Goal: Information Seeking & Learning: Learn about a topic

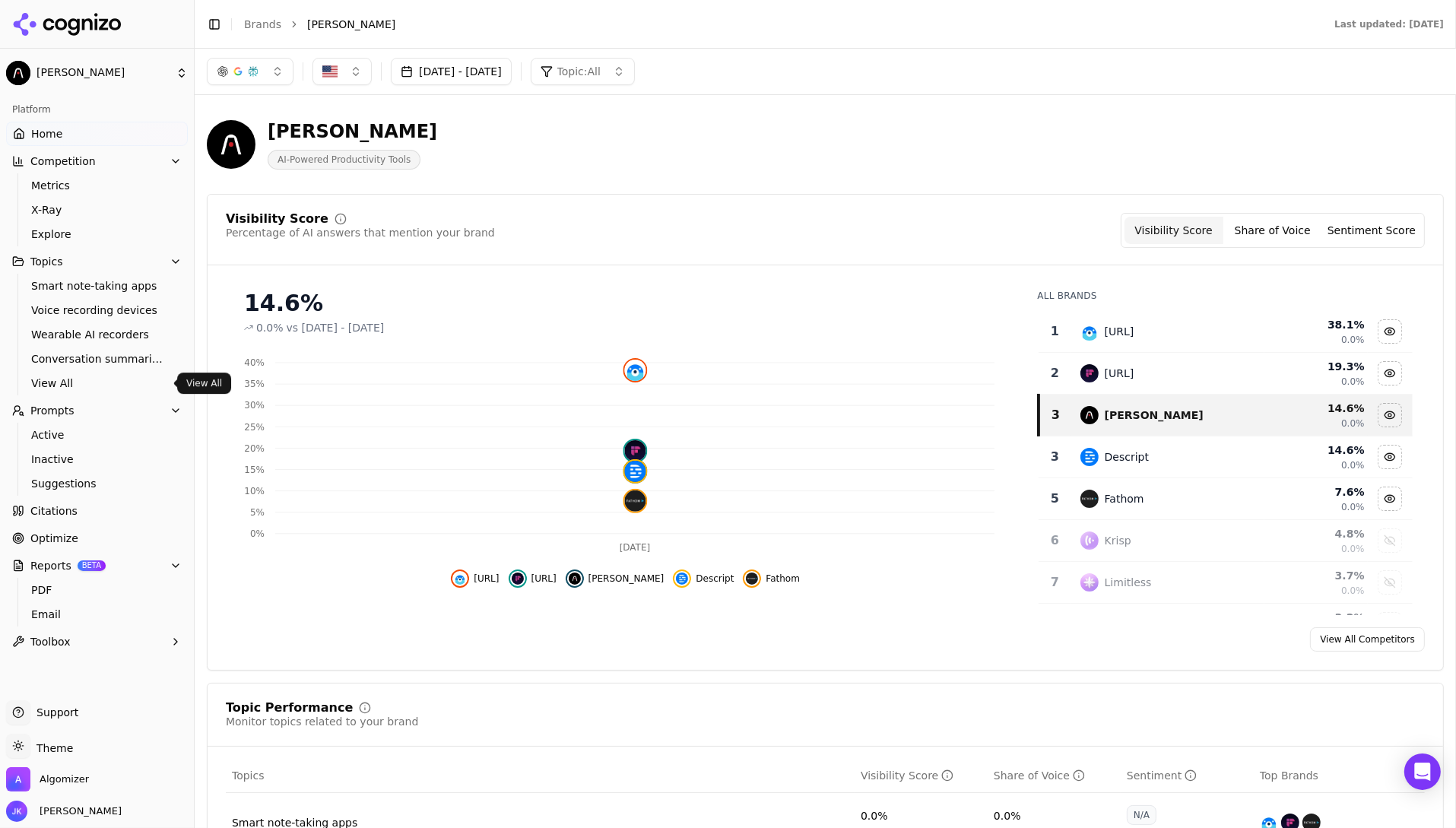
click at [57, 416] on span "Prompts" at bounding box center [52, 410] width 44 height 15
click at [53, 419] on button "Prompts" at bounding box center [96, 411] width 181 height 25
click at [52, 436] on span "Active" at bounding box center [97, 435] width 132 height 15
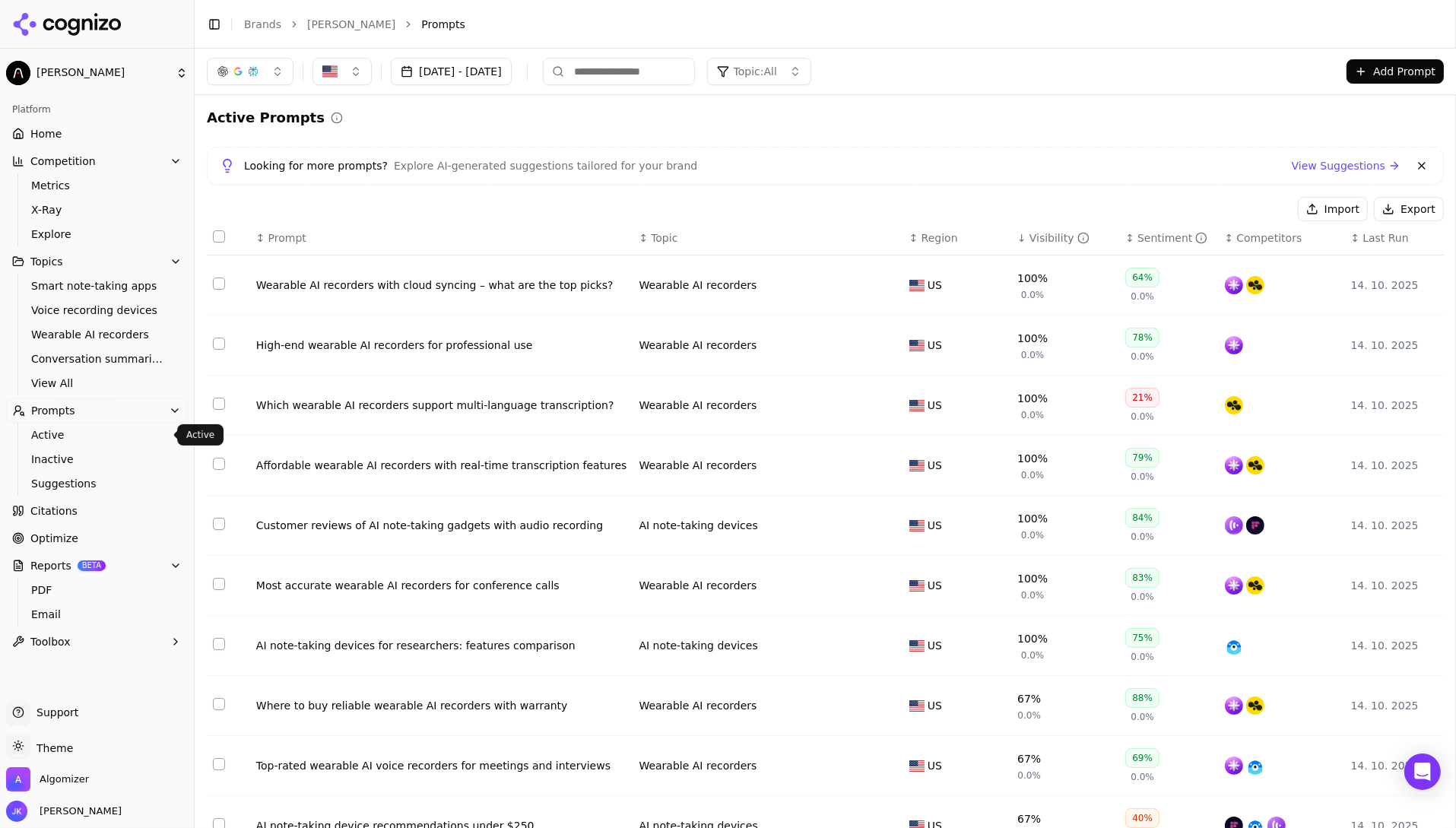
click at [949, 163] on div "Looking for more prompts? Explore AI-generated suggestions tailored for your br…" at bounding box center [825, 165] width 1212 height 18
click at [414, 118] on div "Active Prompts" at bounding box center [825, 118] width 1238 height 21
click at [443, 121] on div "Active Prompts" at bounding box center [825, 118] width 1238 height 21
click at [1391, 80] on button "Add Prompt" at bounding box center [1395, 71] width 97 height 25
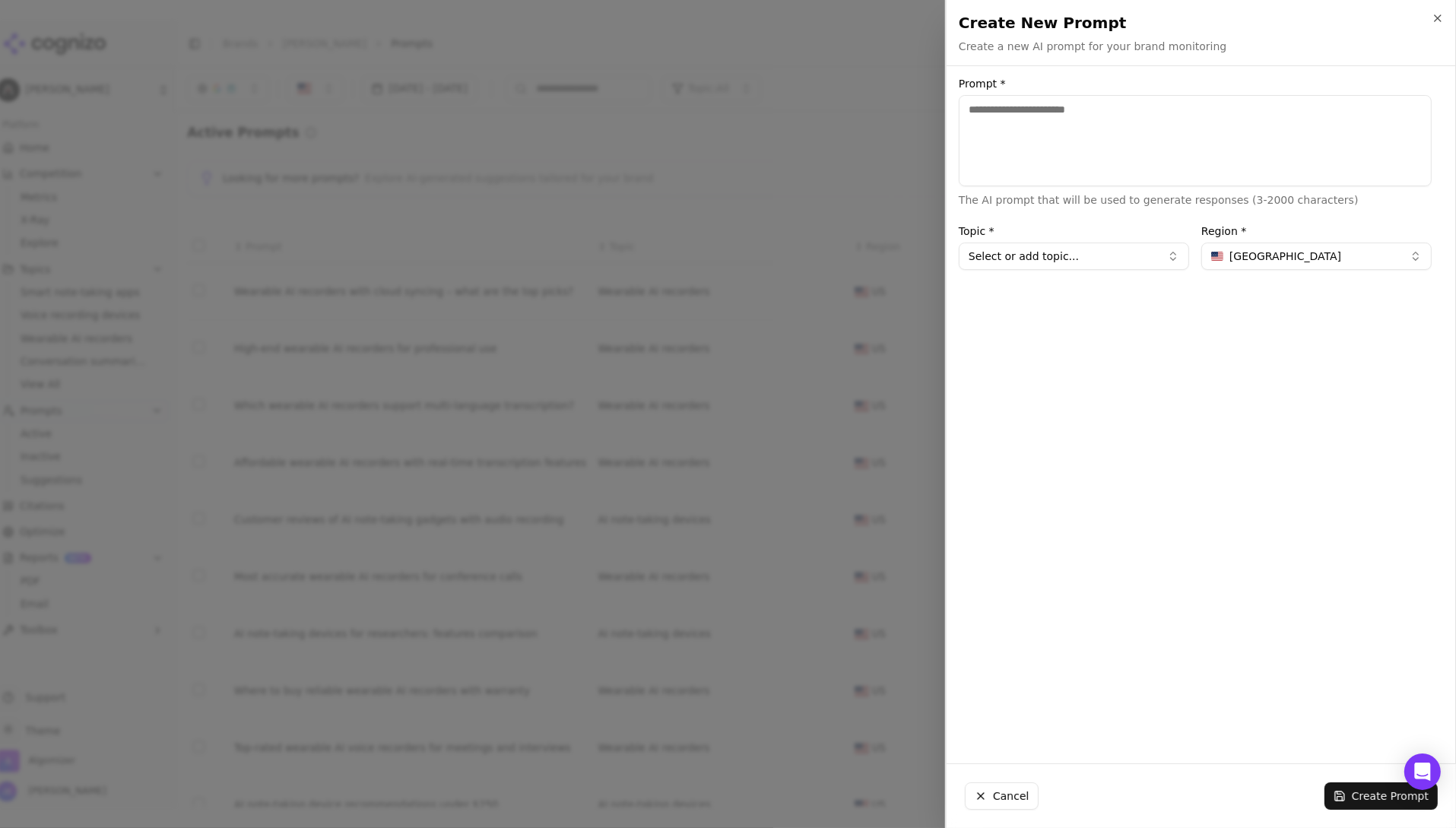
click at [1087, 140] on textarea "Prompt *" at bounding box center [1196, 141] width 473 height 91
type textarea "**********"
click at [1047, 288] on div "**********" at bounding box center [1196, 414] width 498 height 673
click at [994, 257] on button "Select or add topic..." at bounding box center [1074, 255] width 231 height 28
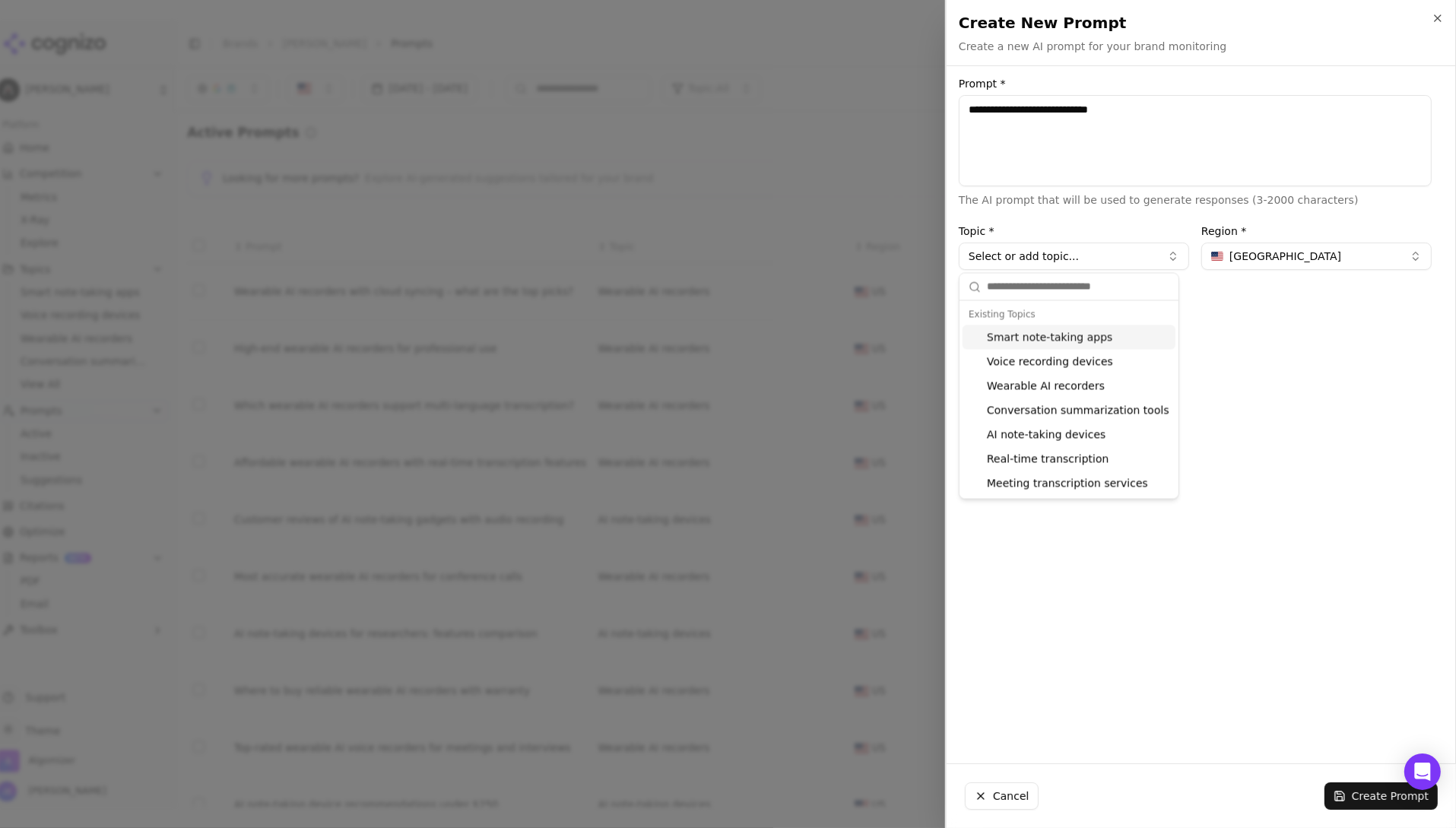
click at [1099, 250] on button "Select or add topic..." at bounding box center [1074, 255] width 231 height 28
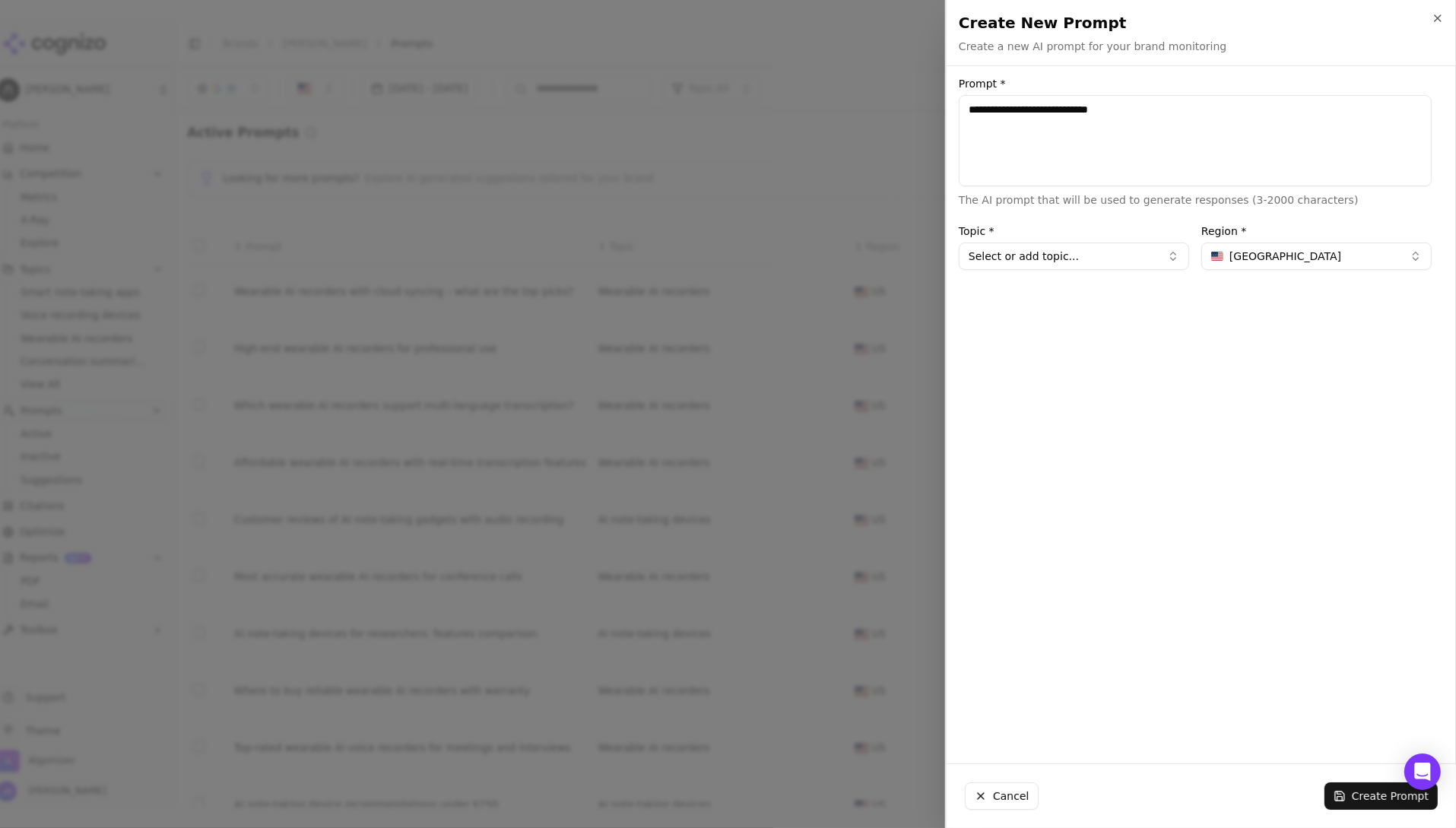
click at [1077, 254] on button "Select or add topic..." at bounding box center [1074, 255] width 231 height 28
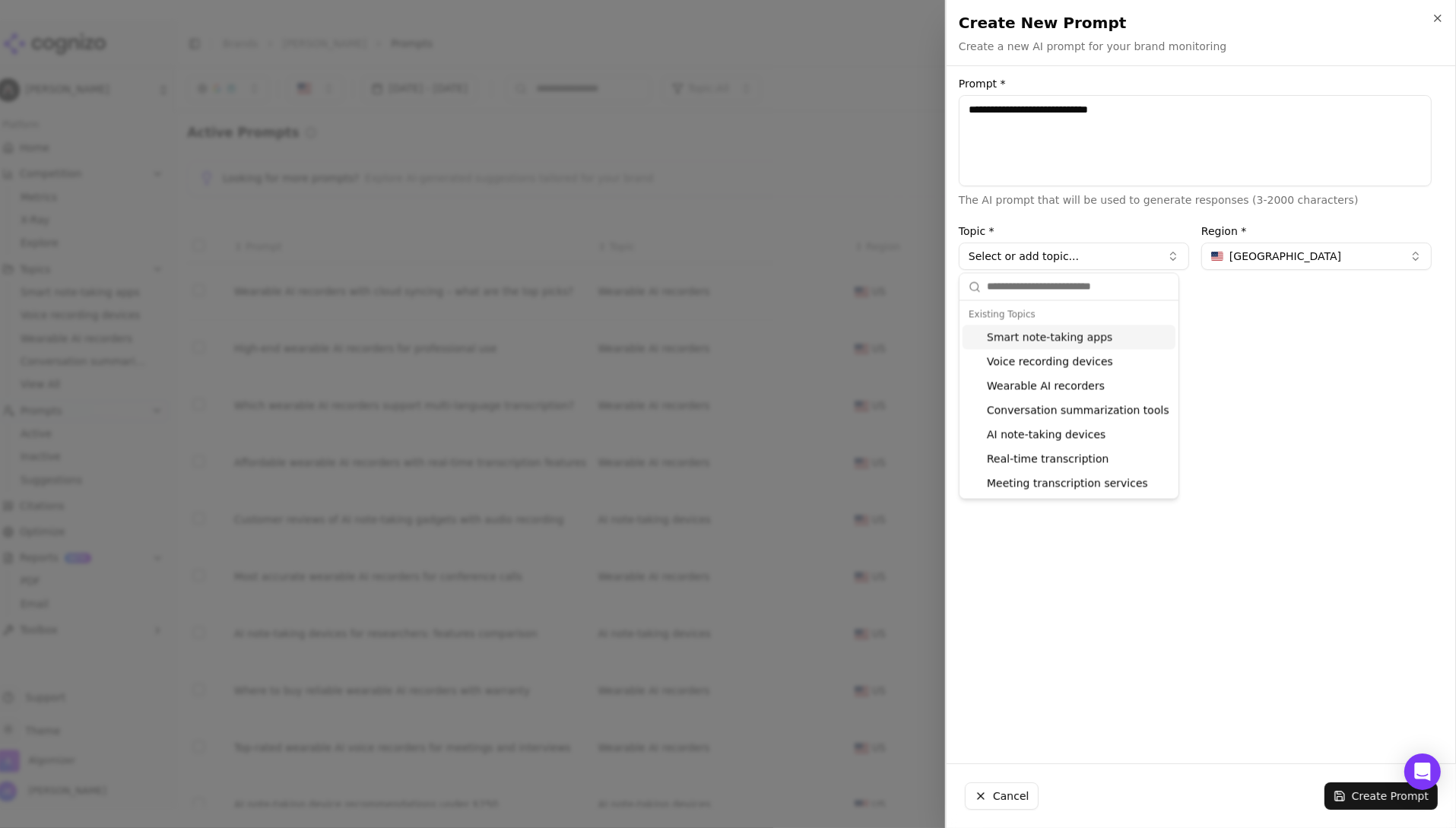
click at [1040, 229] on label "Topic *" at bounding box center [1074, 231] width 231 height 10
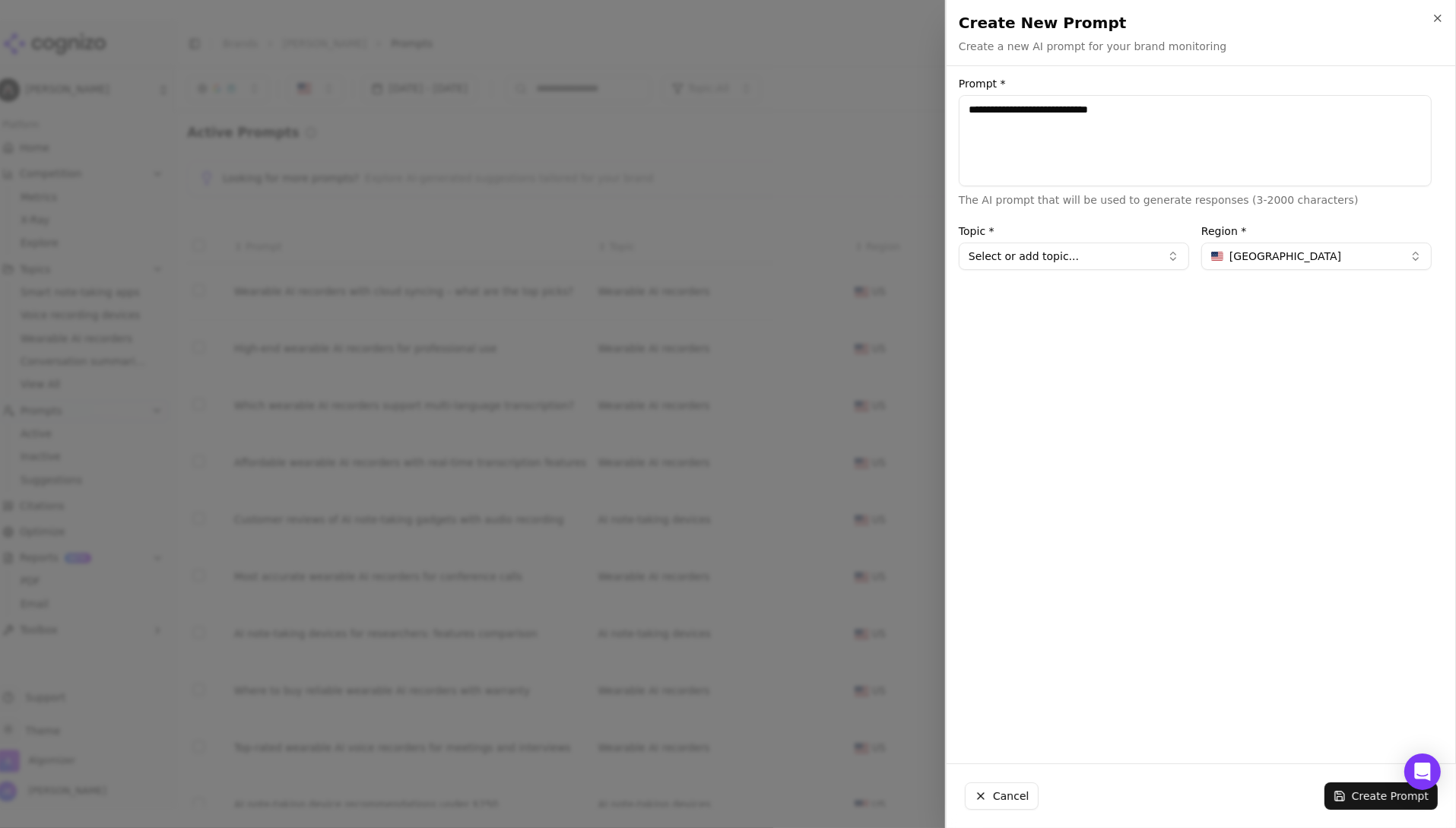
click at [1252, 257] on span "[GEOGRAPHIC_DATA]" at bounding box center [1286, 256] width 112 height 15
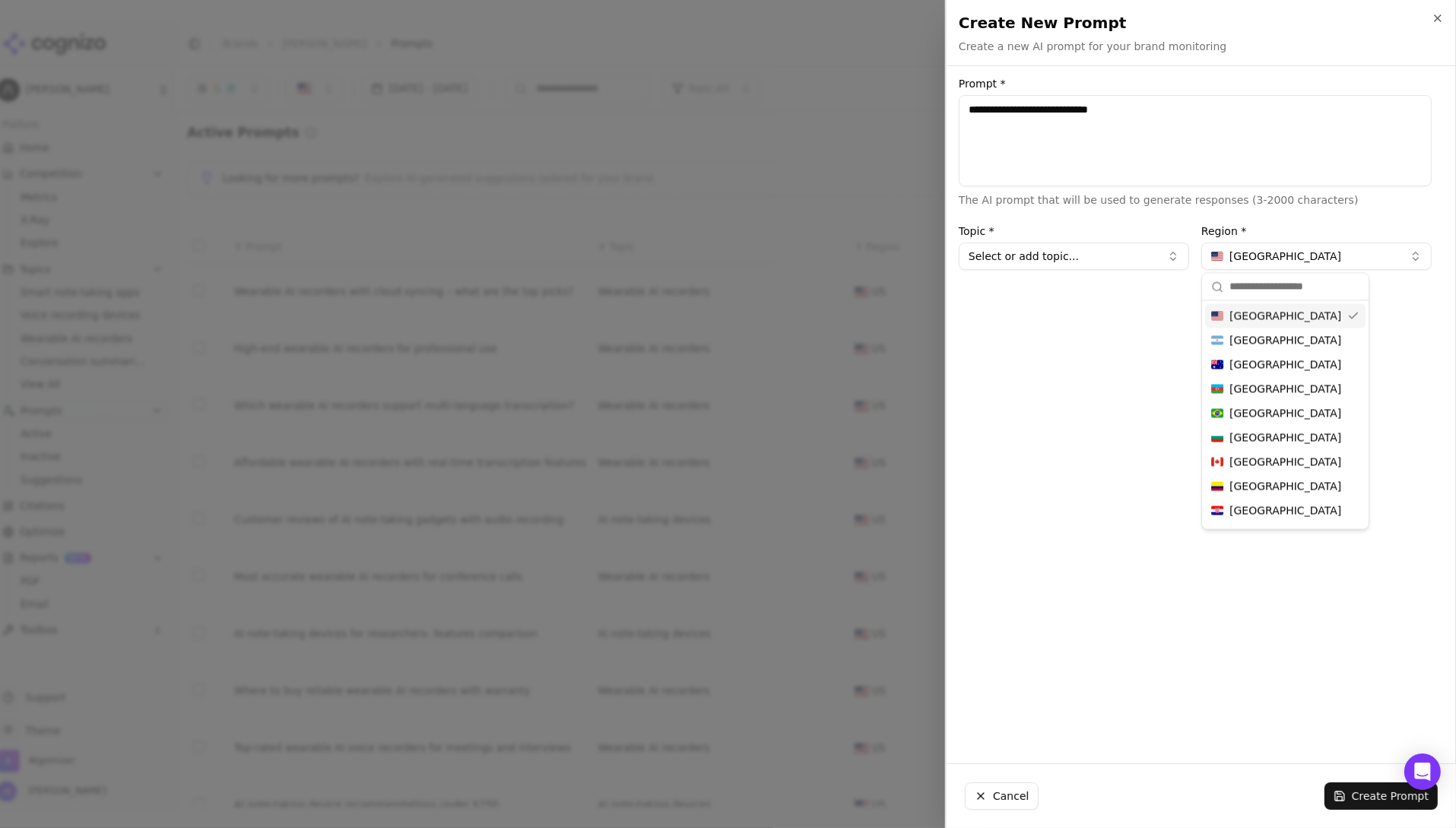
click at [1275, 255] on span "[GEOGRAPHIC_DATA]" at bounding box center [1286, 256] width 112 height 15
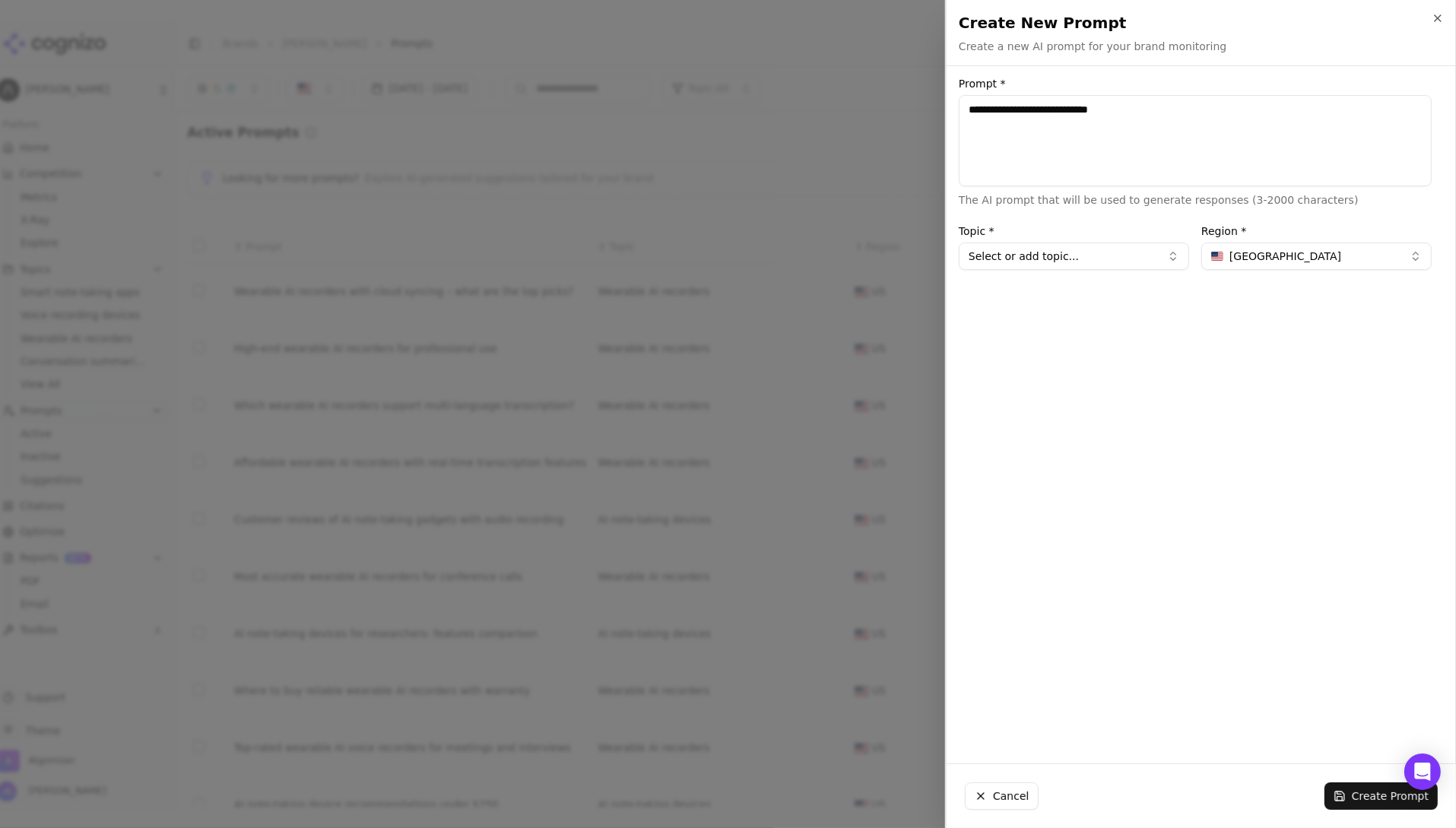
click at [1409, 25] on h2 "Create New Prompt" at bounding box center [1201, 23] width 485 height 21
click at [1409, 17] on icon "button" at bounding box center [1438, 18] width 12 height 12
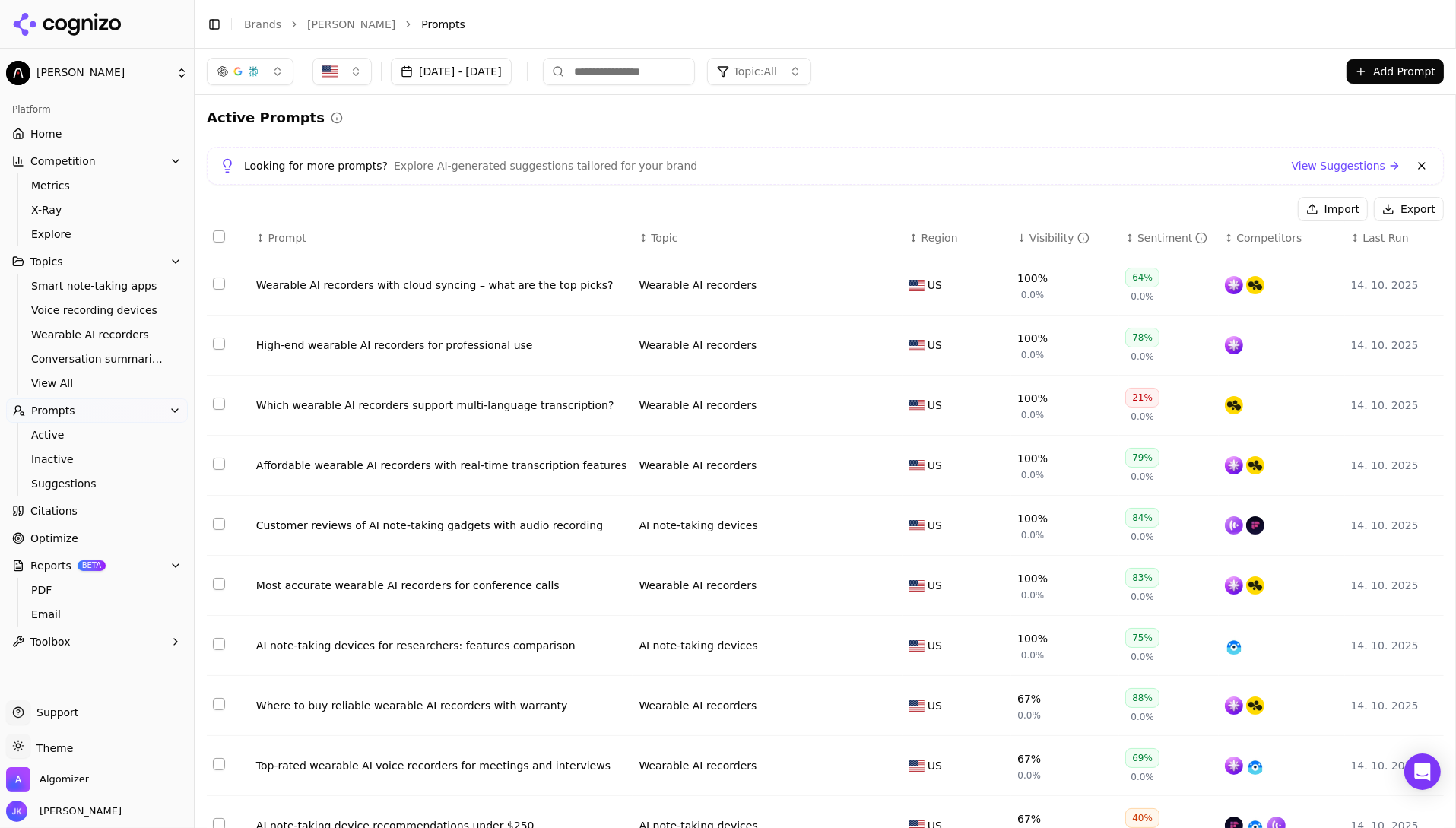
click at [1005, 104] on div "Active Prompts Looking for more prompts? Explore AI-generated suggestions tailo…" at bounding box center [825, 499] width 1261 height 810
click at [998, 137] on div "Active Prompts Looking for more prompts? Explore AI-generated suggestions tailo…" at bounding box center [825, 499] width 1238 height 785
click at [1016, 139] on div "Active Prompts Looking for more prompts? Explore AI-generated suggestions tailo…" at bounding box center [825, 499] width 1238 height 785
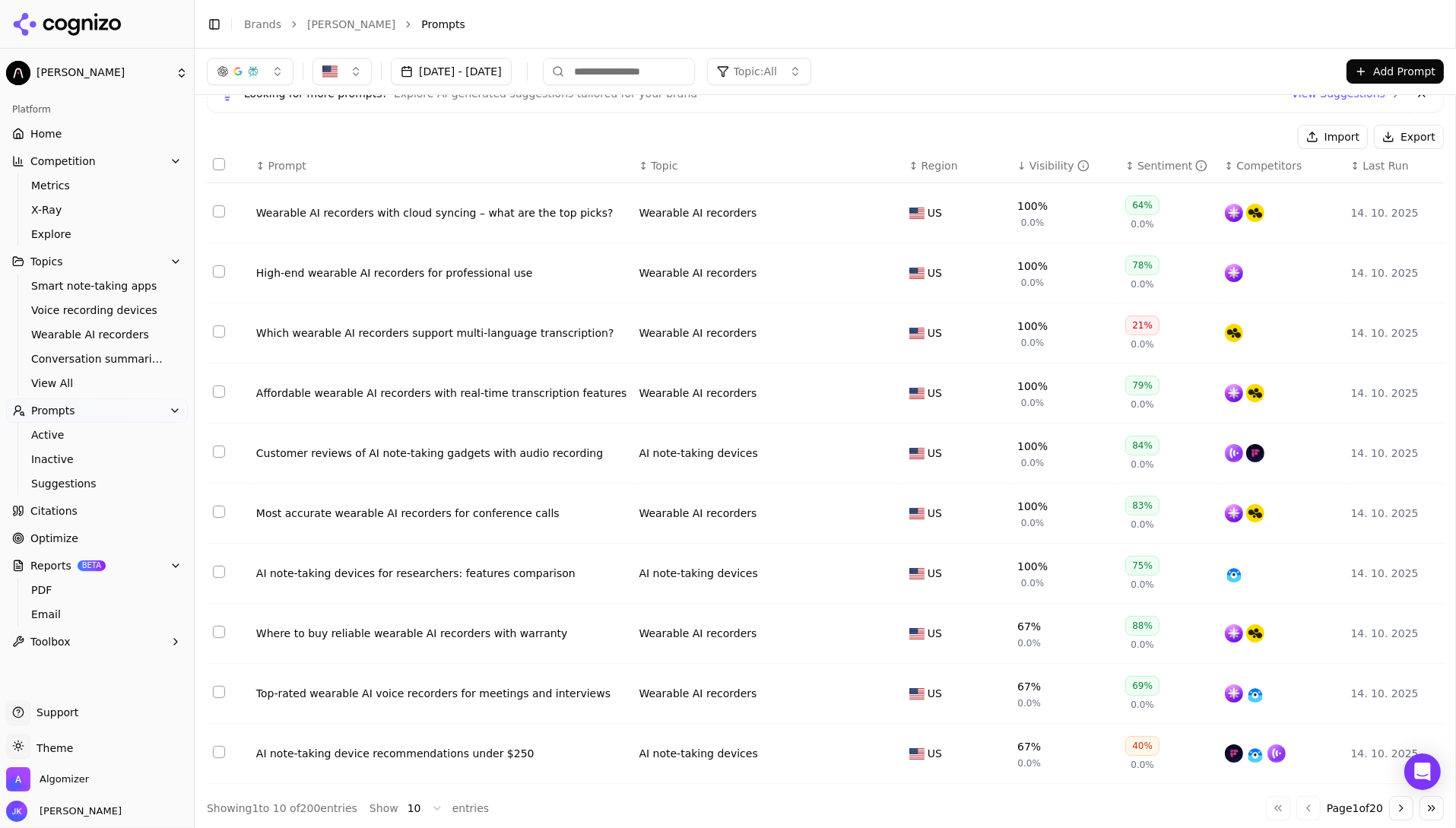
click at [1395, 809] on button "Go to next page" at bounding box center [1402, 808] width 25 height 25
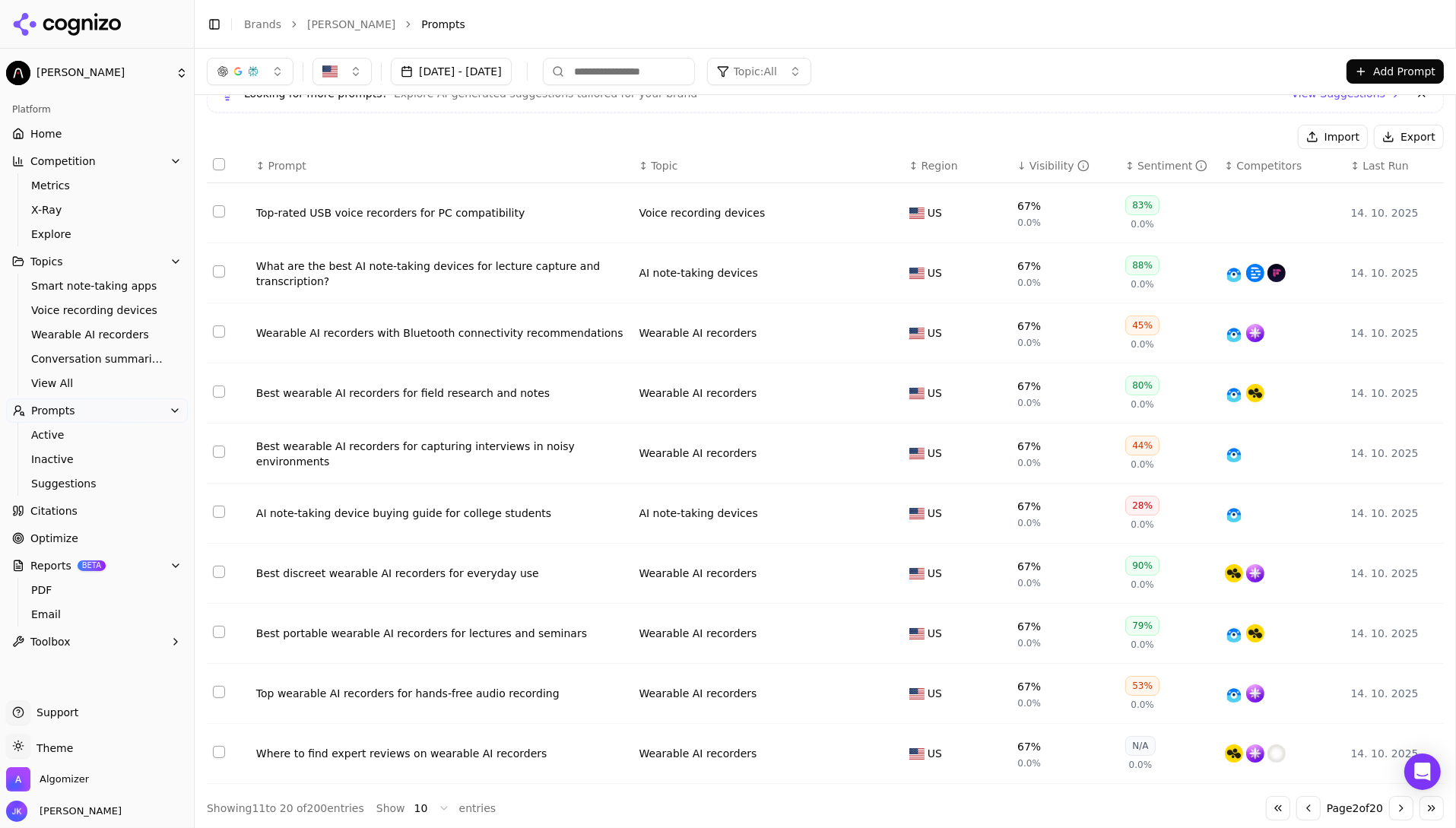
click at [1406, 809] on button "Go to next page" at bounding box center [1402, 808] width 25 height 25
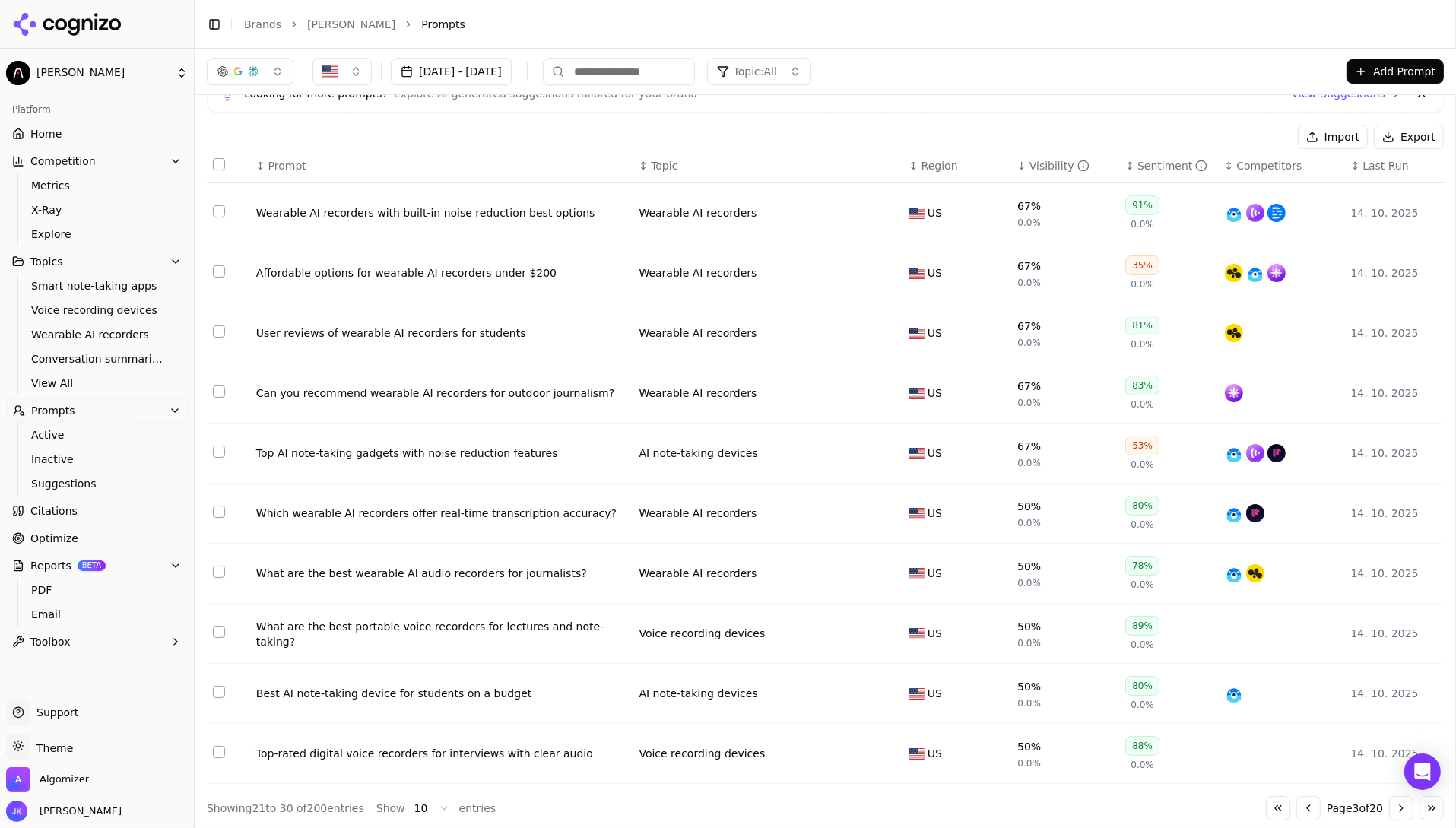
click at [1406, 809] on button "Go to next page" at bounding box center [1402, 808] width 25 height 25
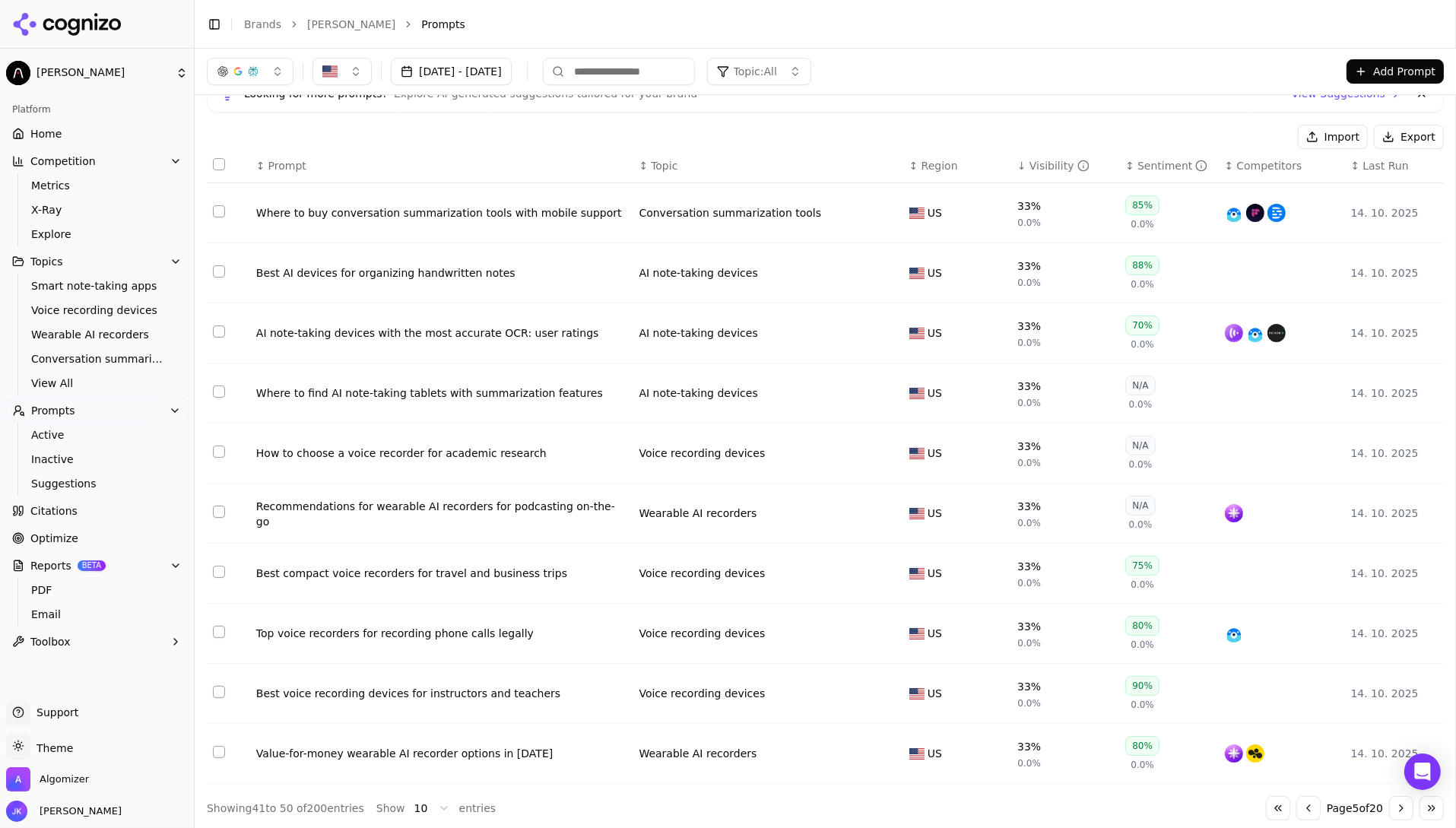
click at [1406, 809] on button "Go to next page" at bounding box center [1402, 808] width 25 height 25
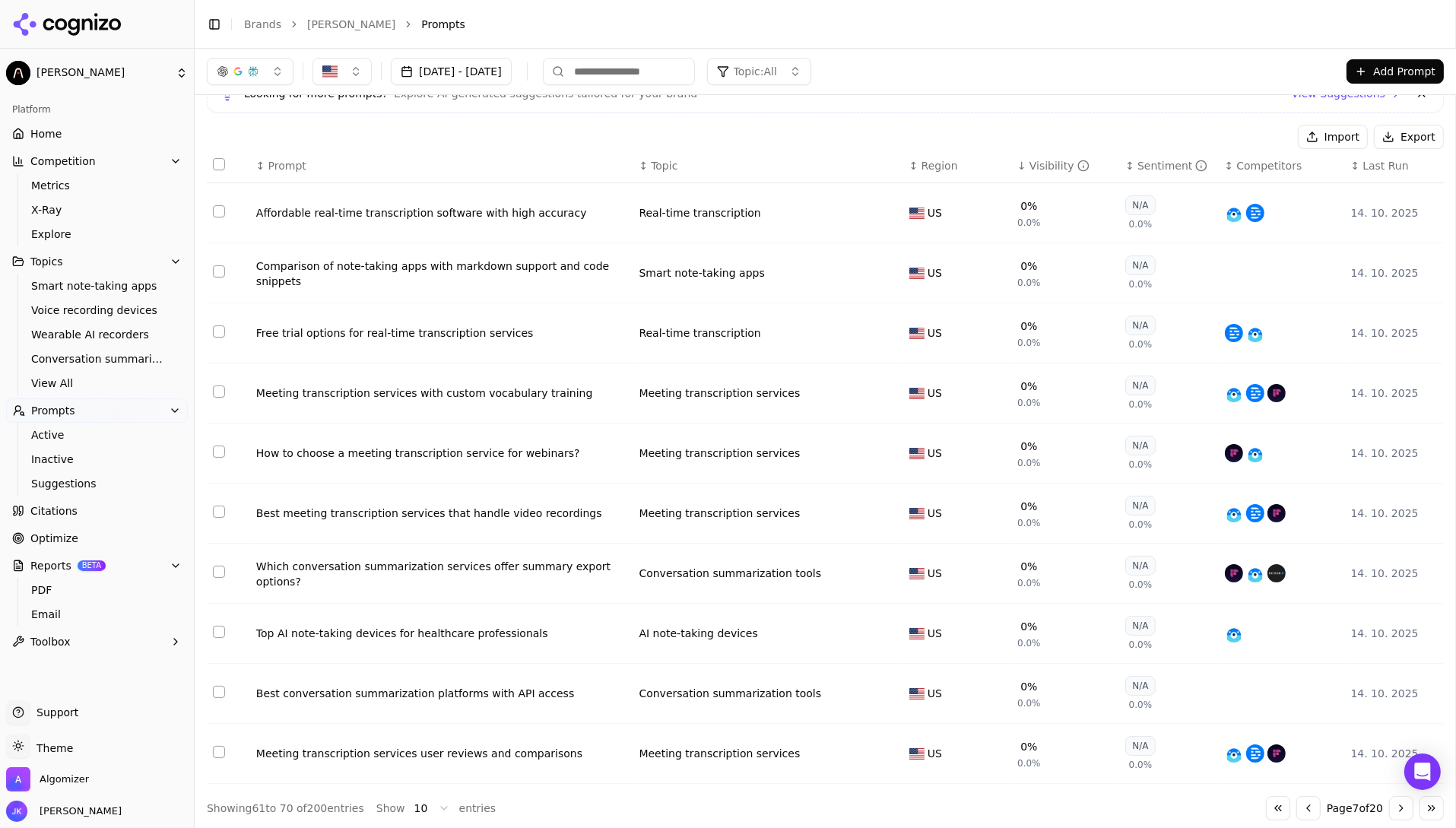
click at [1406, 809] on button "Go to next page" at bounding box center [1402, 808] width 25 height 25
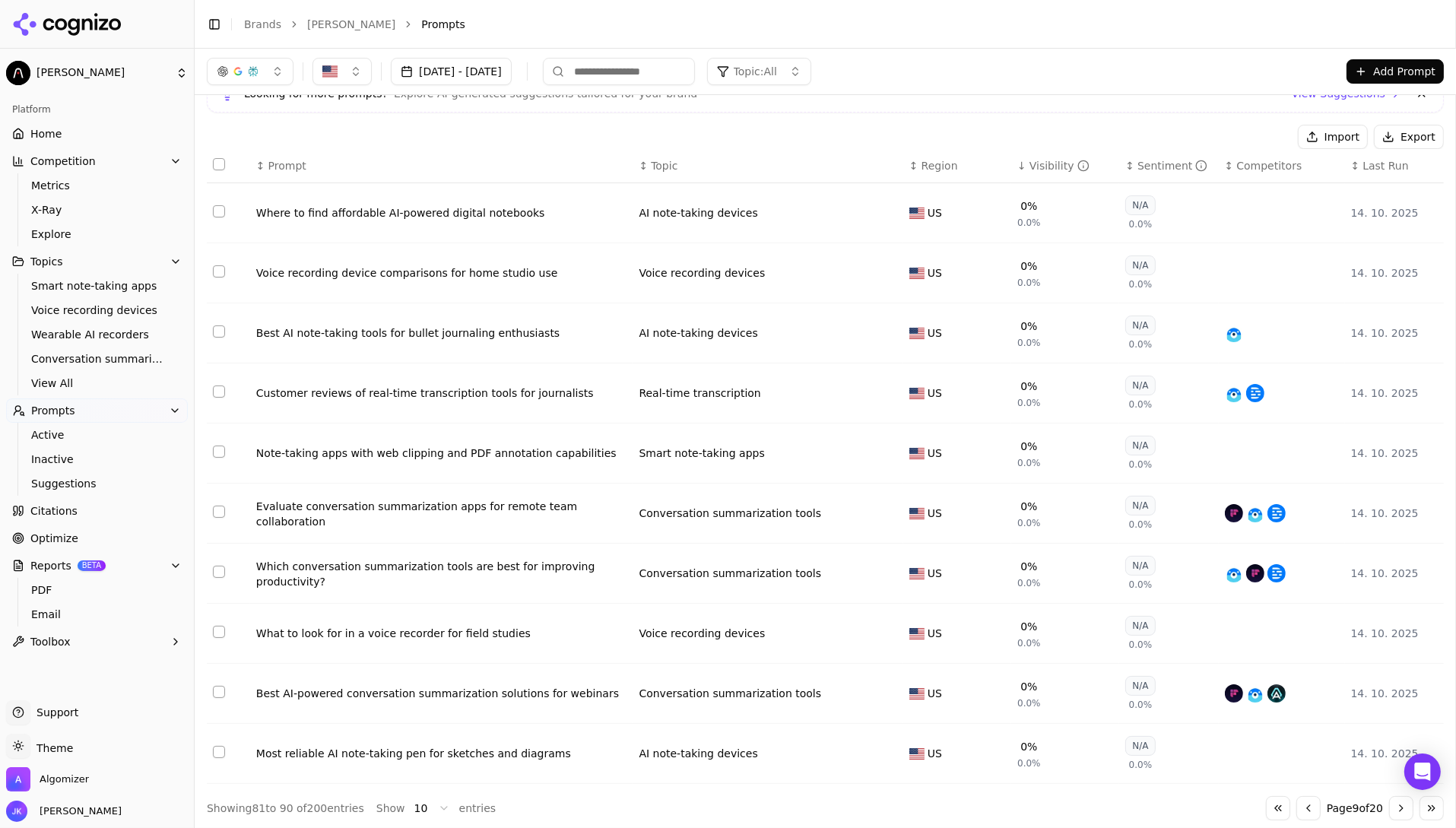
click at [1406, 809] on button "Go to next page" at bounding box center [1402, 808] width 25 height 25
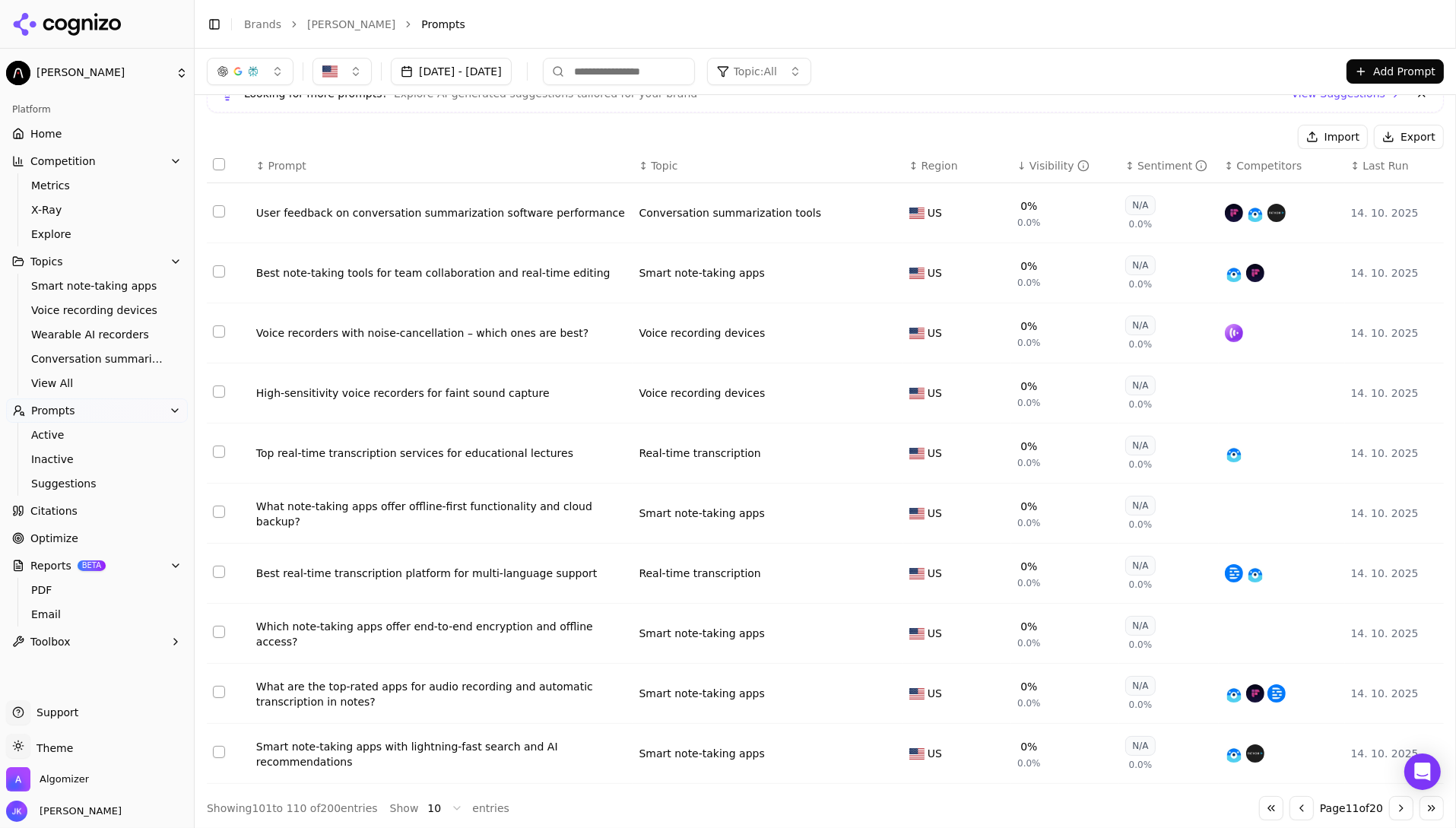
click at [1406, 809] on button "Go to next page" at bounding box center [1402, 808] width 25 height 25
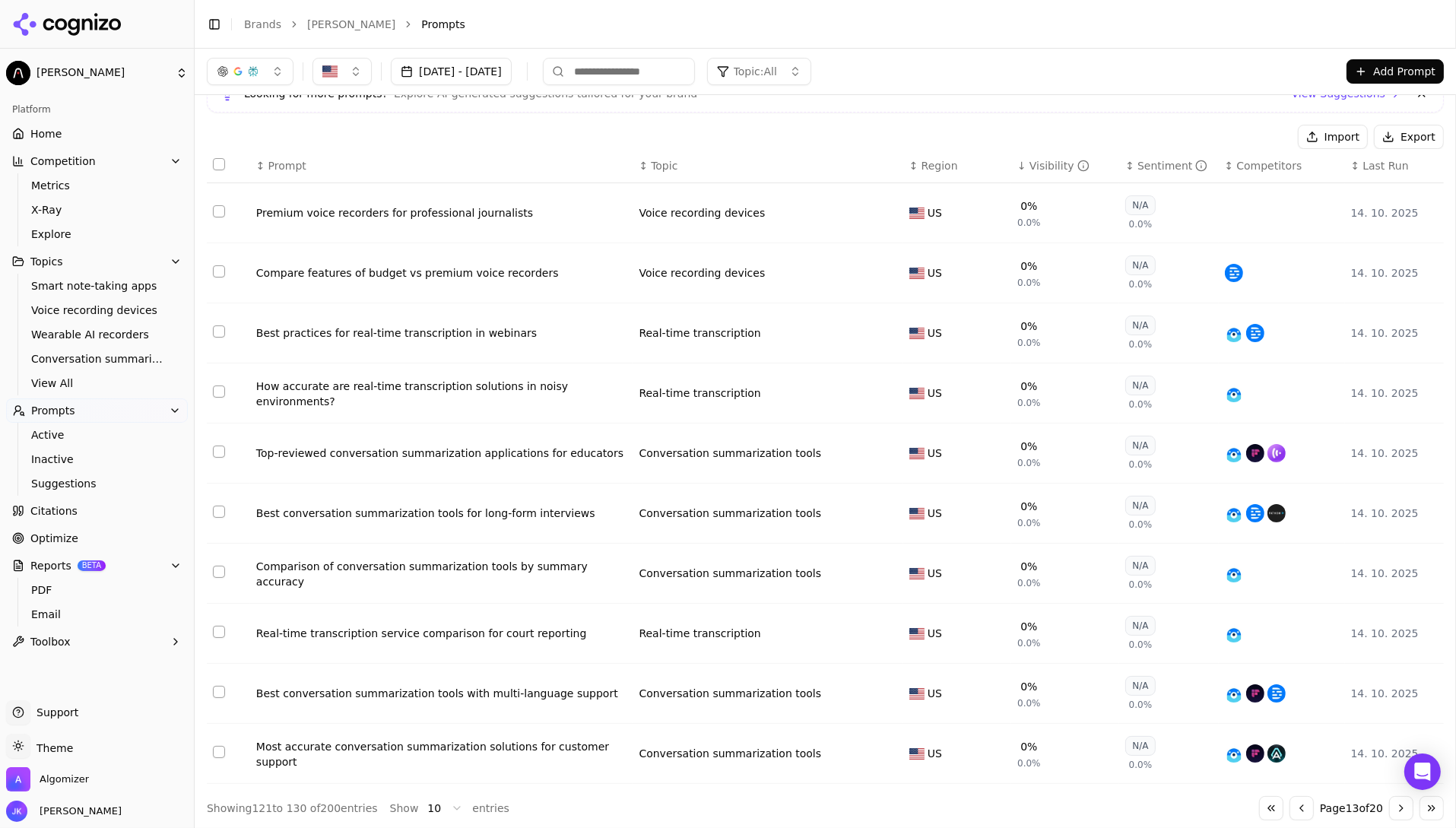
click at [1406, 809] on button "Go to next page" at bounding box center [1402, 808] width 25 height 25
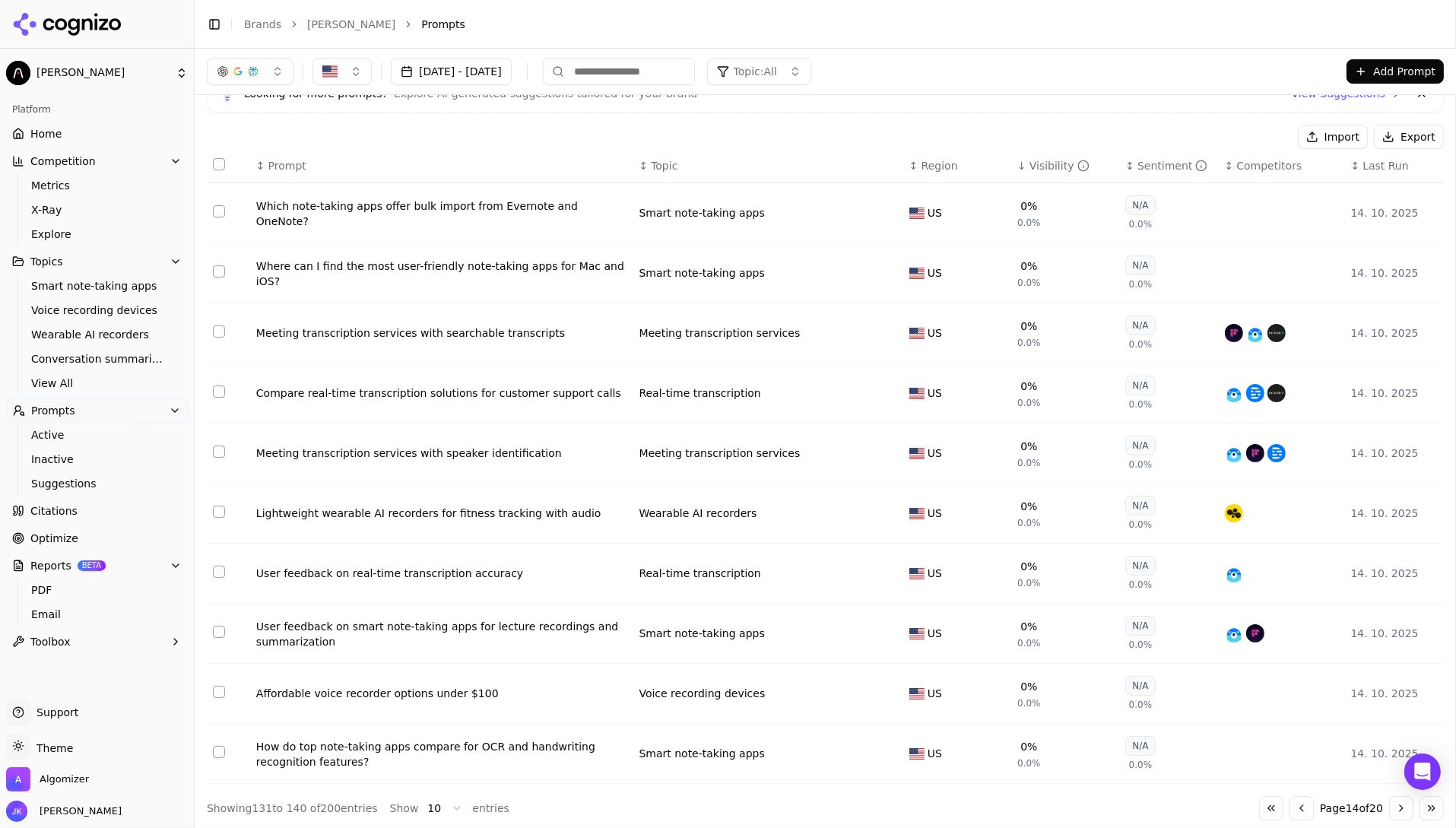
click at [1406, 809] on button "Go to next page" at bounding box center [1402, 808] width 25 height 25
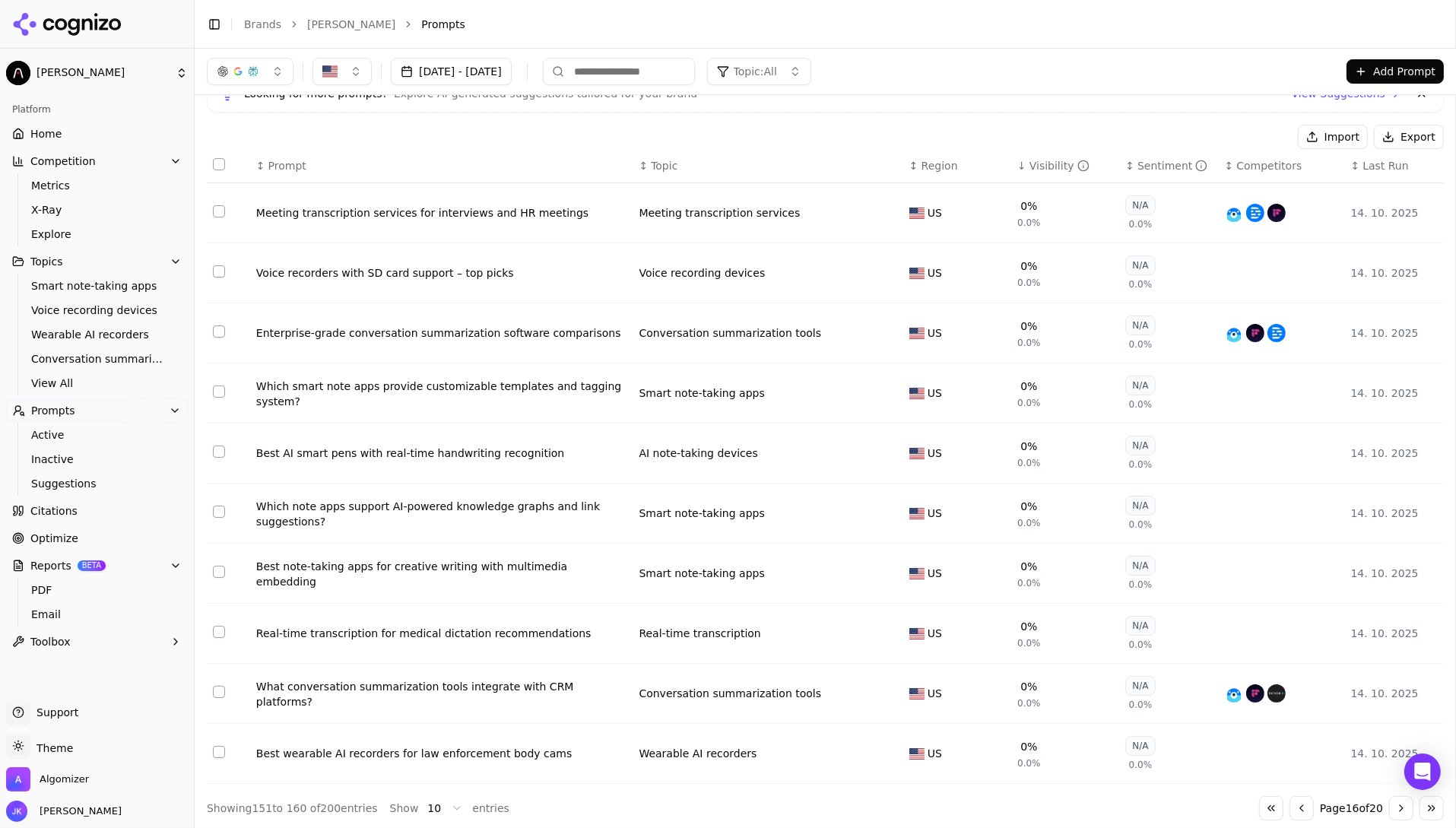
click at [1406, 809] on button "Go to next page" at bounding box center [1402, 808] width 25 height 25
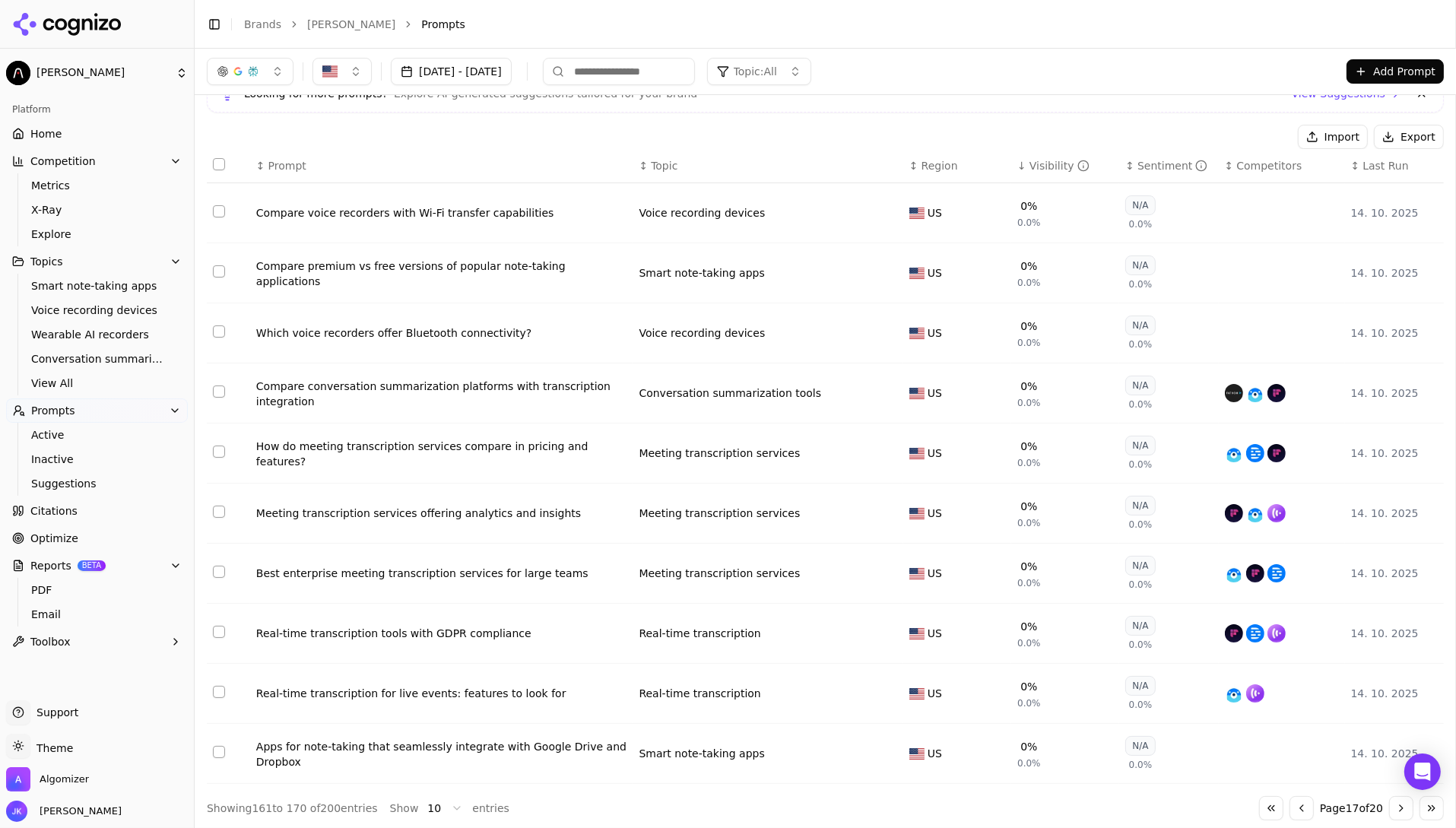
click at [1406, 809] on button "Go to next page" at bounding box center [1402, 808] width 25 height 25
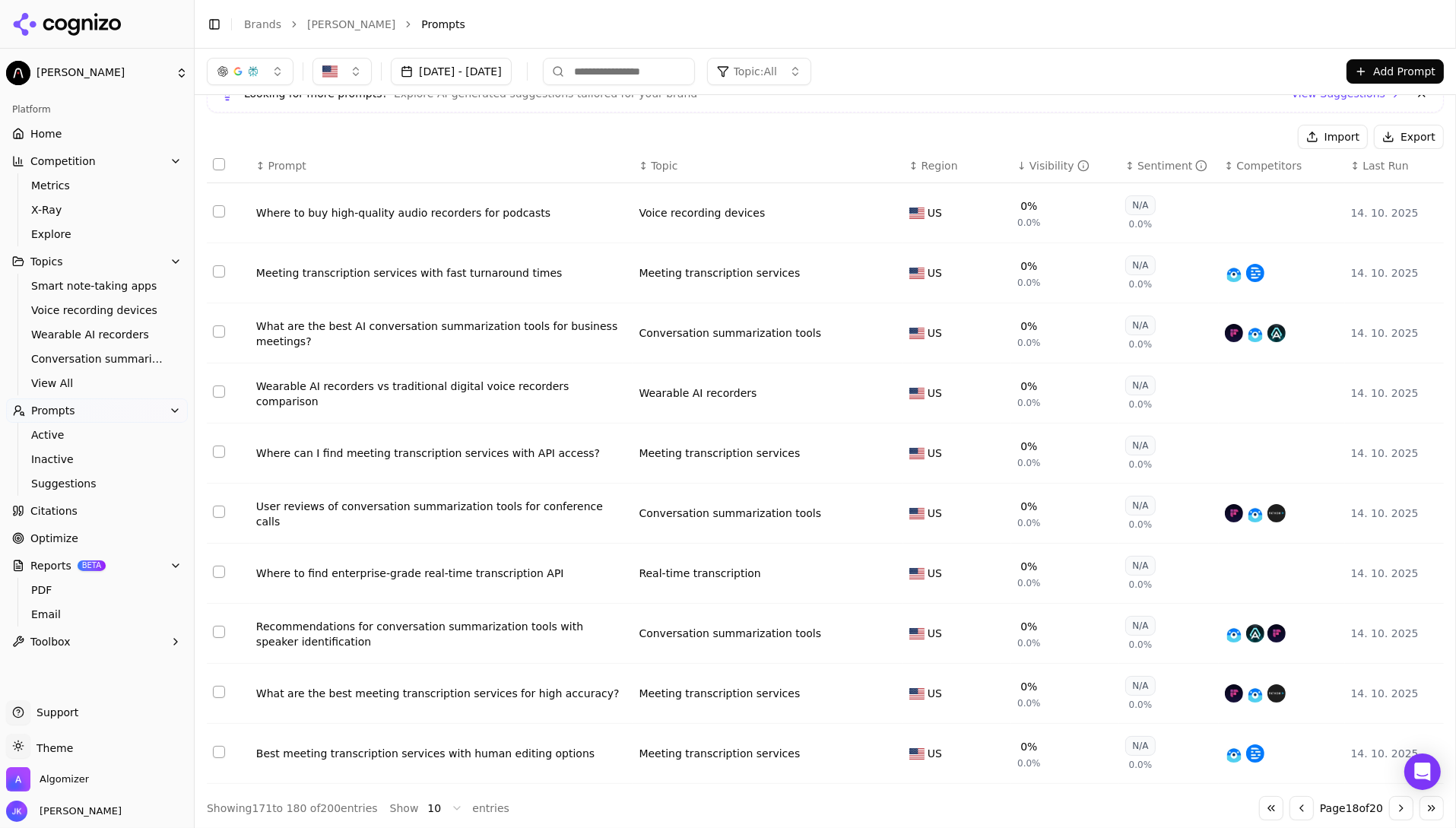
click at [1406, 809] on button "Go to next page" at bounding box center [1402, 808] width 25 height 25
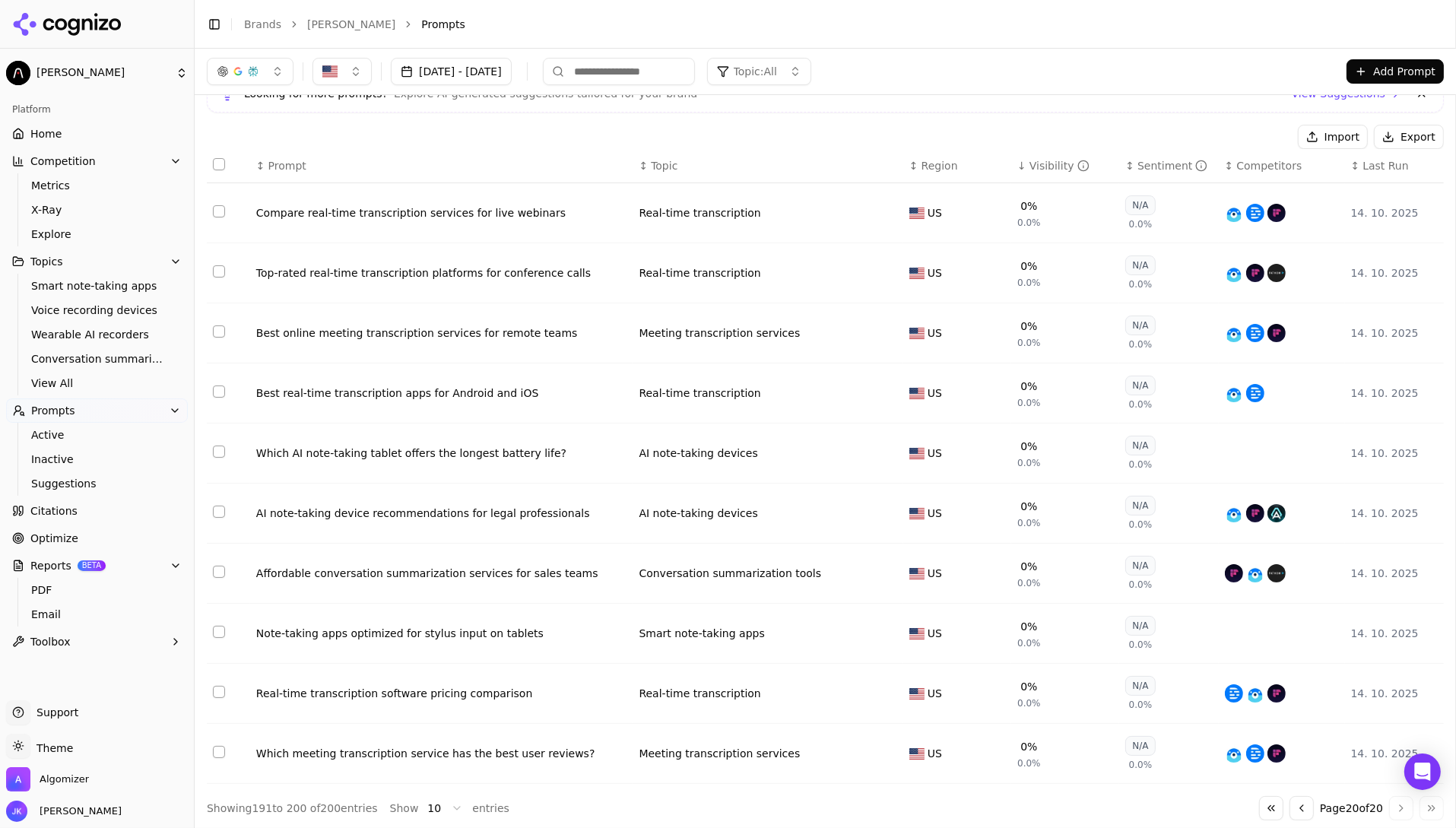
scroll to position [0, 0]
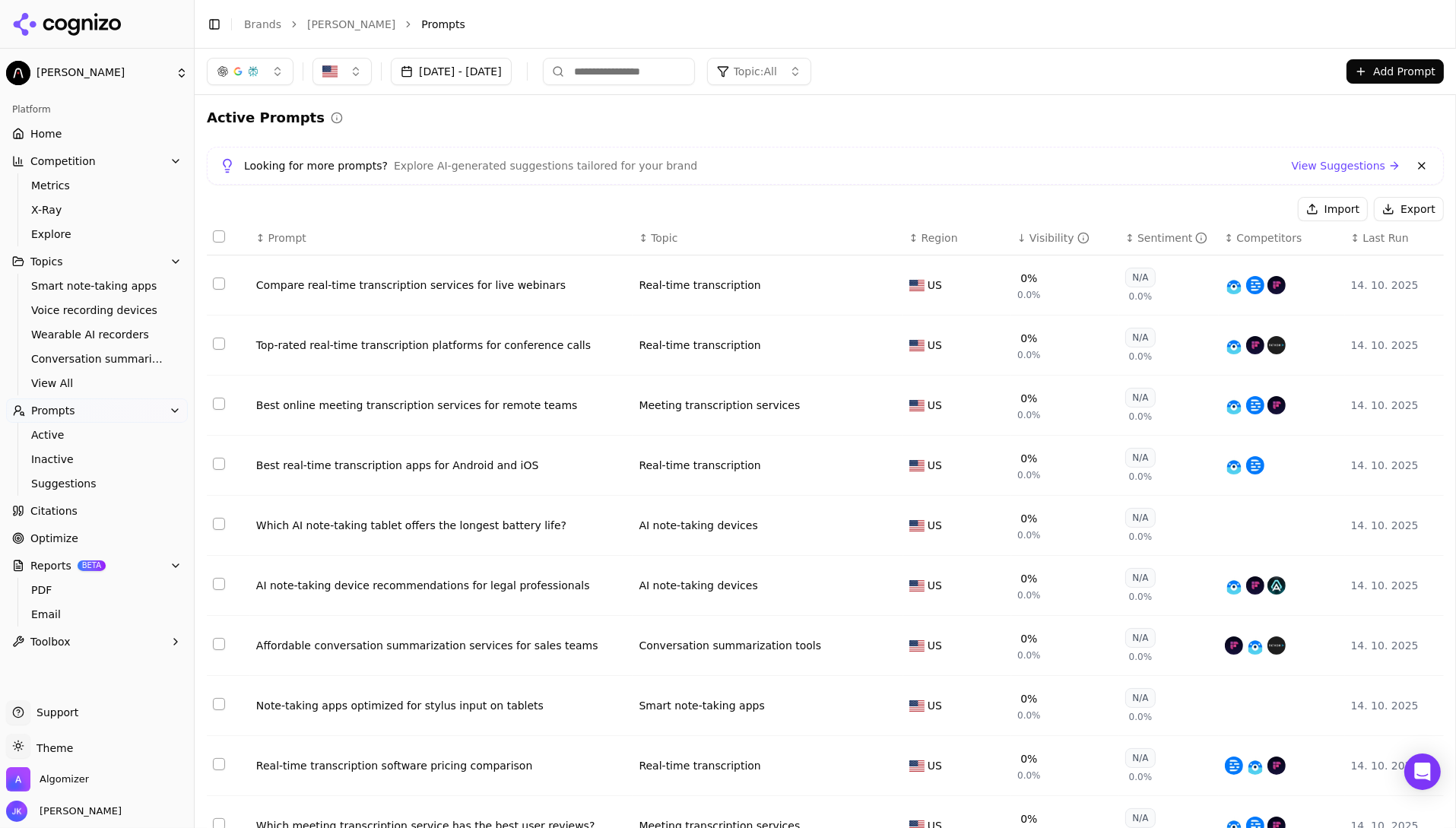
click at [868, 142] on div "Active Prompts Looking for more prompts? Explore AI-generated suggestions tailo…" at bounding box center [825, 499] width 1238 height 785
click at [1037, 245] on div "Visibility" at bounding box center [1059, 238] width 60 height 15
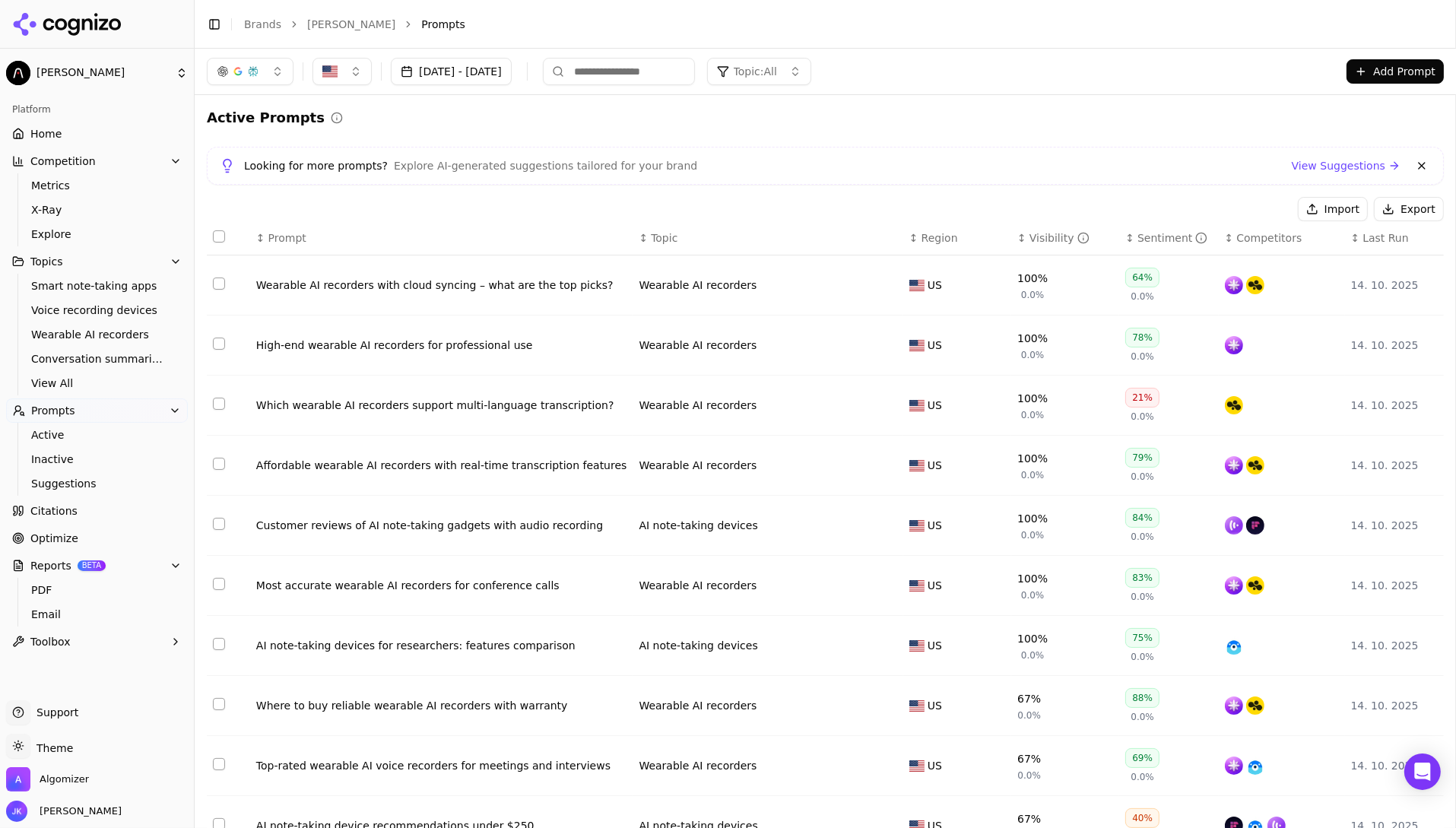
click at [1040, 246] on th "↕ Visibility" at bounding box center [1066, 238] width 108 height 34
click at [1055, 235] on div "Visibility" at bounding box center [1059, 238] width 60 height 15
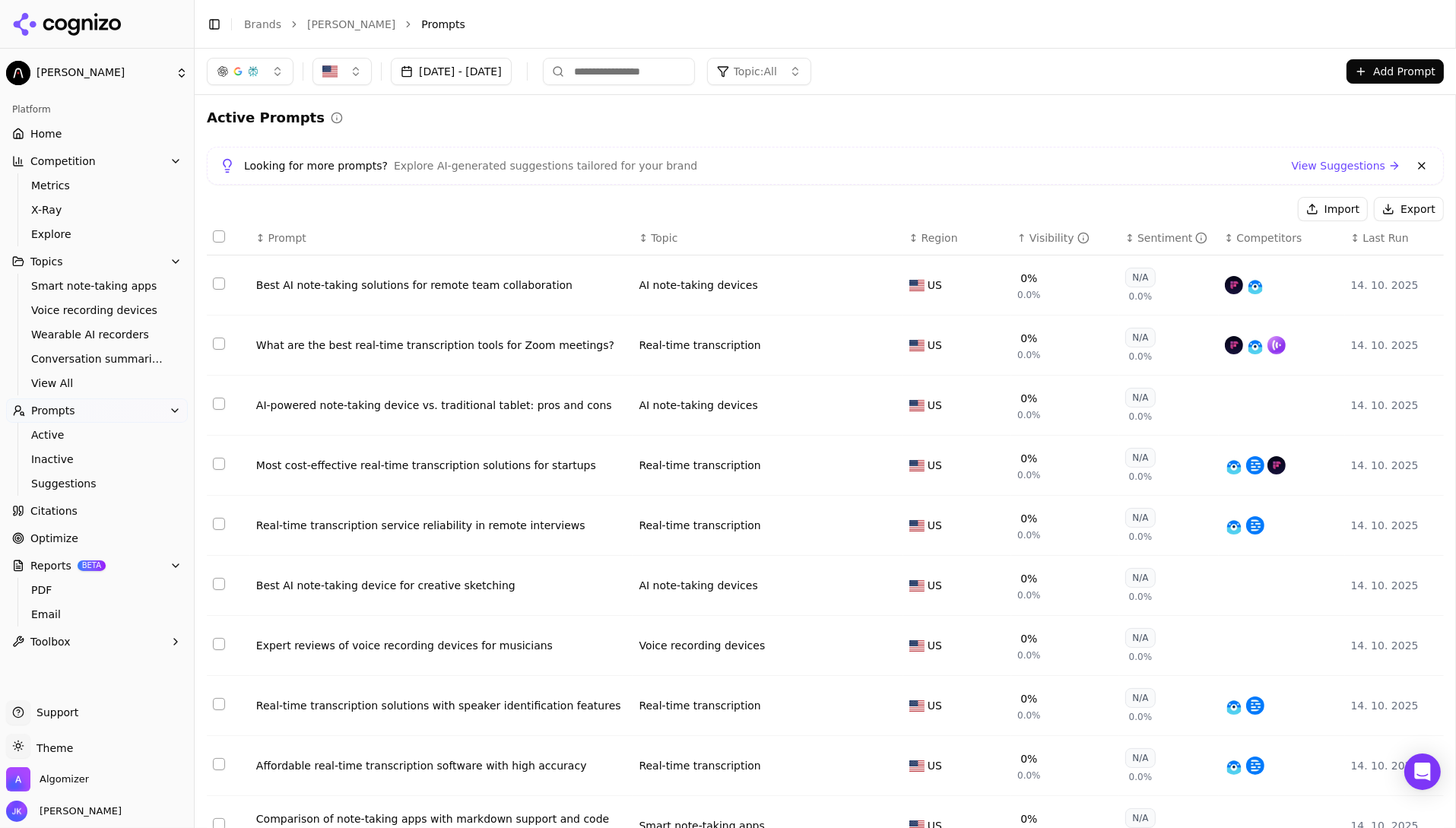
click at [379, 282] on div "Best AI note-taking solutions for remote team collaboration" at bounding box center [442, 285] width 371 height 15
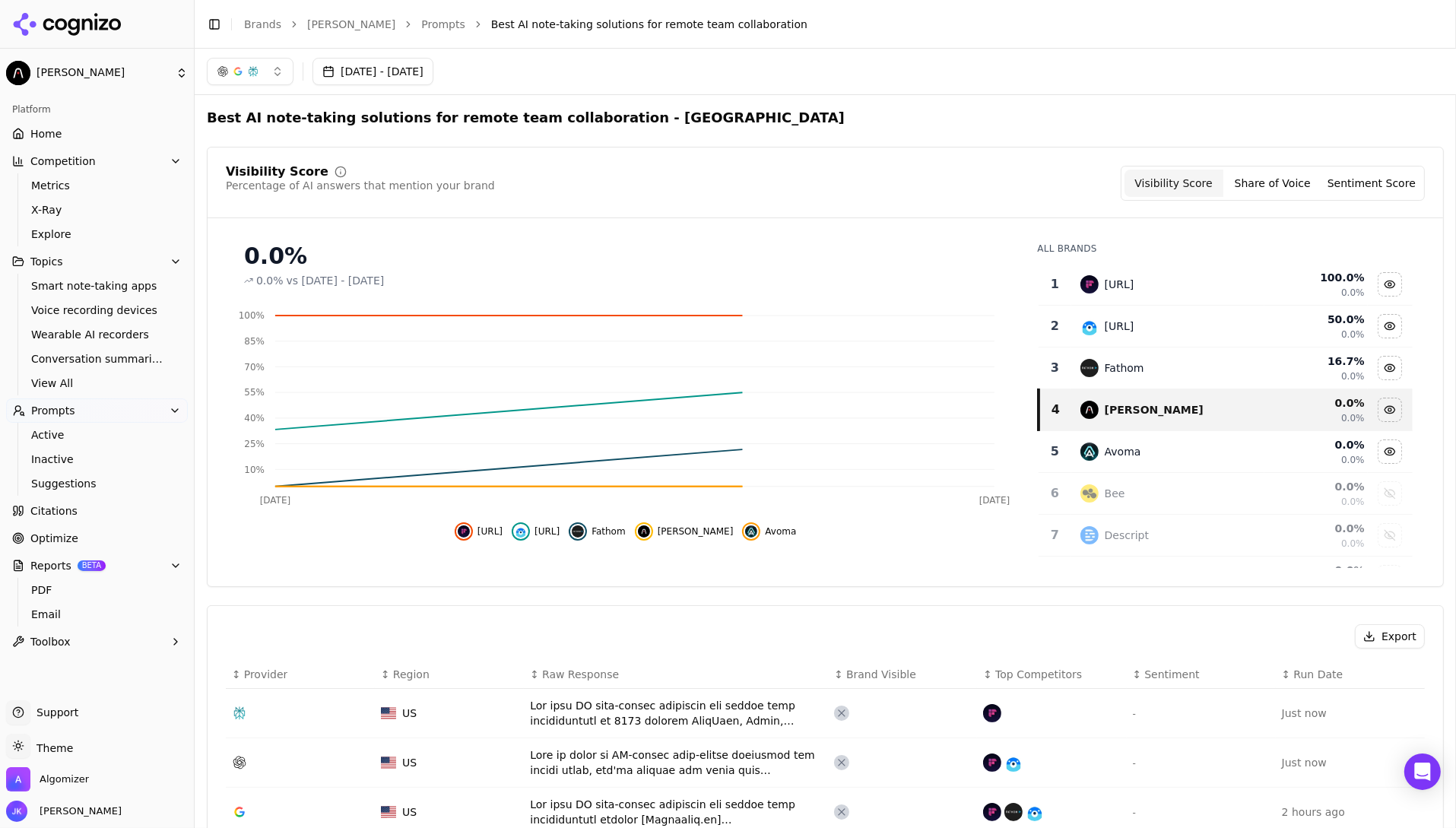
click at [875, 111] on div "Best AI note-taking solutions for remote team collaboration - [GEOGRAPHIC_DATA]" at bounding box center [825, 118] width 1238 height 21
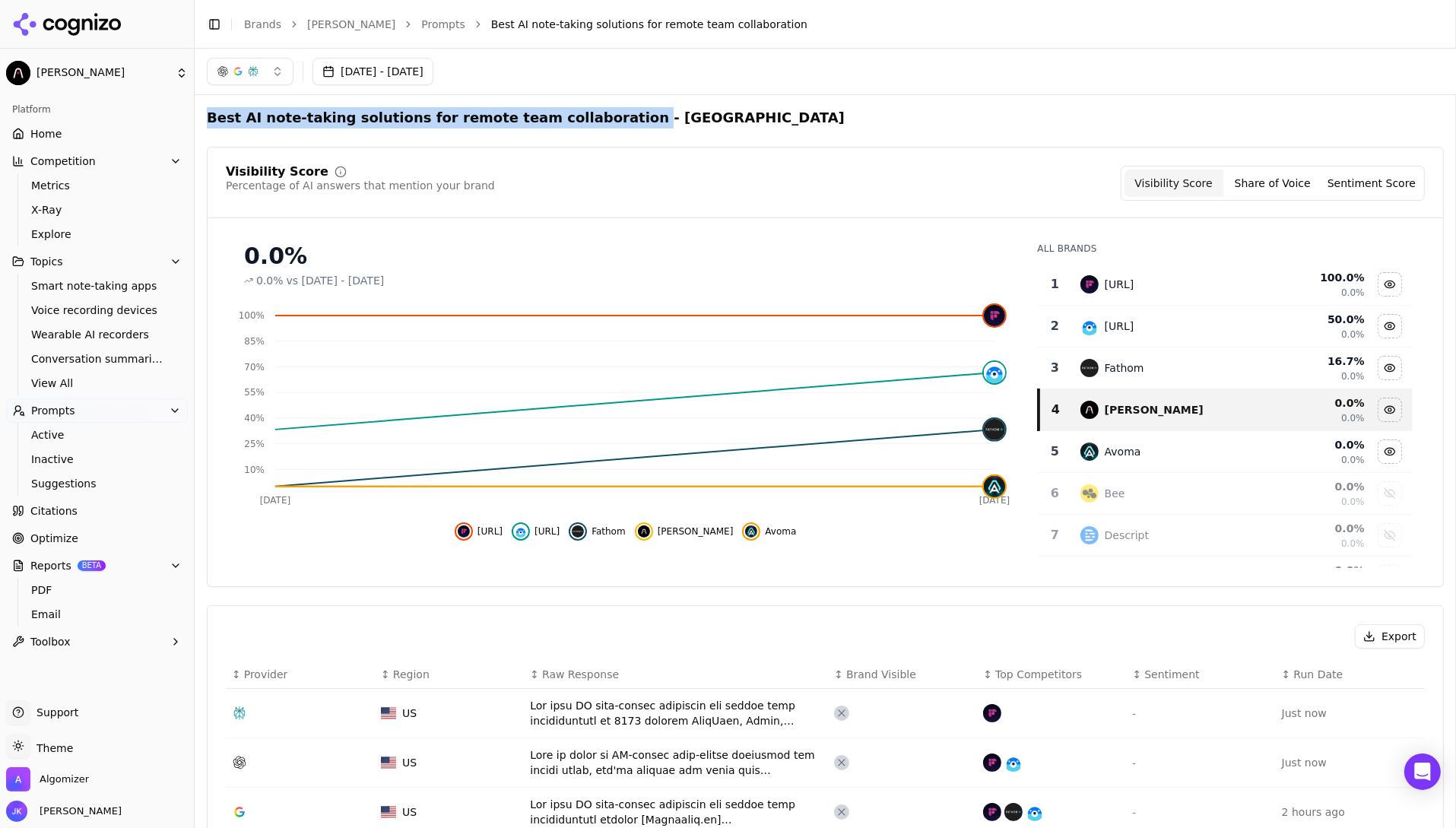
drag, startPoint x: 204, startPoint y: 115, endPoint x: 590, endPoint y: 122, distance: 386.1
click at [338, 73] on button "[DATE] - [DATE]" at bounding box center [372, 71] width 121 height 28
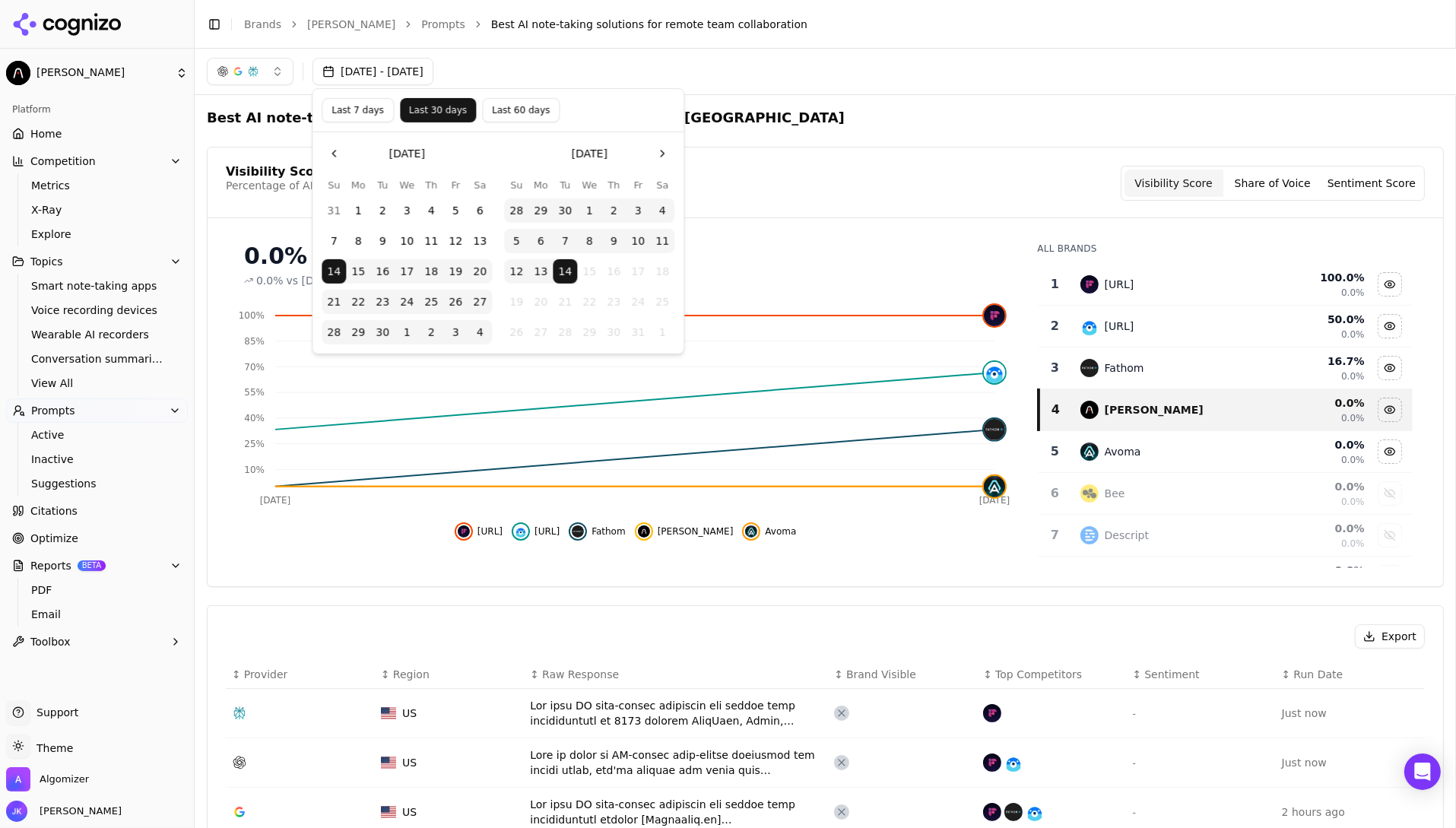
click at [365, 72] on button "[DATE] - [DATE]" at bounding box center [372, 71] width 121 height 28
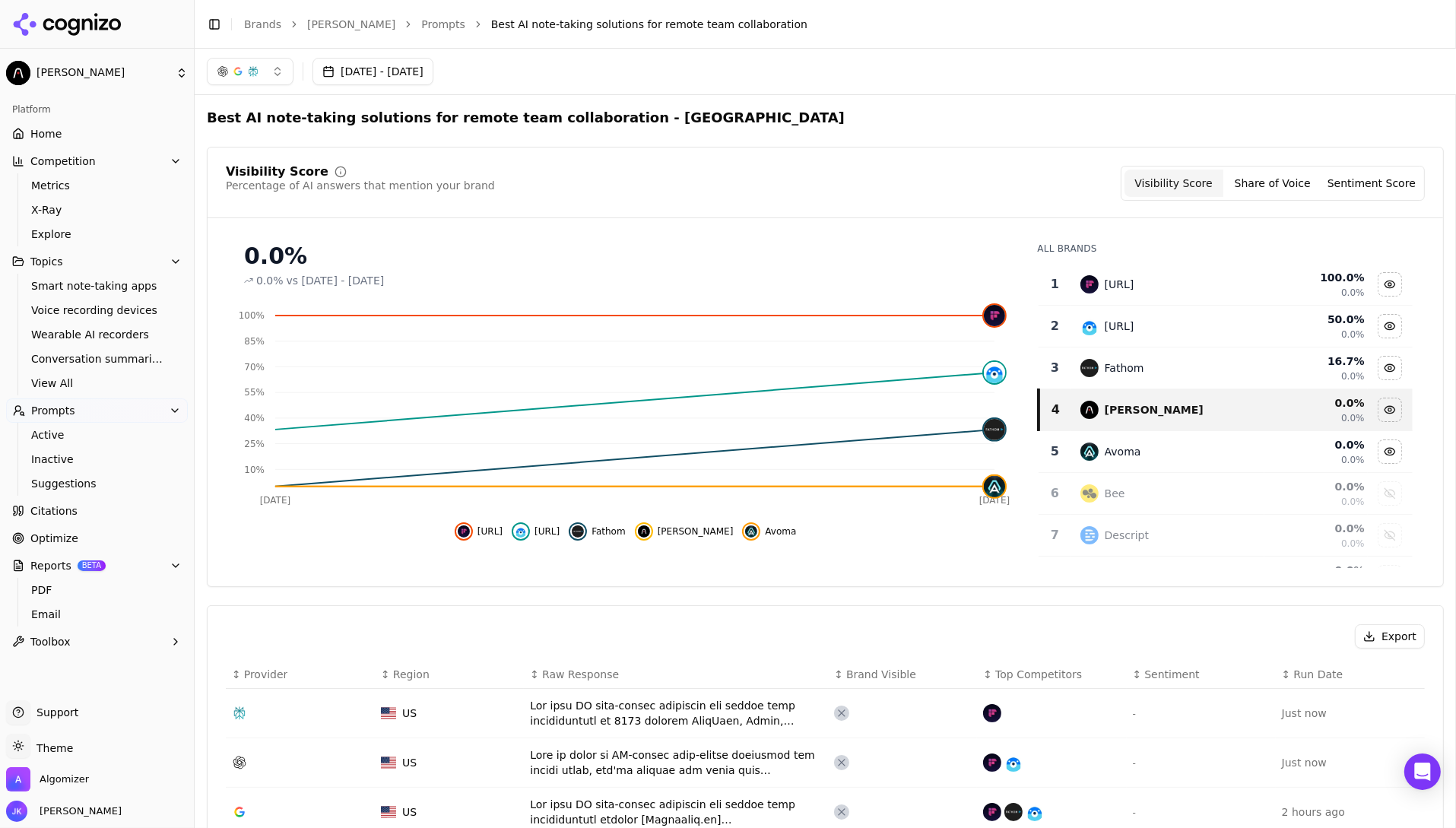
click at [261, 65] on button "button" at bounding box center [250, 71] width 86 height 28
click at [550, 91] on div "[DATE] - [DATE]" at bounding box center [825, 71] width 1261 height 46
drag, startPoint x: 584, startPoint y: 120, endPoint x: 208, endPoint y: 124, distance: 376.0
click at [208, 124] on h2 "Best AI note-taking solutions for remote team collaboration - [GEOGRAPHIC_DATA]" at bounding box center [526, 118] width 638 height 21
click at [263, 67] on button "button" at bounding box center [250, 71] width 86 height 28
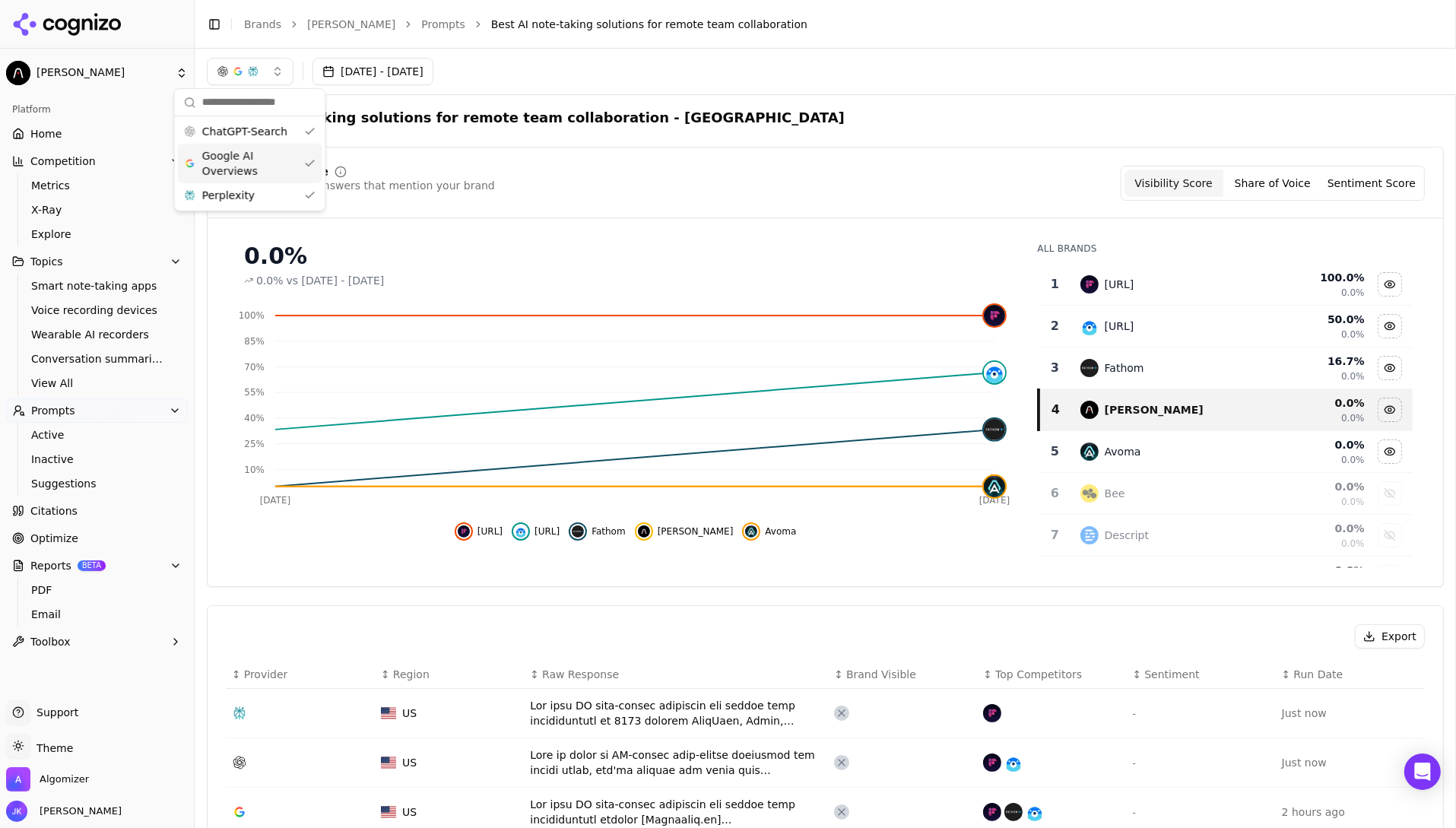
click at [629, 60] on div "[DATE] - [DATE]" at bounding box center [825, 71] width 1238 height 28
drag, startPoint x: 586, startPoint y: 121, endPoint x: 167, endPoint y: 118, distance: 419.0
click at [195, 118] on div "[DATE] - [DATE] Best AI note-taking solutions for remote team collaboration - U…" at bounding box center [825, 438] width 1261 height 780
click at [508, 121] on h2 "Best AI note-taking solutions for remote team collaboration - [GEOGRAPHIC_DATA]" at bounding box center [526, 118] width 638 height 21
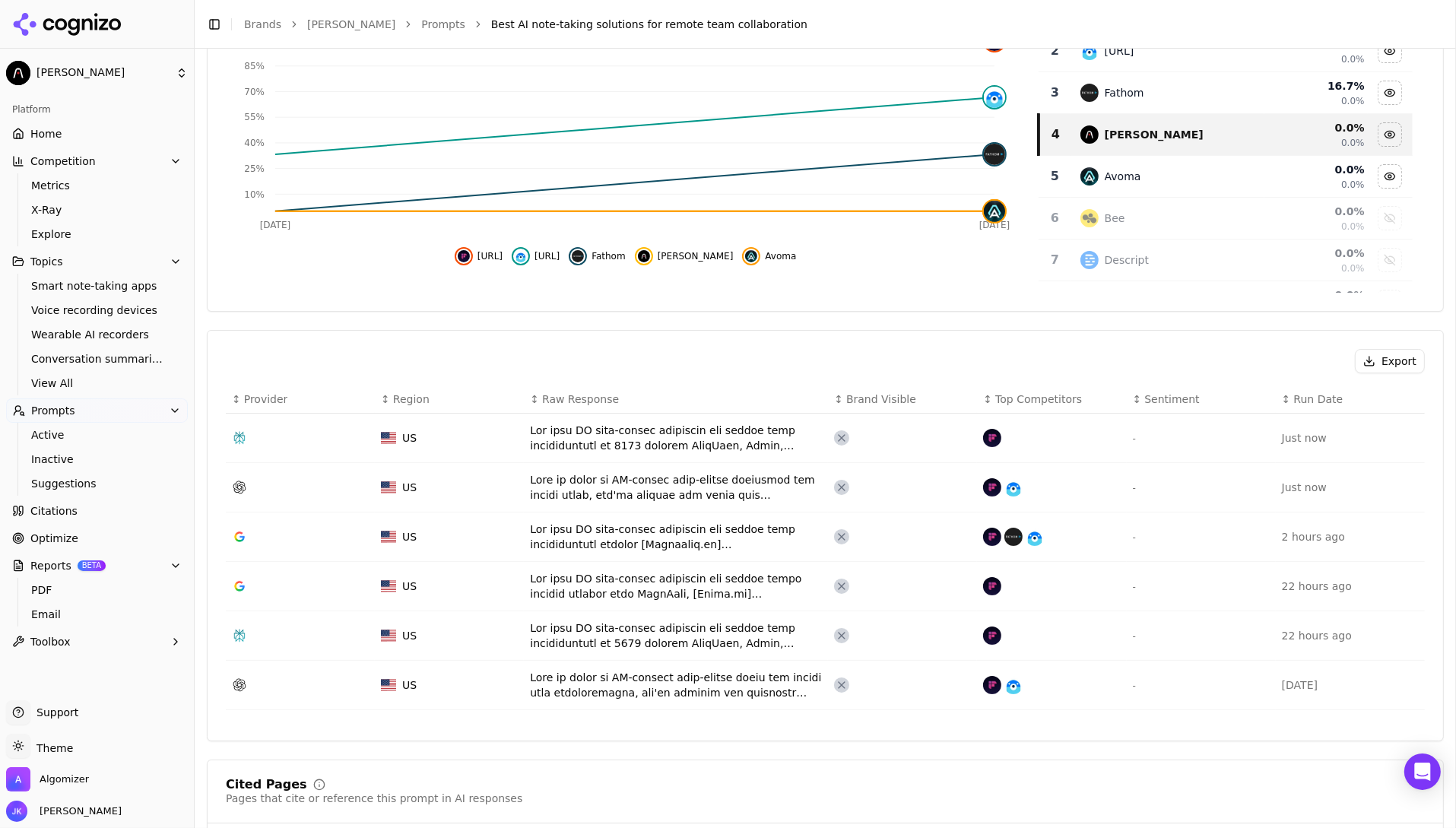
scroll to position [284, 0]
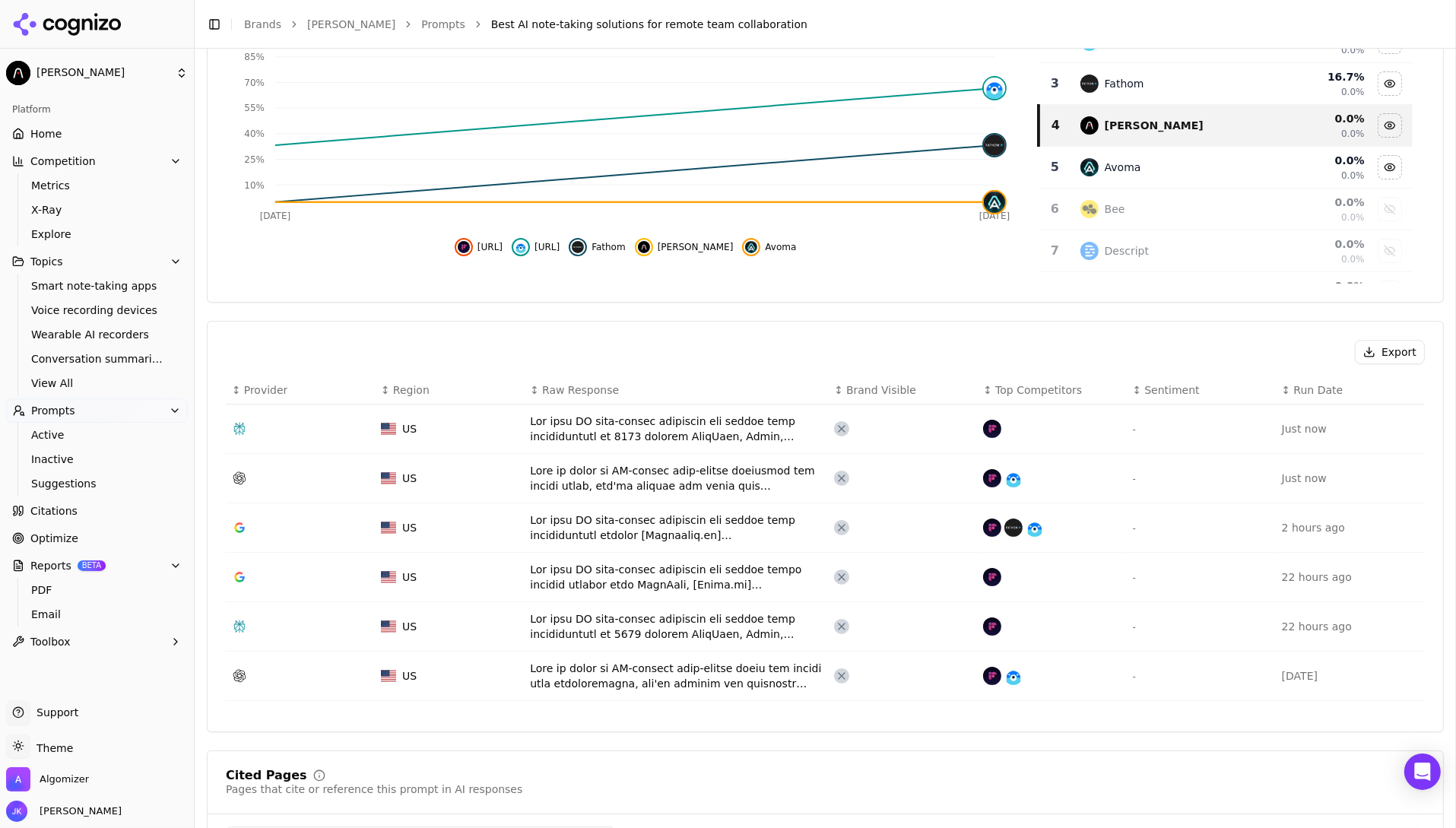
click at [677, 496] on td "Data table" at bounding box center [676, 479] width 304 height 49
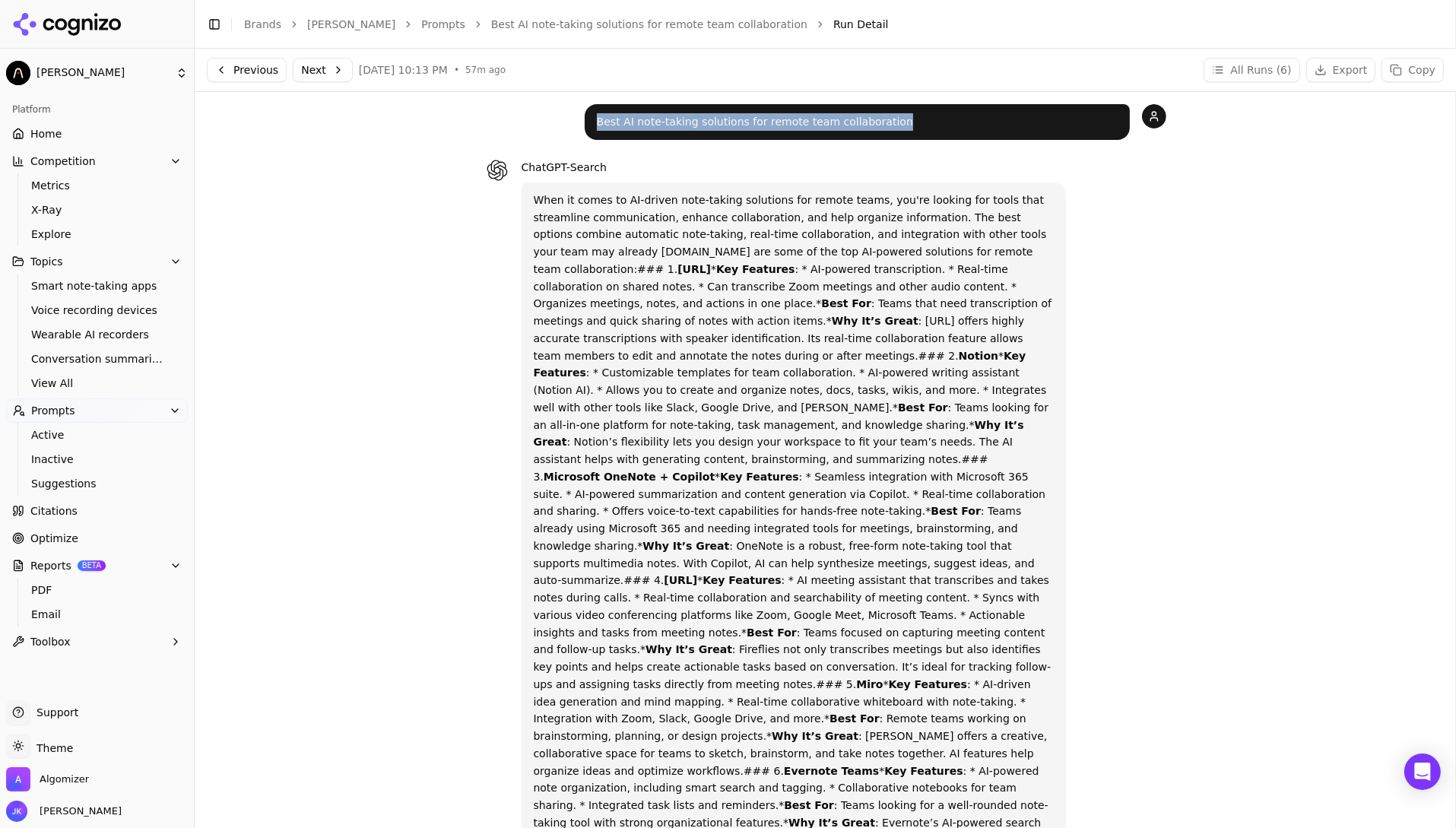
drag, startPoint x: 908, startPoint y: 131, endPoint x: 595, endPoint y: 127, distance: 313.0
click at [595, 127] on div "Best AI note-taking solutions for remote team collaboration" at bounding box center [858, 122] width 545 height 36
click at [604, 127] on p "Best AI note-taking solutions for remote team collaboration" at bounding box center [858, 122] width 521 height 17
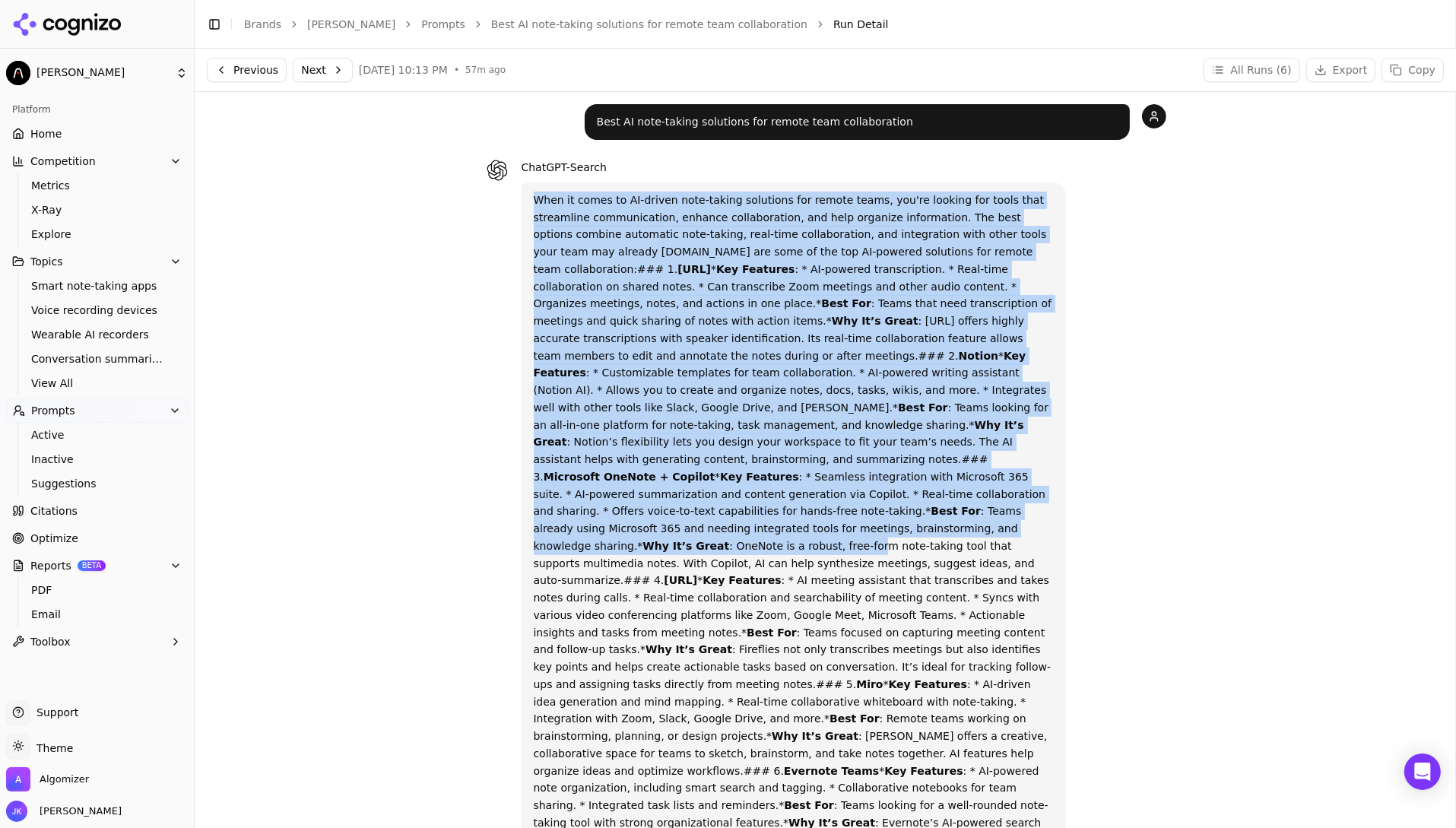
drag, startPoint x: 528, startPoint y: 200, endPoint x: 800, endPoint y: 517, distance: 417.7
click at [800, 517] on div "When it comes to AI-driven note-taking solutions for remote teams, you're looki…" at bounding box center [794, 788] width 545 height 1212
click at [800, 517] on p "When it comes to AI-driven note-taking solutions for remote teams, you're looki…" at bounding box center [794, 788] width 521 height 1194
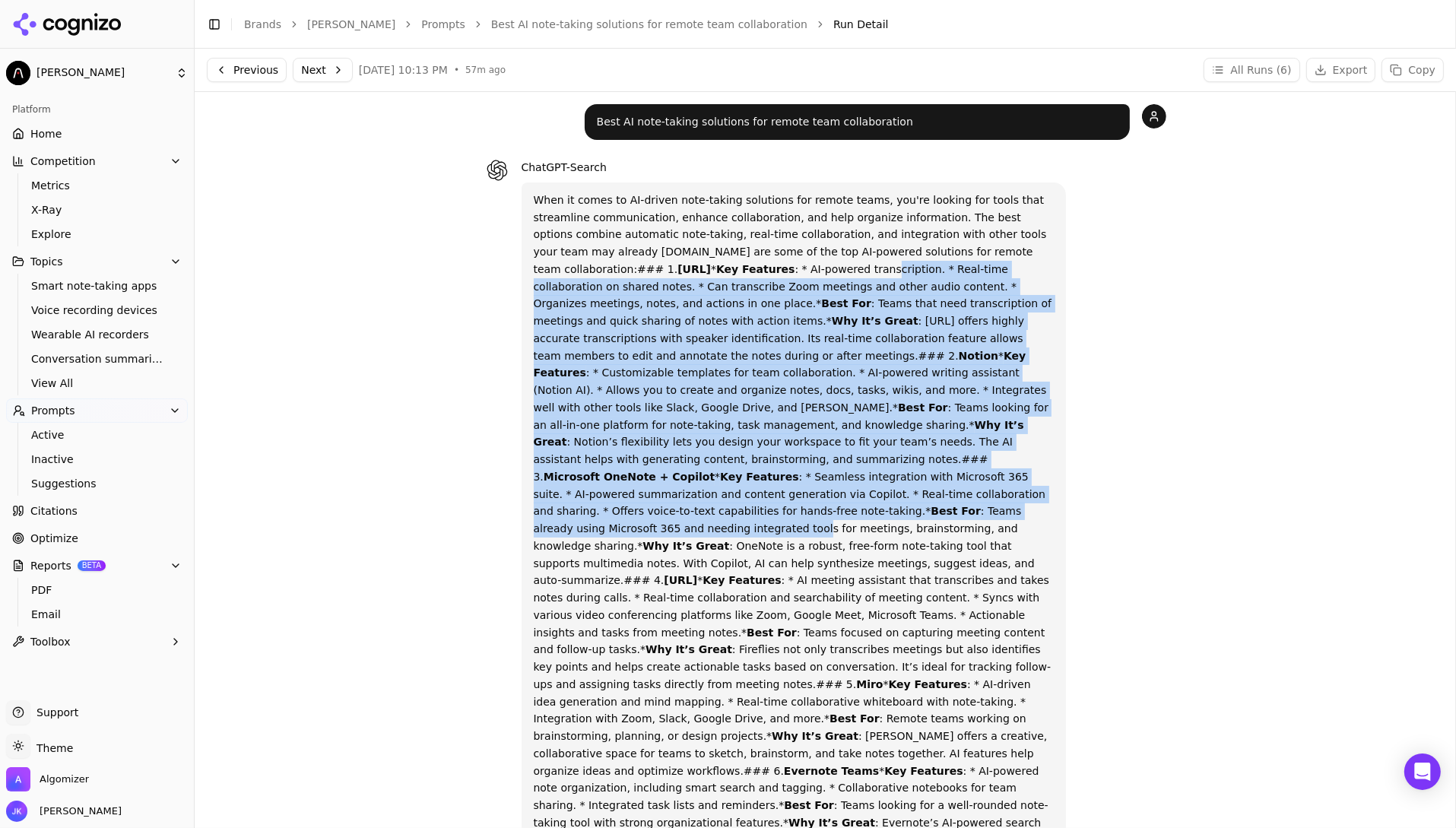
drag, startPoint x: 709, startPoint y: 263, endPoint x: 809, endPoint y: 499, distance: 256.3
click at [809, 499] on p "When it comes to AI-driven note-taking solutions for remote teams, you're looki…" at bounding box center [794, 788] width 521 height 1194
click at [924, 537] on p "When it comes to AI-driven note-taking solutions for remote teams, you're looki…" at bounding box center [794, 788] width 521 height 1194
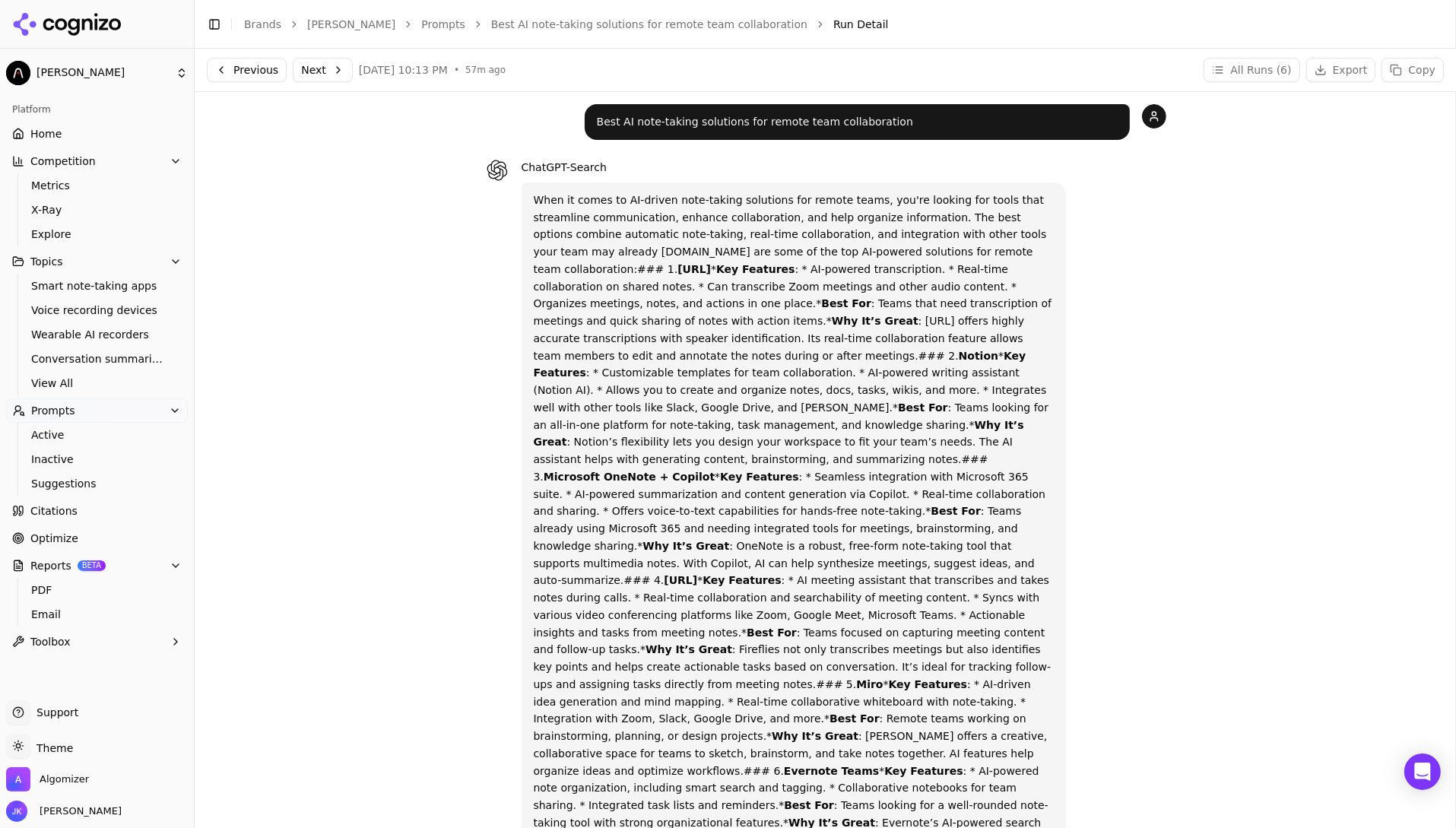
click at [661, 13] on div "Toggle Sidebar Brands [PERSON_NAME] Prompts Best AI note-taking solutions for r…" at bounding box center [810, 24] width 1231 height 21
click at [624, 32] on div "Toggle Sidebar Brands [PERSON_NAME] Prompts Best AI note-taking solutions for r…" at bounding box center [810, 24] width 1231 height 21
click at [633, 27] on link "Best AI note-taking solutions for remote team collaboration" at bounding box center [649, 25] width 316 height 15
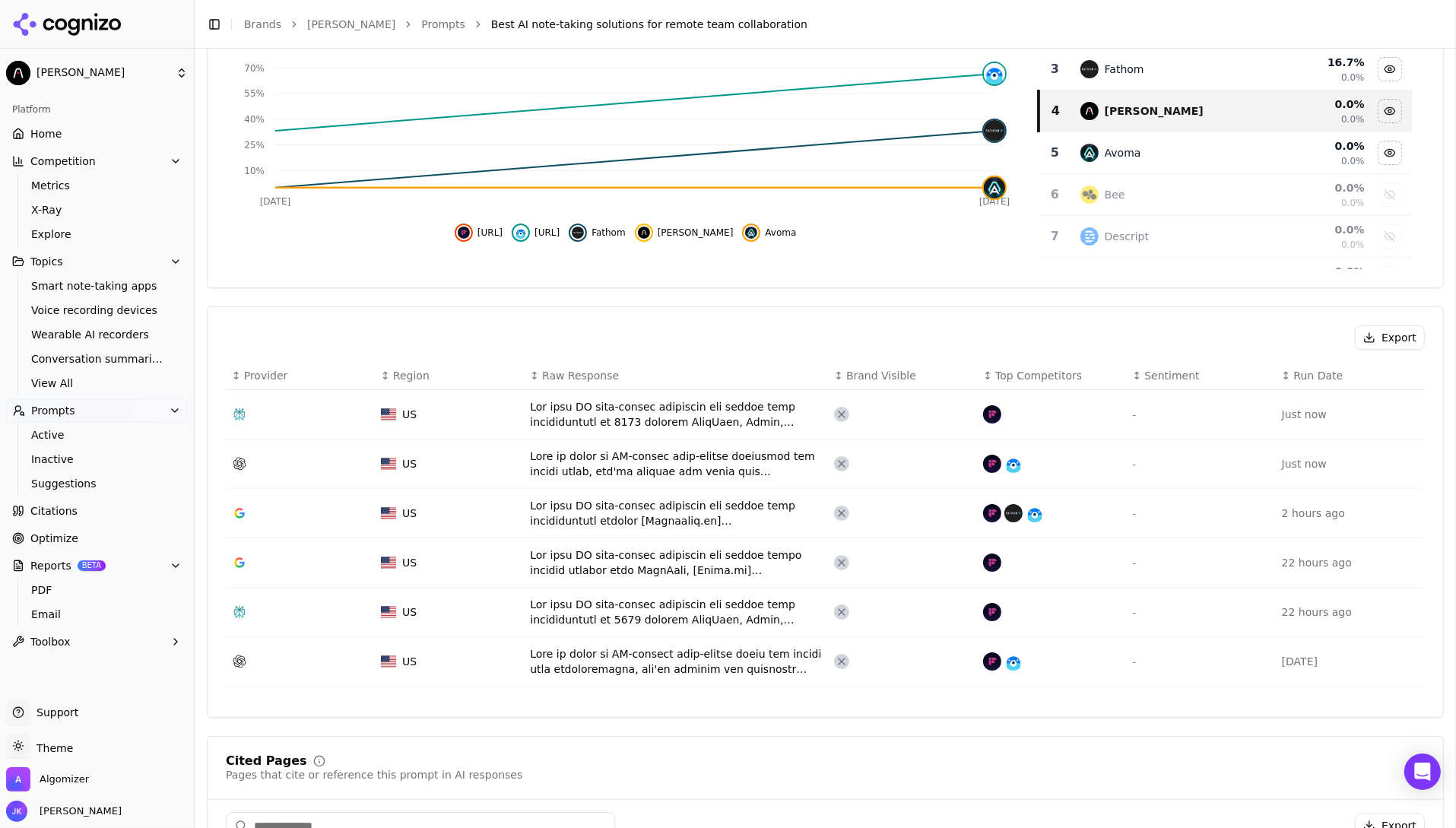
scroll to position [304, 0]
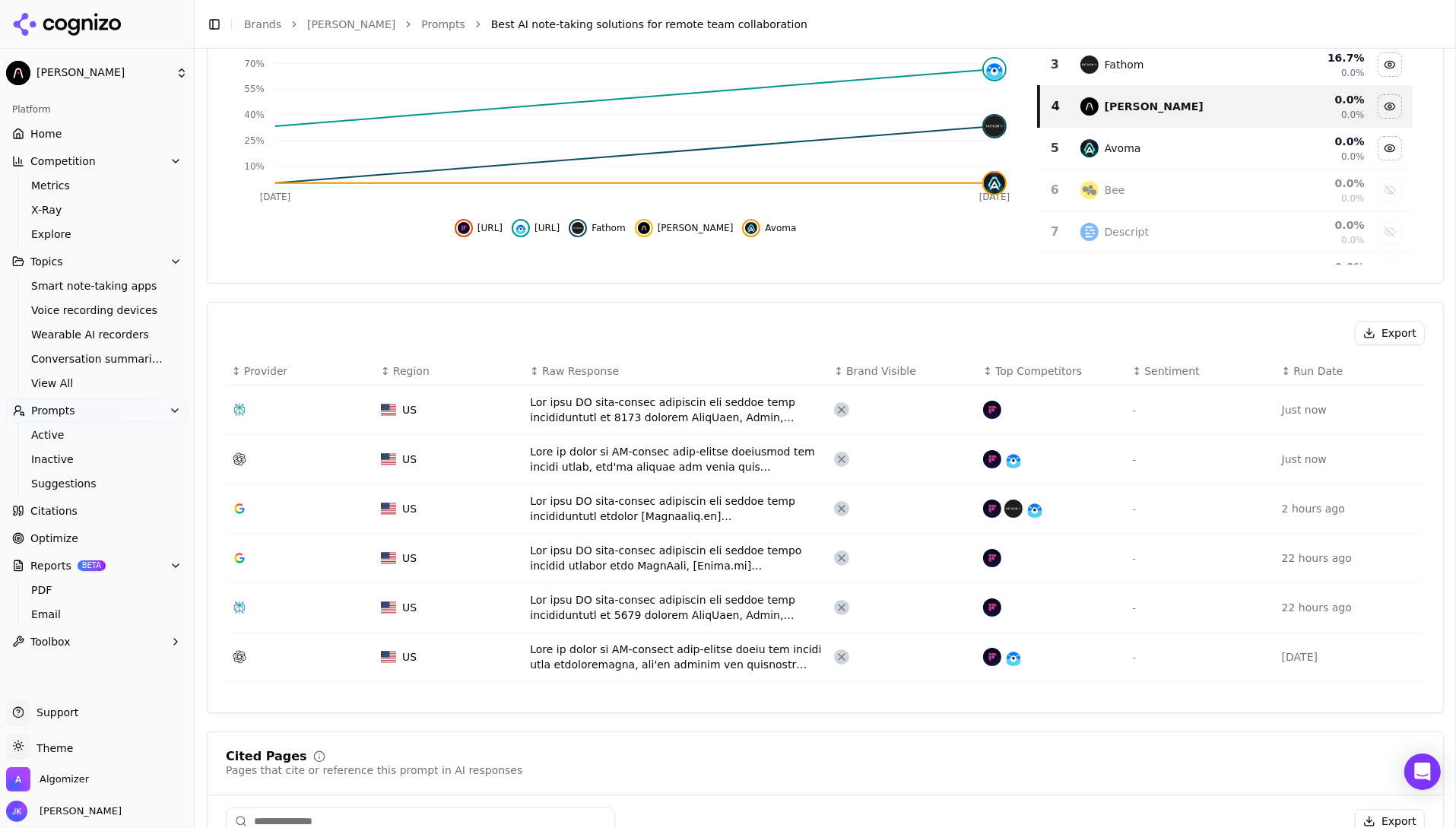
click at [635, 571] on td "Data table" at bounding box center [676, 558] width 304 height 49
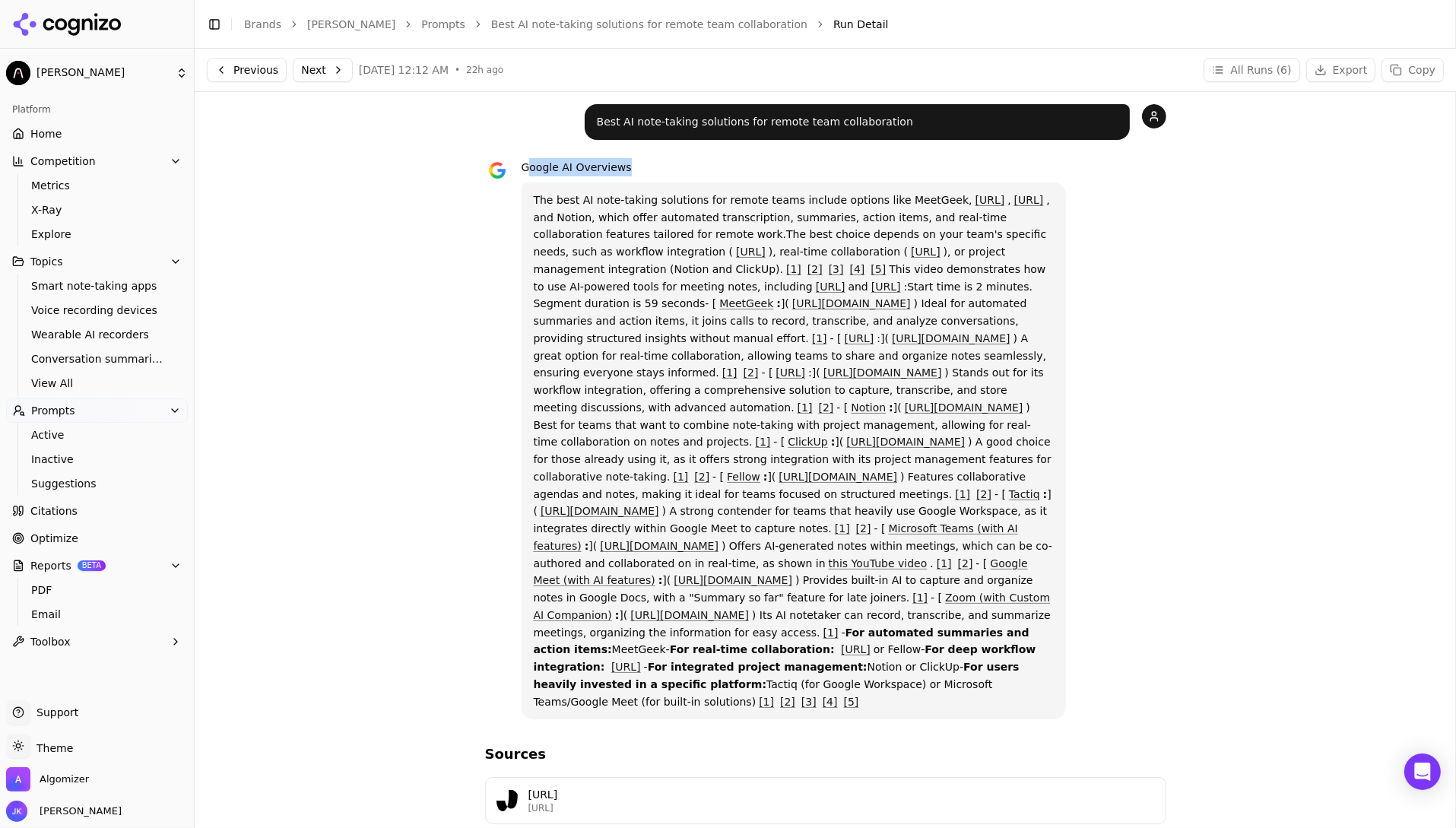
drag, startPoint x: 597, startPoint y: 169, endPoint x: 525, endPoint y: 167, distance: 72.0
click at [525, 167] on div "Google AI Overviews" at bounding box center [794, 167] width 545 height 18
click at [910, 98] on div "Best AI note-taking solutions for remote team collaboration Google AI Overviews…" at bounding box center [825, 801] width 1261 height 1420
drag, startPoint x: 826, startPoint y: 113, endPoint x: 580, endPoint y: 113, distance: 246.0
click at [580, 113] on div "Best AI note-taking solutions for remote team collaboration" at bounding box center [825, 122] width 681 height 36
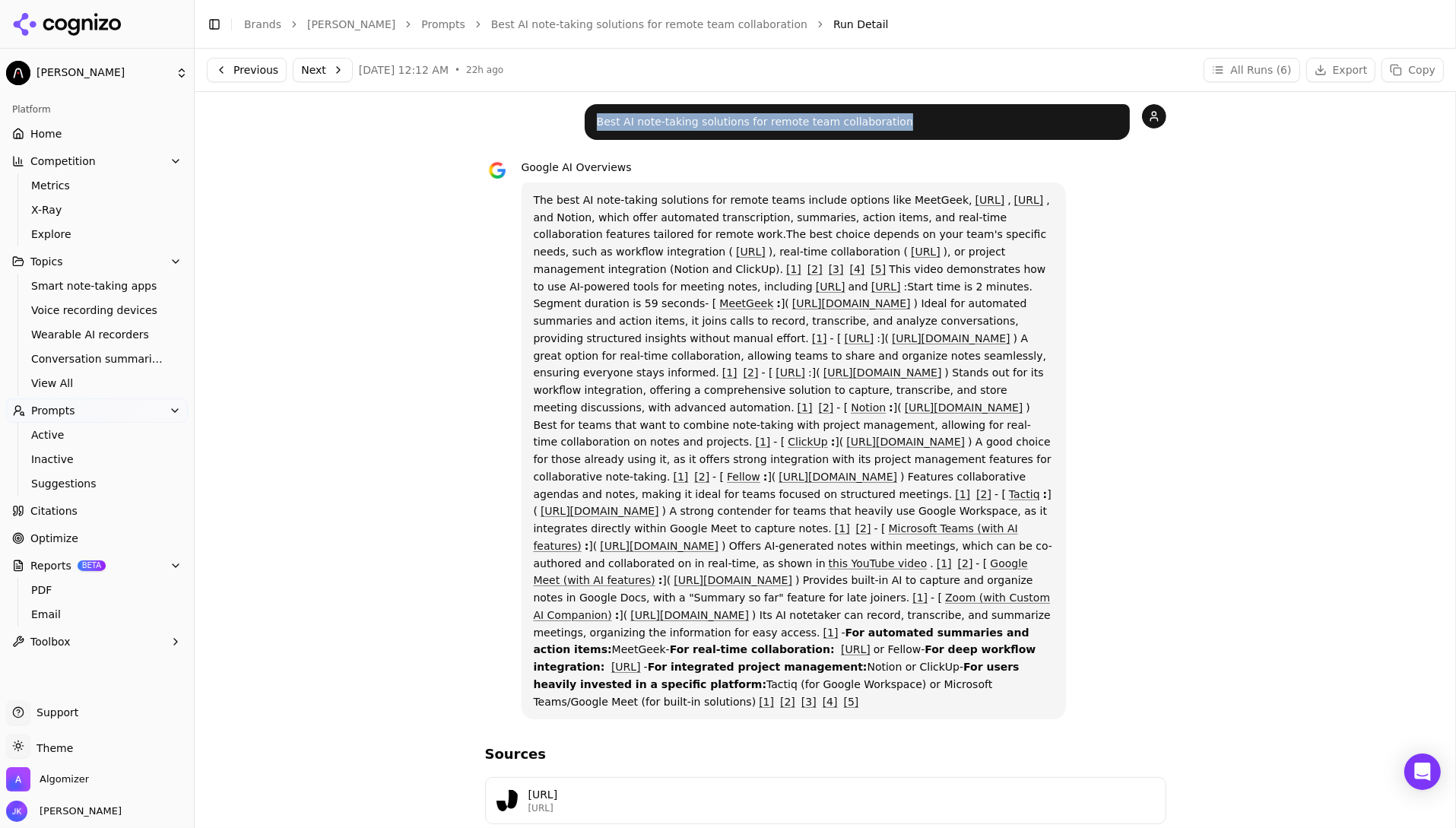
click at [629, 130] on p "Best AI note-taking solutions for remote team collaboration" at bounding box center [858, 122] width 521 height 17
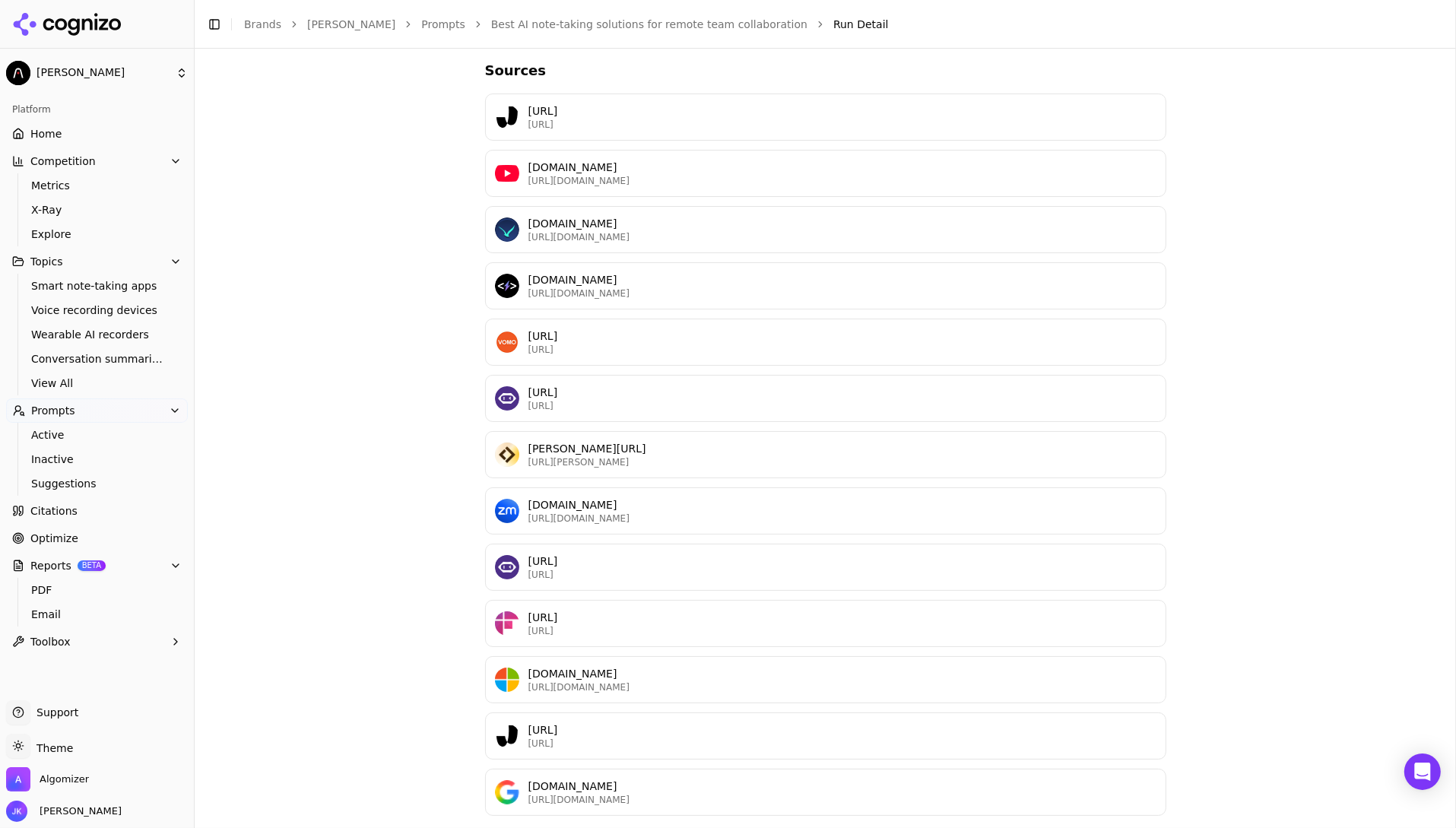
scroll to position [793, 0]
drag, startPoint x: 463, startPoint y: 224, endPoint x: 598, endPoint y: 243, distance: 136.3
click at [598, 243] on div "Best AI note-taking solutions for remote team collaboration Google AI Overviews…" at bounding box center [825, 118] width 1238 height 1395
click at [553, 239] on div "Sources M [URL] [URL] Y [DOMAIN_NAME] [URL][DOMAIN_NAME] S [DOMAIN_NAME] [URL][…" at bounding box center [825, 438] width 681 height 756
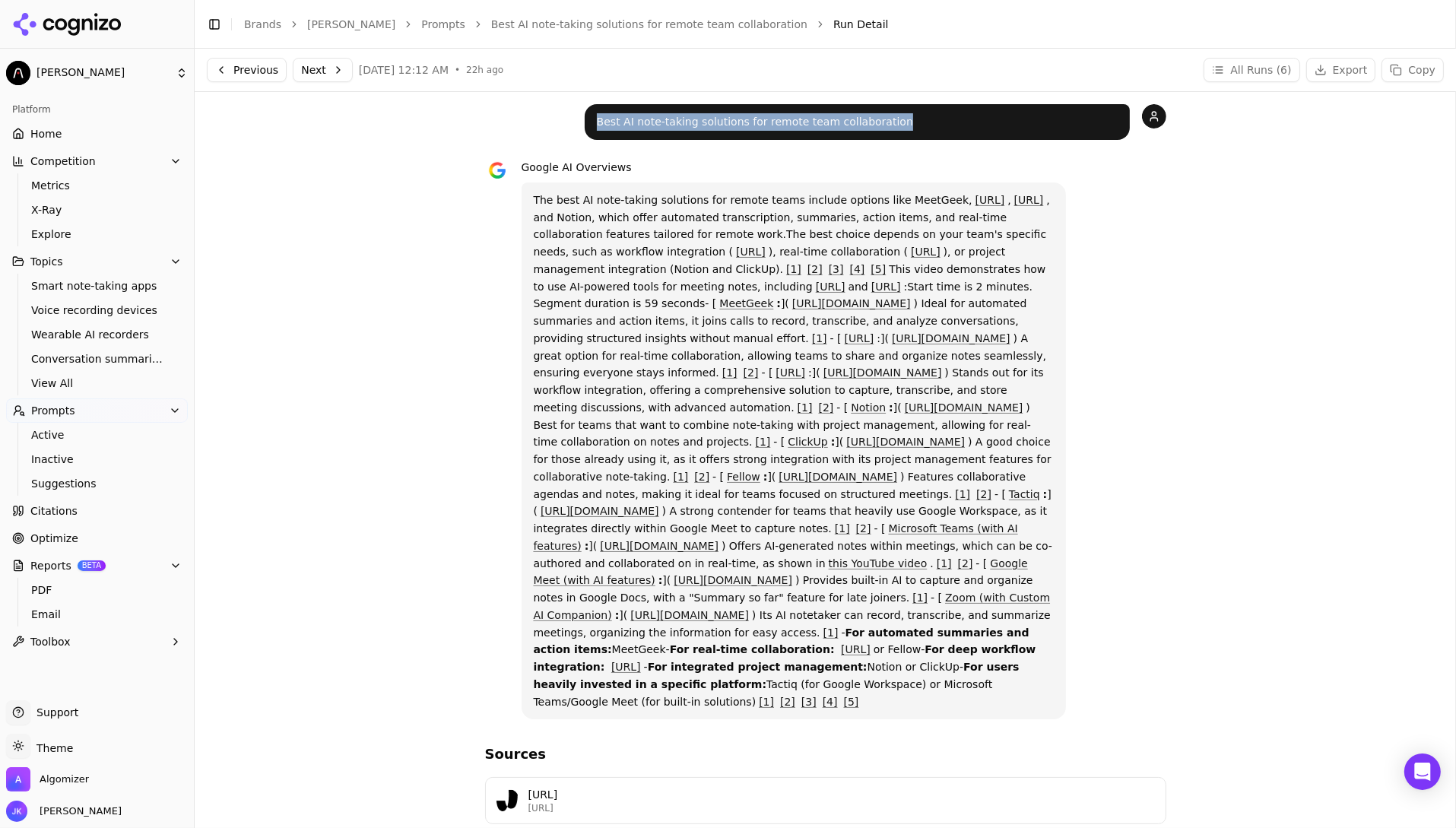
drag, startPoint x: 926, startPoint y: 119, endPoint x: 594, endPoint y: 125, distance: 332.1
click at [594, 125] on div "Best AI note-taking solutions for remote team collaboration" at bounding box center [858, 122] width 545 height 36
click at [442, 113] on div "Best AI note-taking solutions for remote team collaboration Google AI Overviews…" at bounding box center [825, 801] width 1238 height 1395
click at [535, 32] on div "Toggle Sidebar Brands [PERSON_NAME] Prompts Best AI note-taking solutions for r…" at bounding box center [810, 24] width 1231 height 21
click at [537, 28] on link "Best AI note-taking solutions for remote team collaboration" at bounding box center [649, 25] width 316 height 15
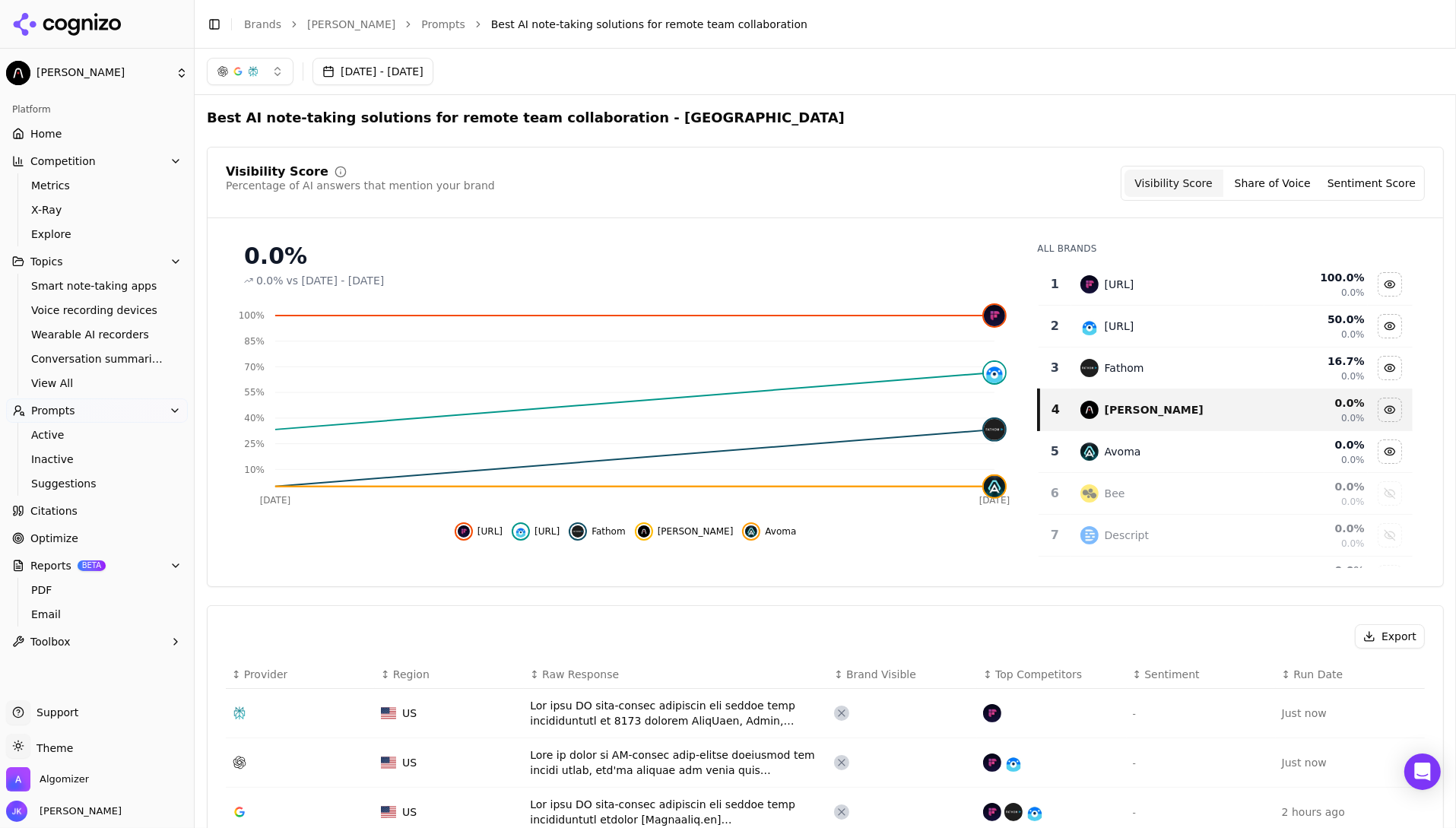
click at [1273, 185] on button "Share of Voice" at bounding box center [1273, 183] width 99 height 28
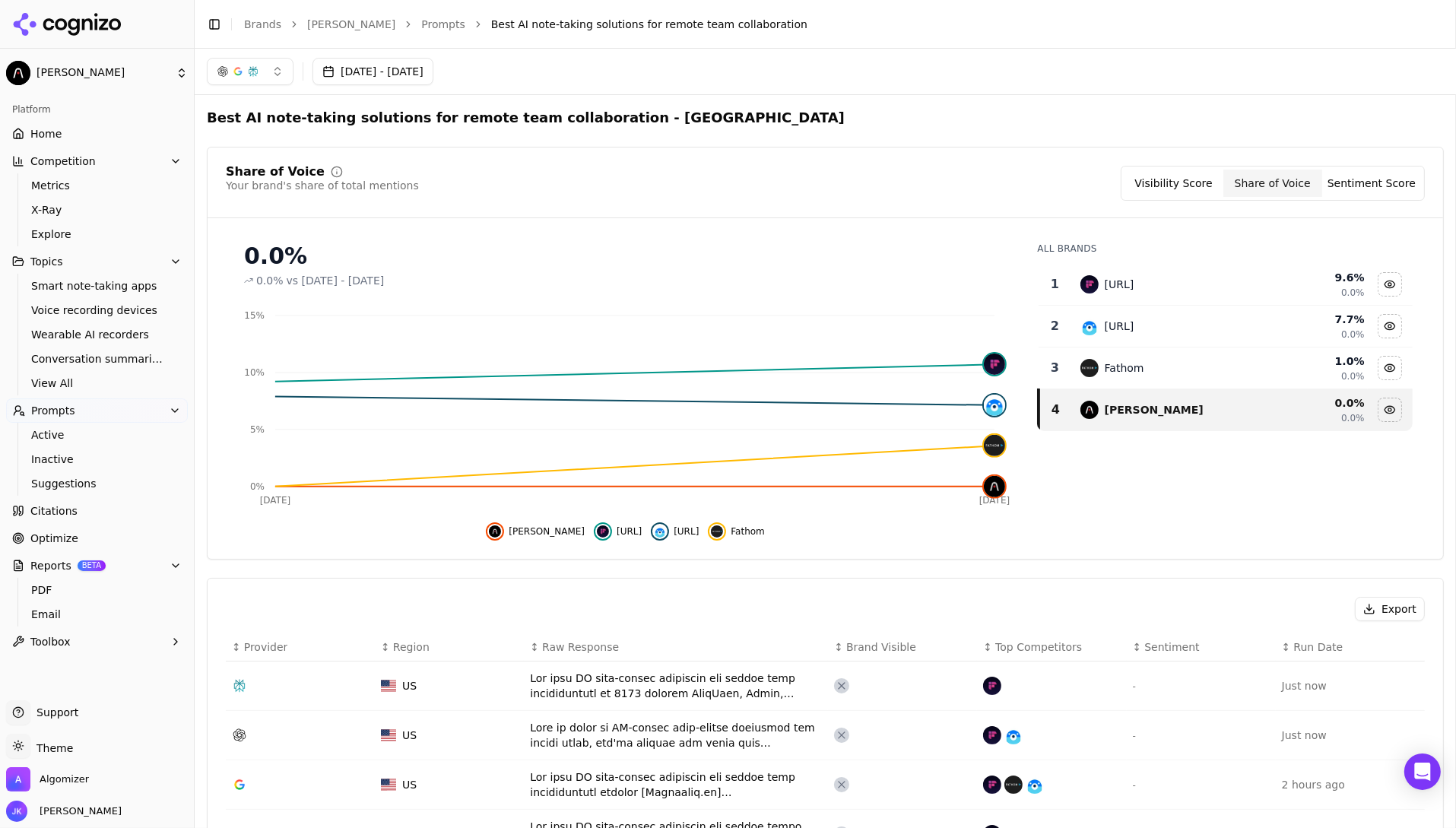
click at [1343, 170] on button "Sentiment Score" at bounding box center [1372, 183] width 99 height 28
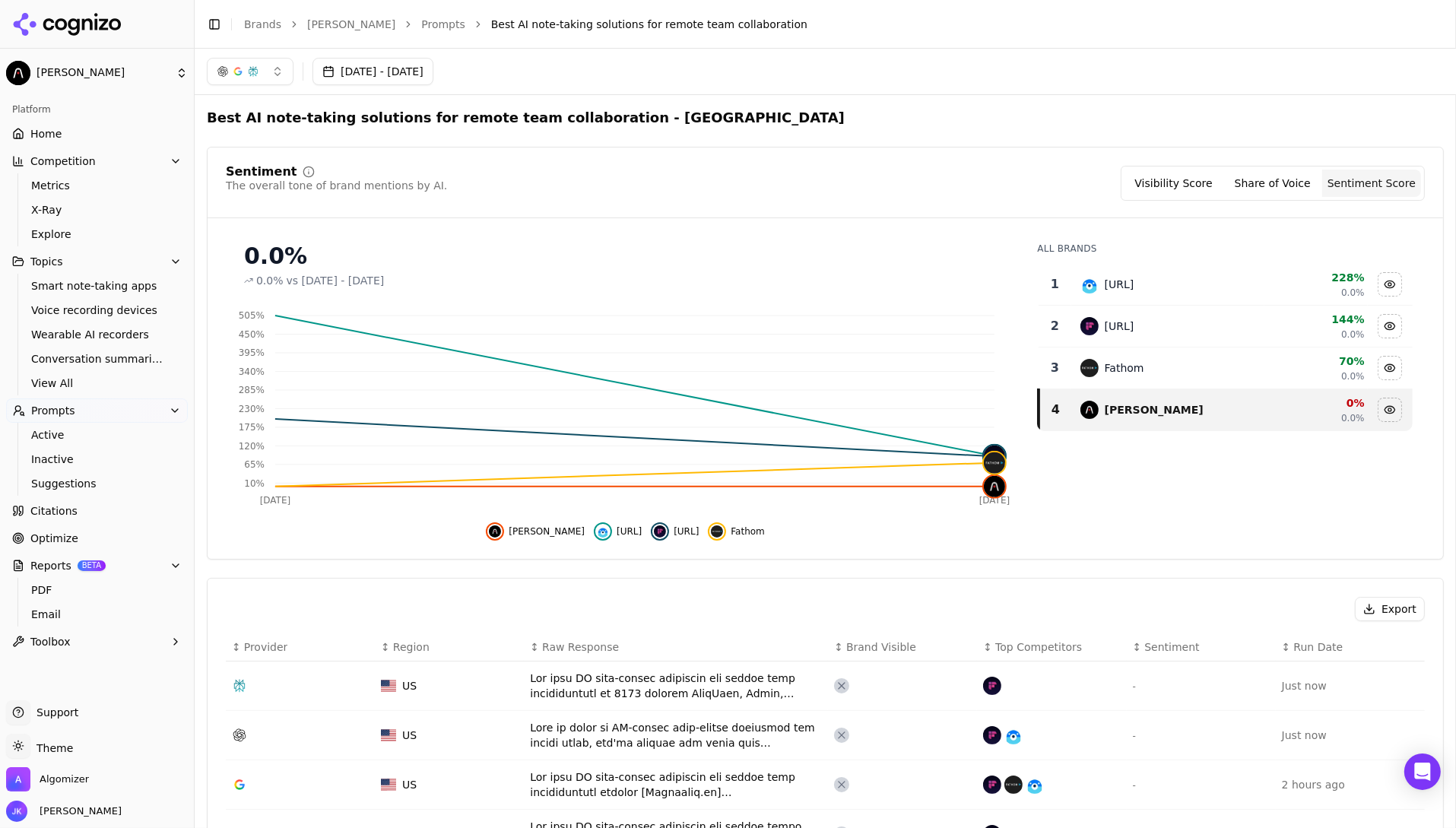
click at [1296, 197] on div "Visibility Score Share of Voice Sentiment Score" at bounding box center [1273, 183] width 304 height 35
click at [1208, 197] on div "Visibility Score Share of Voice Sentiment Score" at bounding box center [1273, 183] width 304 height 35
click at [1204, 185] on button "Visibility Score" at bounding box center [1174, 183] width 99 height 28
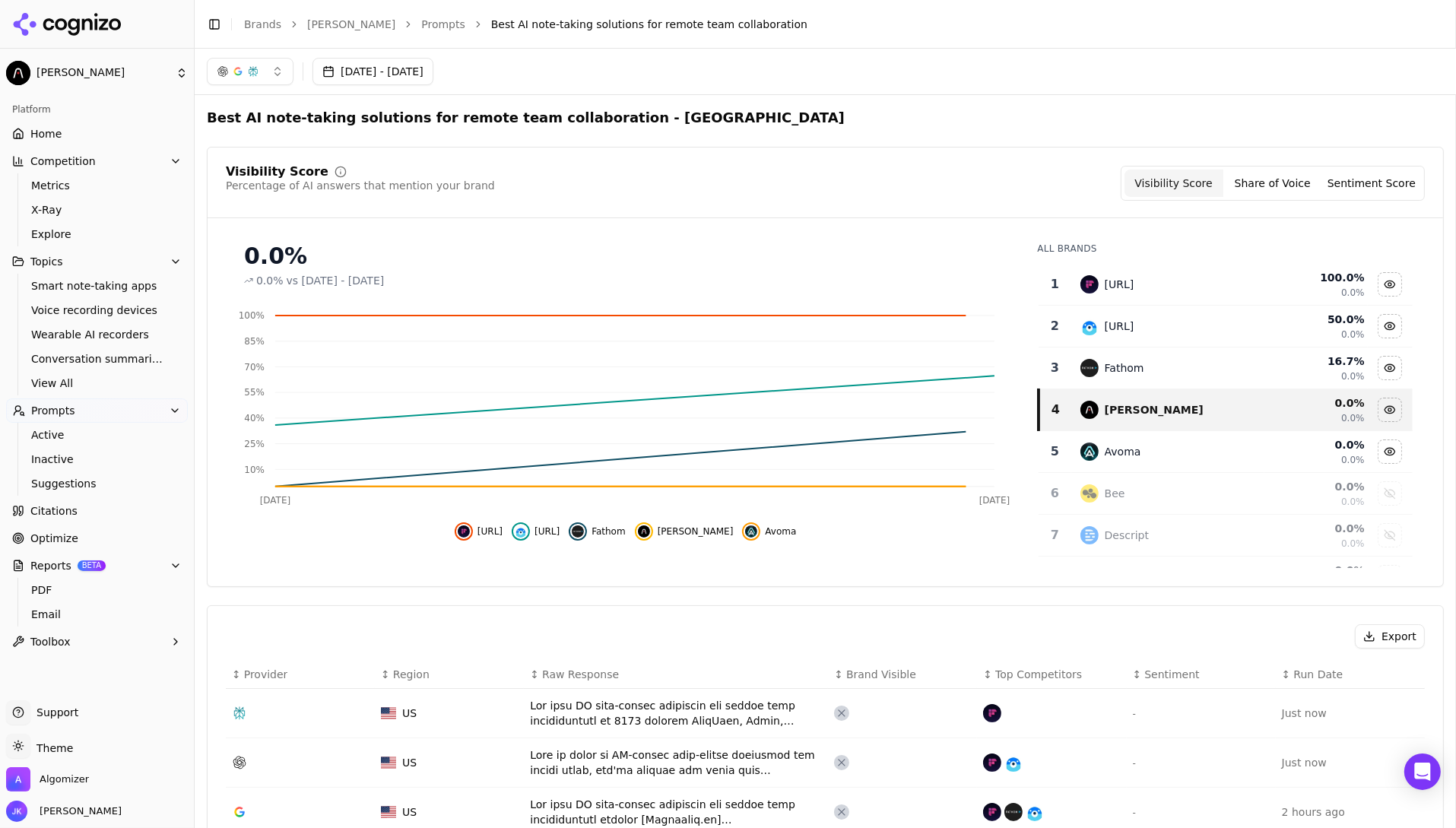
click at [1357, 181] on button "Sentiment Score" at bounding box center [1372, 183] width 99 height 28
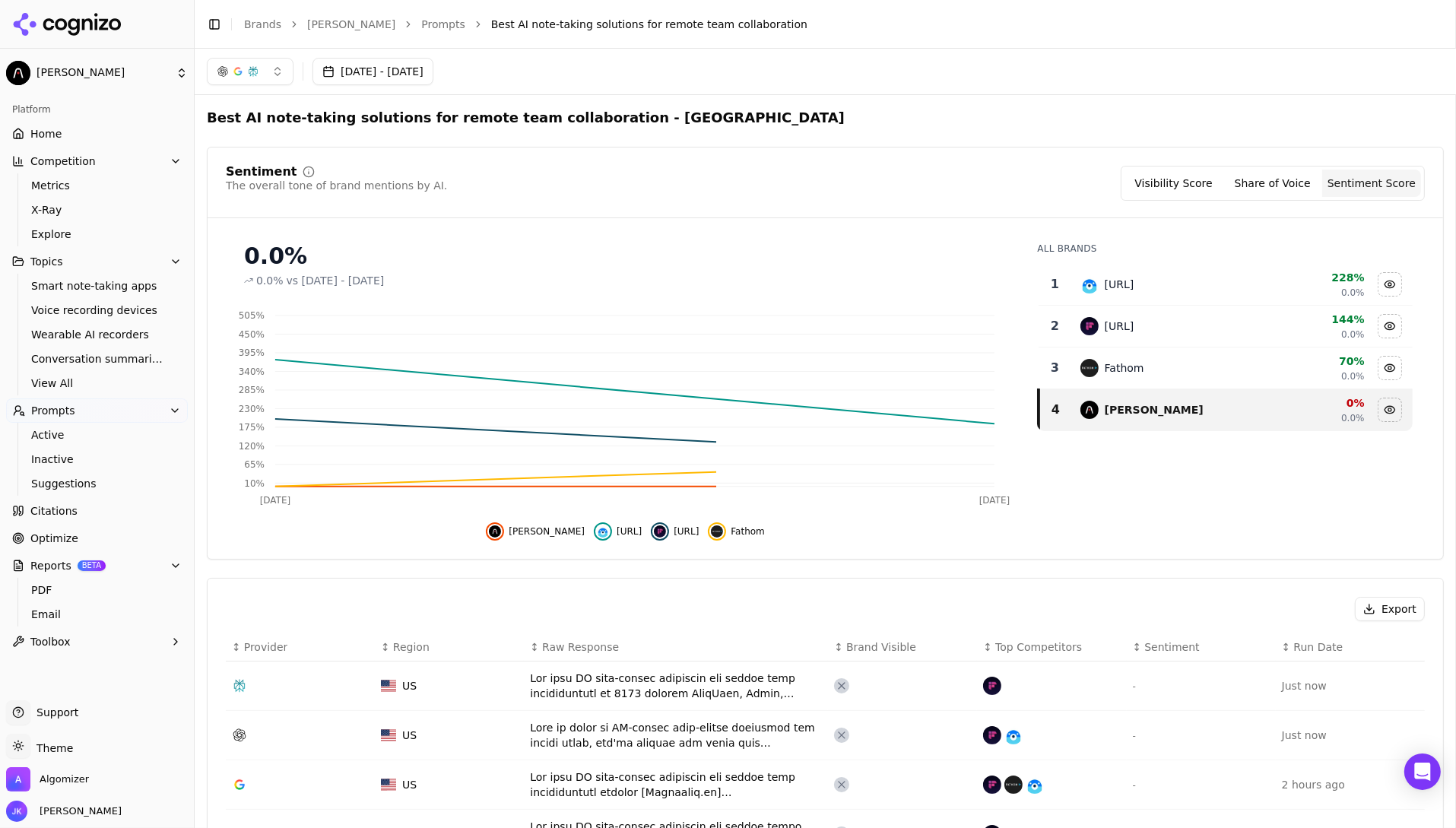
click at [1182, 187] on button "Visibility Score" at bounding box center [1174, 183] width 99 height 28
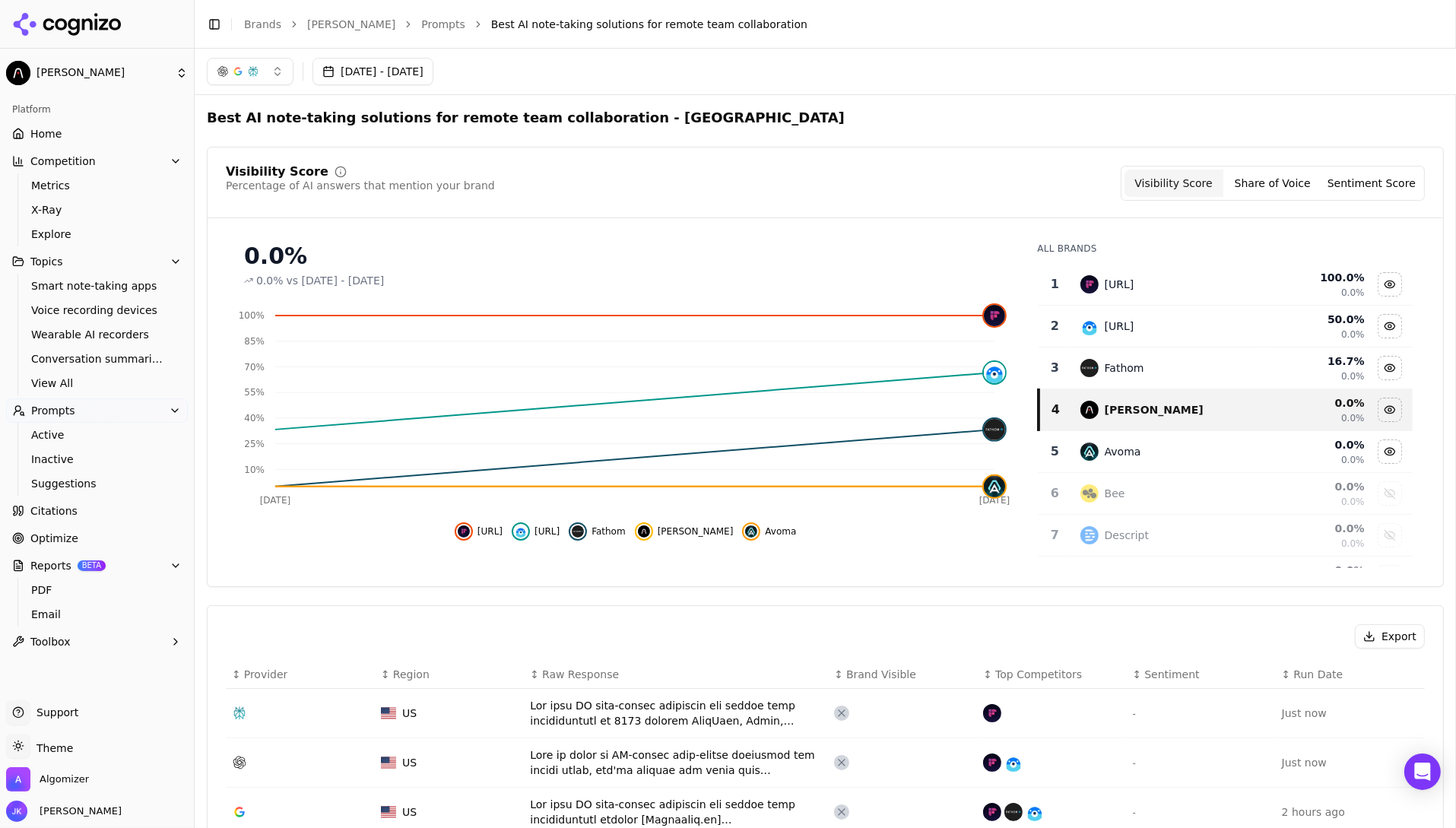
click at [1371, 199] on div "Visibility Score Share of Voice Sentiment Score" at bounding box center [1273, 183] width 304 height 35
click at [1377, 189] on button "Sentiment Score" at bounding box center [1372, 183] width 99 height 28
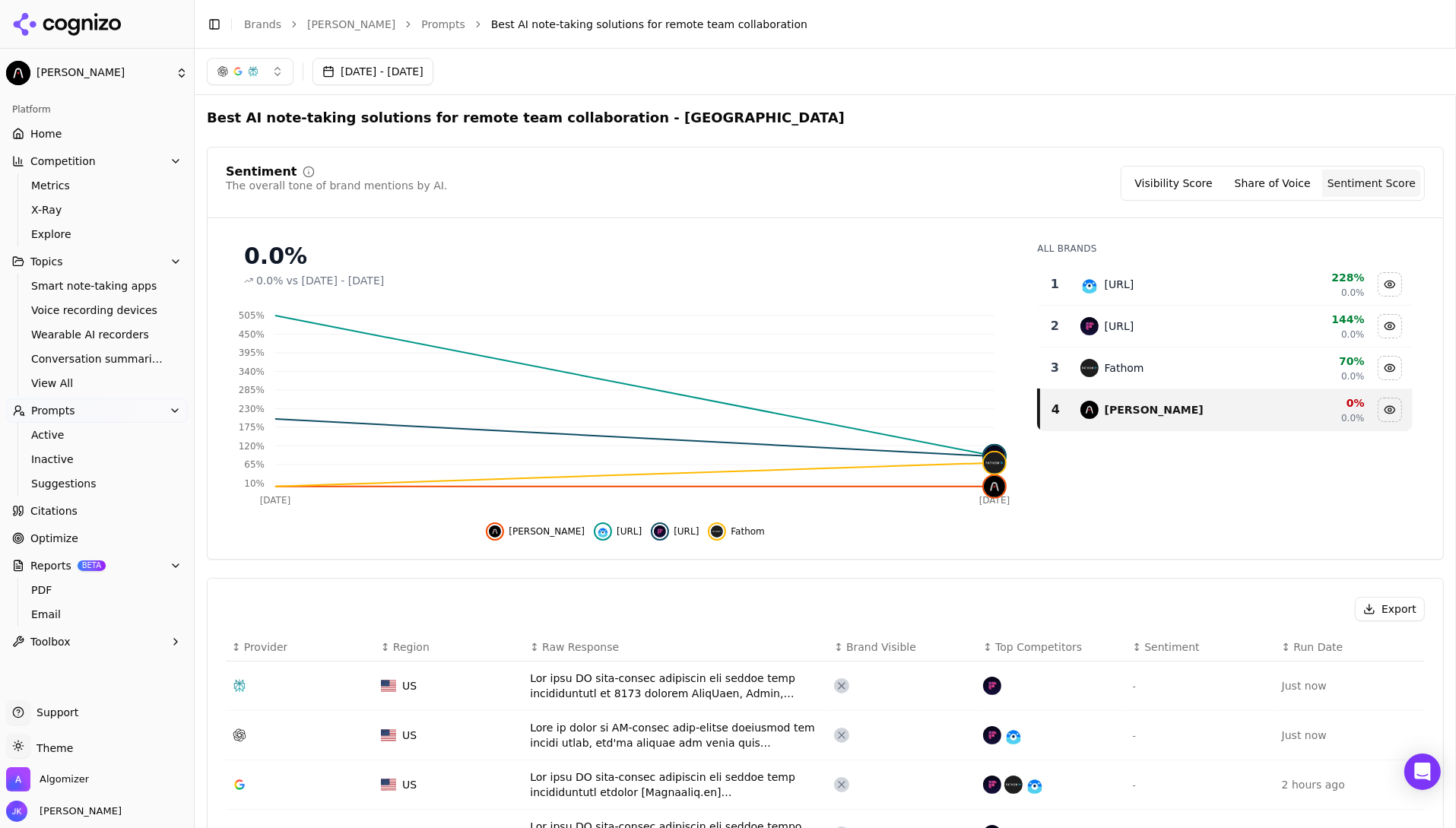
click at [422, 25] on link "Prompts" at bounding box center [444, 25] width 44 height 15
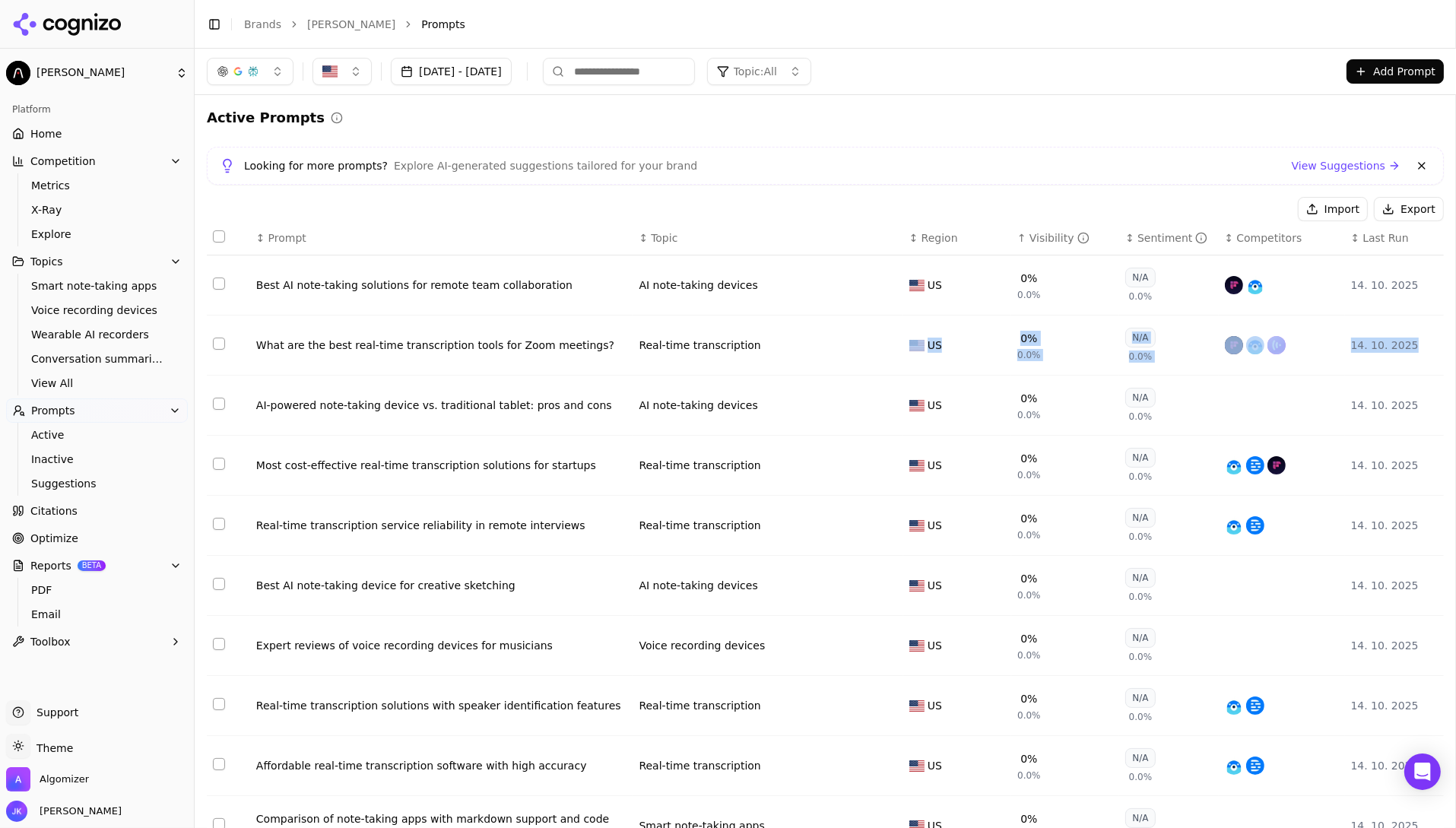
drag, startPoint x: 261, startPoint y: 344, endPoint x: 1420, endPoint y: 353, distance: 1159.0
click at [1409, 353] on tr "What are the best real-time transcription tools for Zoom meetings? Real-time tr…" at bounding box center [825, 345] width 1238 height 60
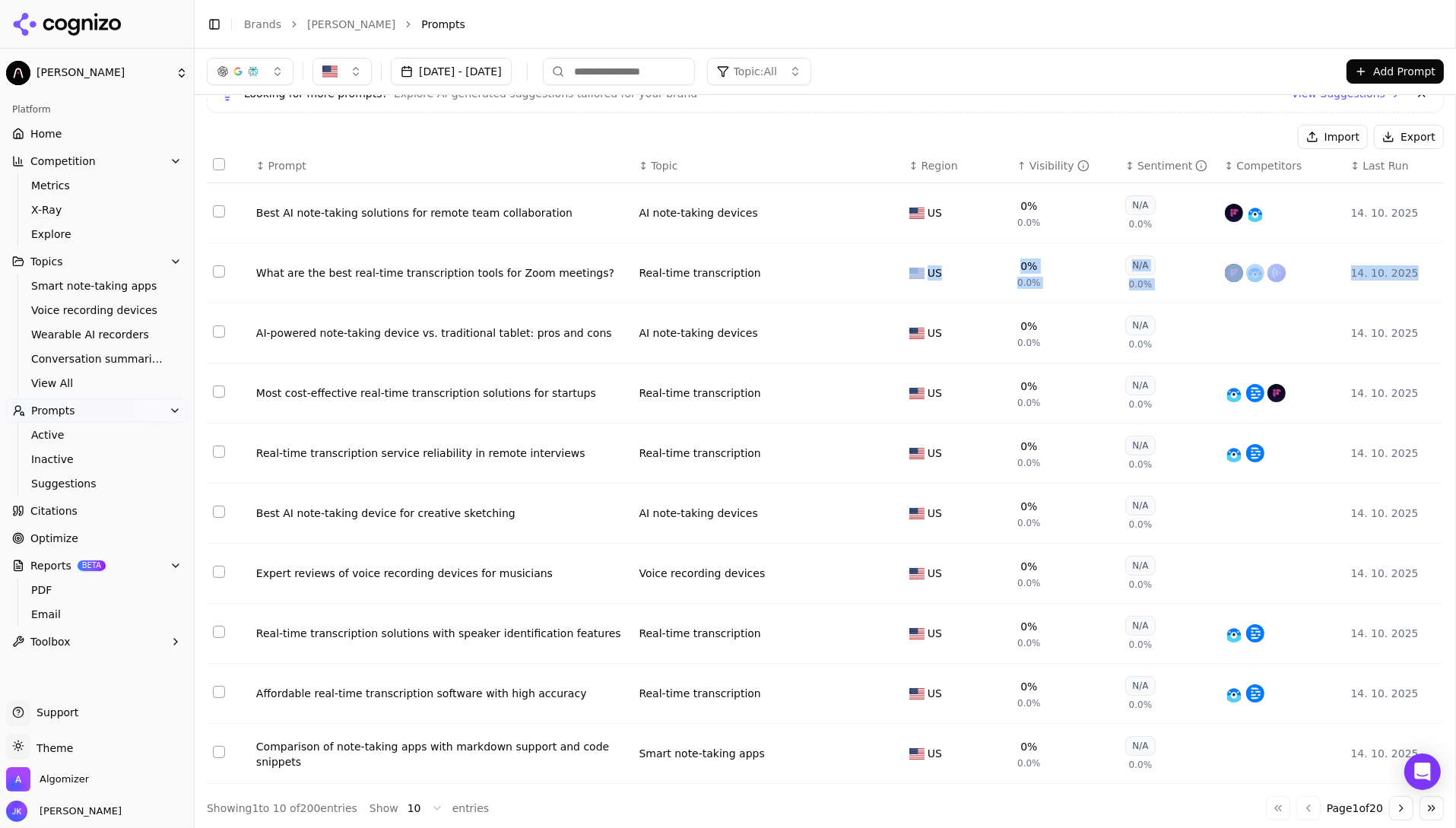
click at [1395, 806] on button "Go to next page" at bounding box center [1402, 808] width 25 height 25
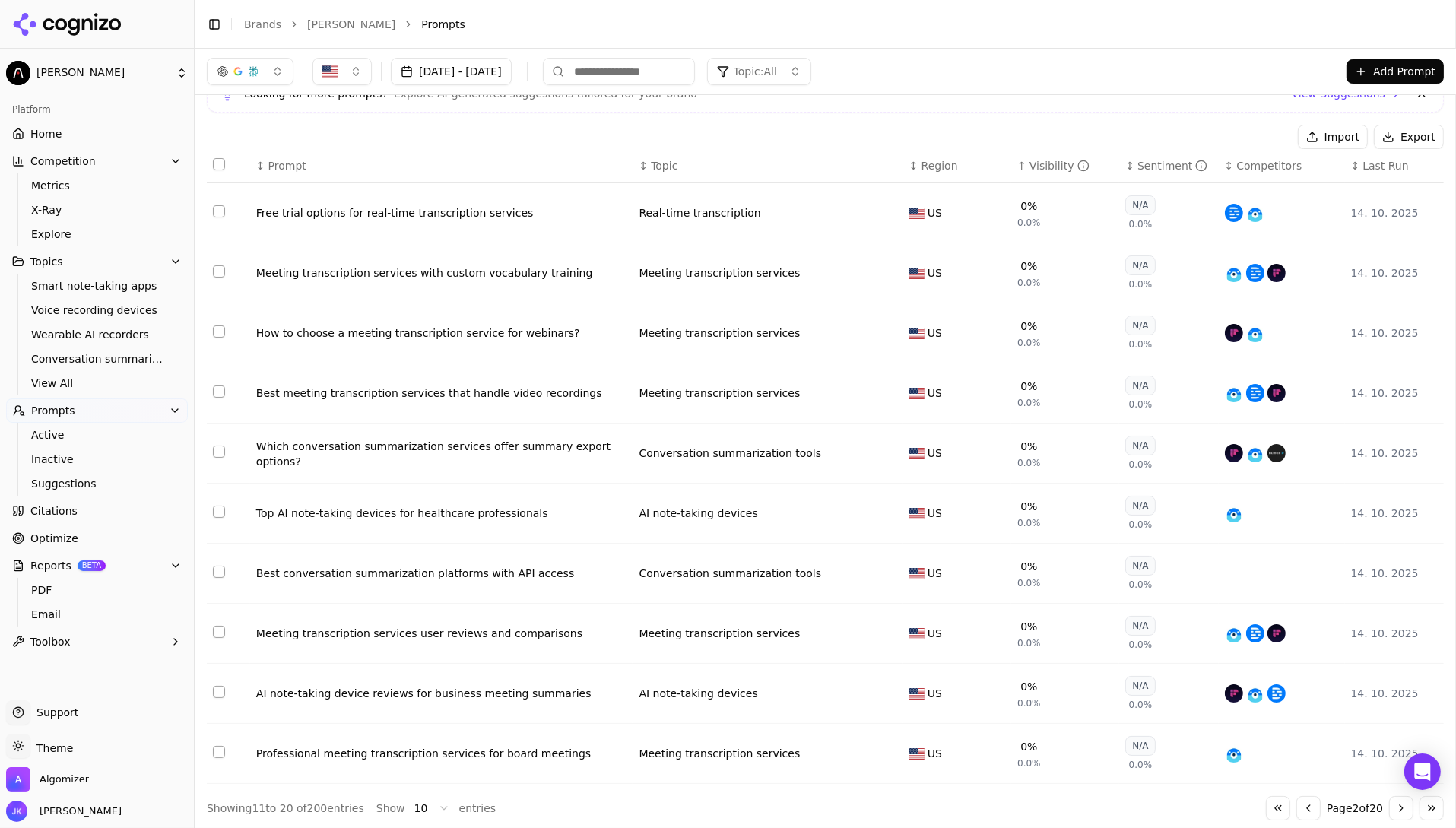
scroll to position [0, 0]
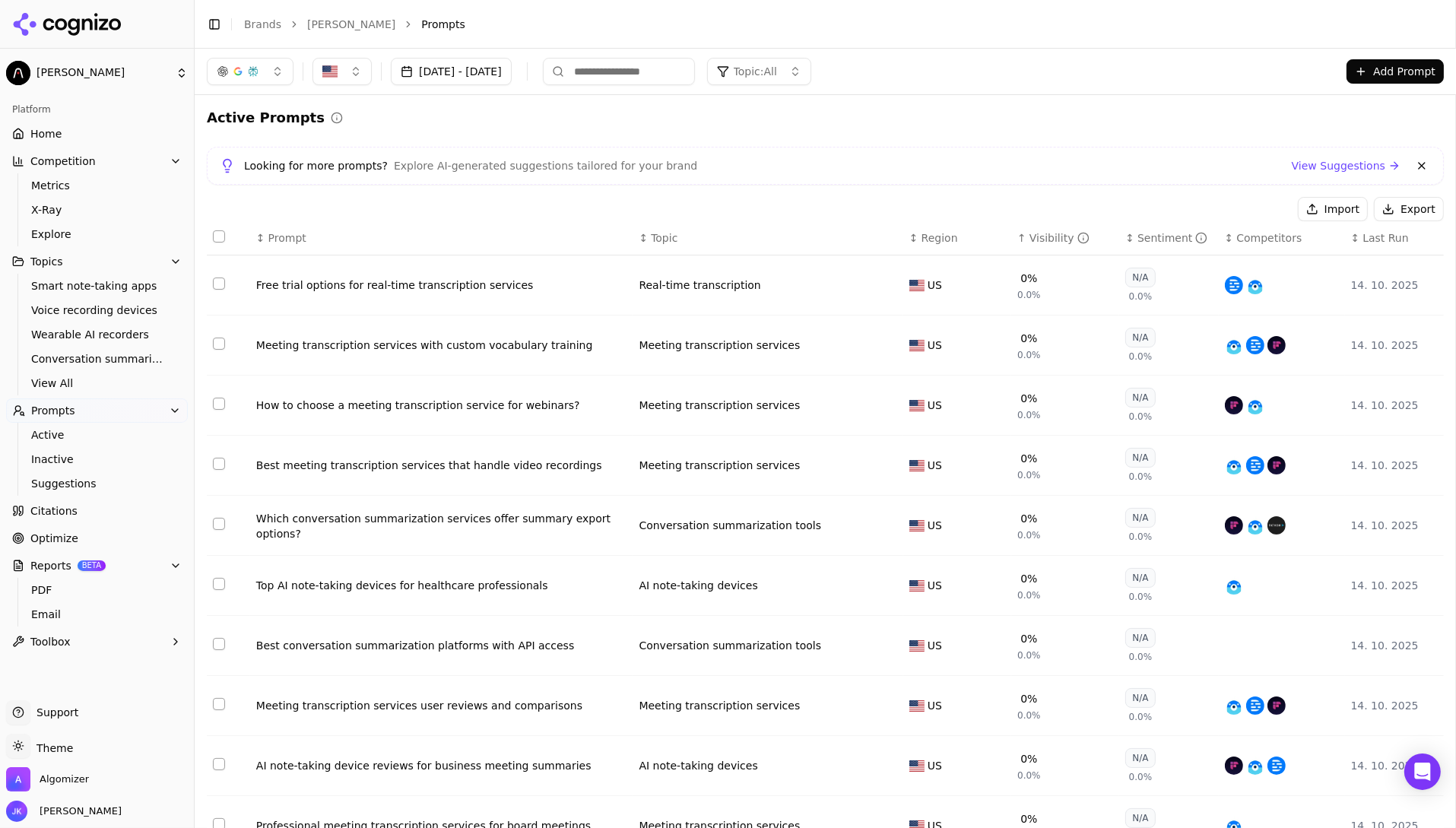
click at [323, 22] on link "[PERSON_NAME]" at bounding box center [351, 25] width 88 height 15
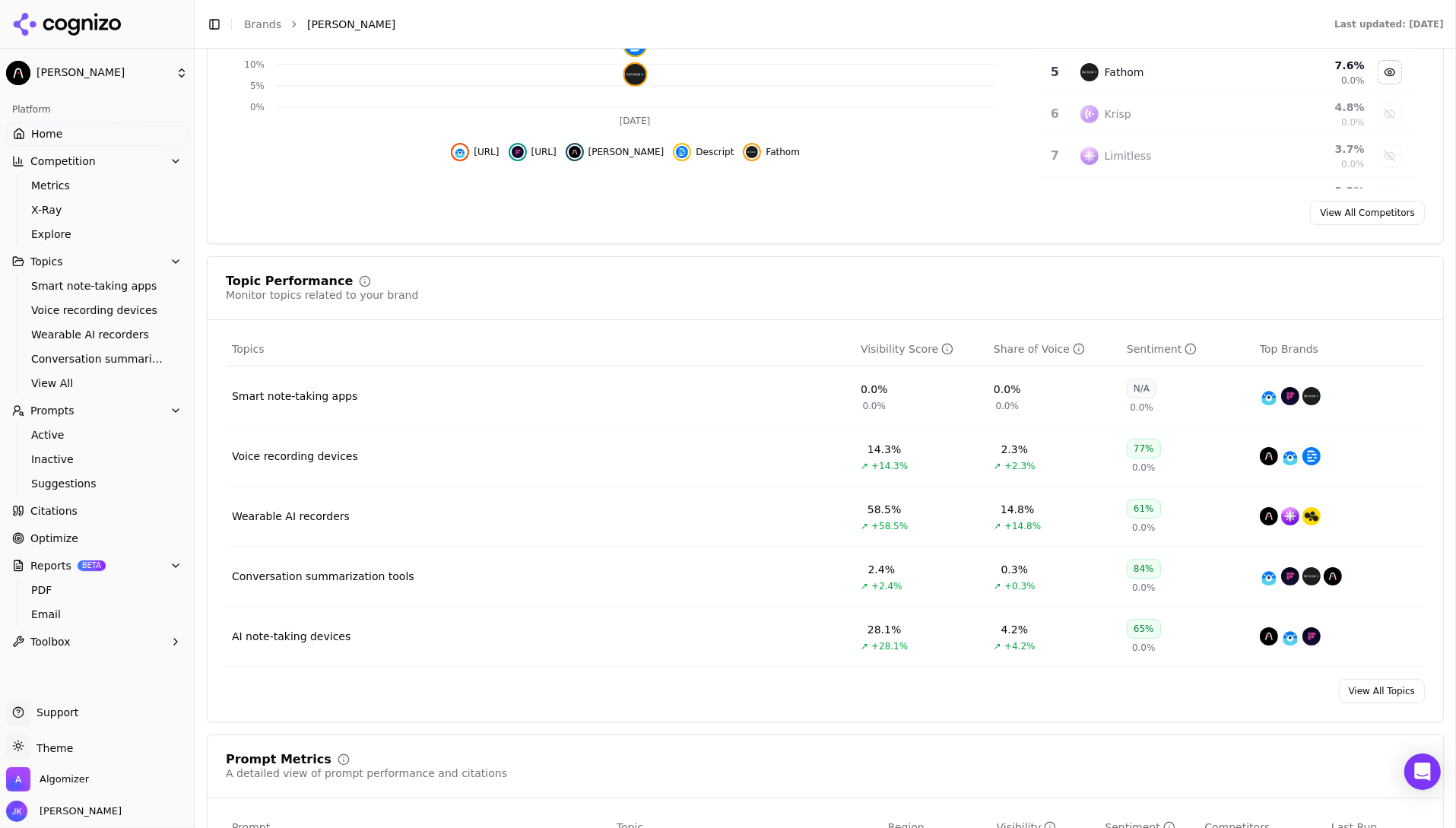
scroll to position [560, 0]
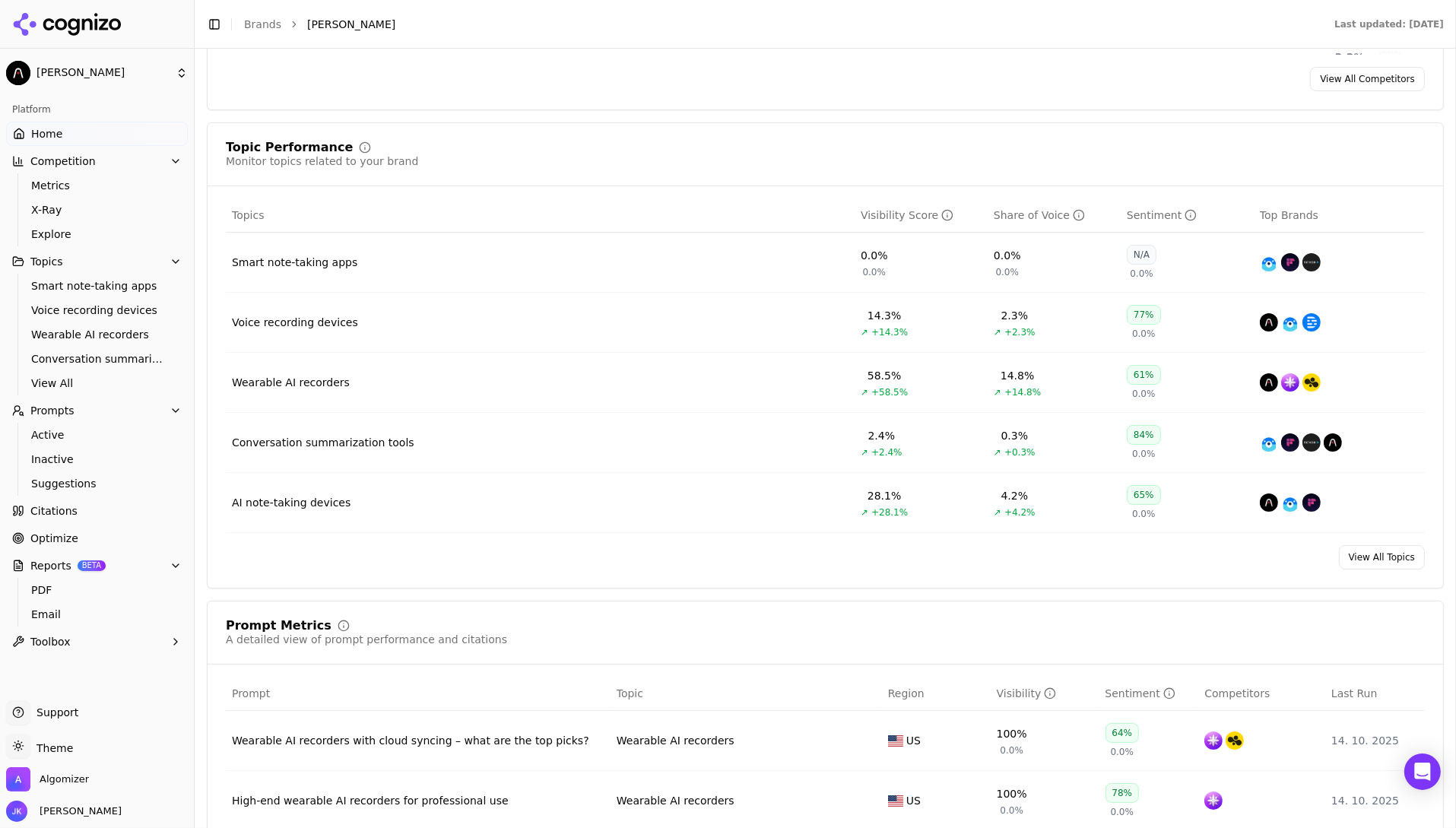
click at [1401, 559] on link "View All Topics" at bounding box center [1382, 557] width 85 height 25
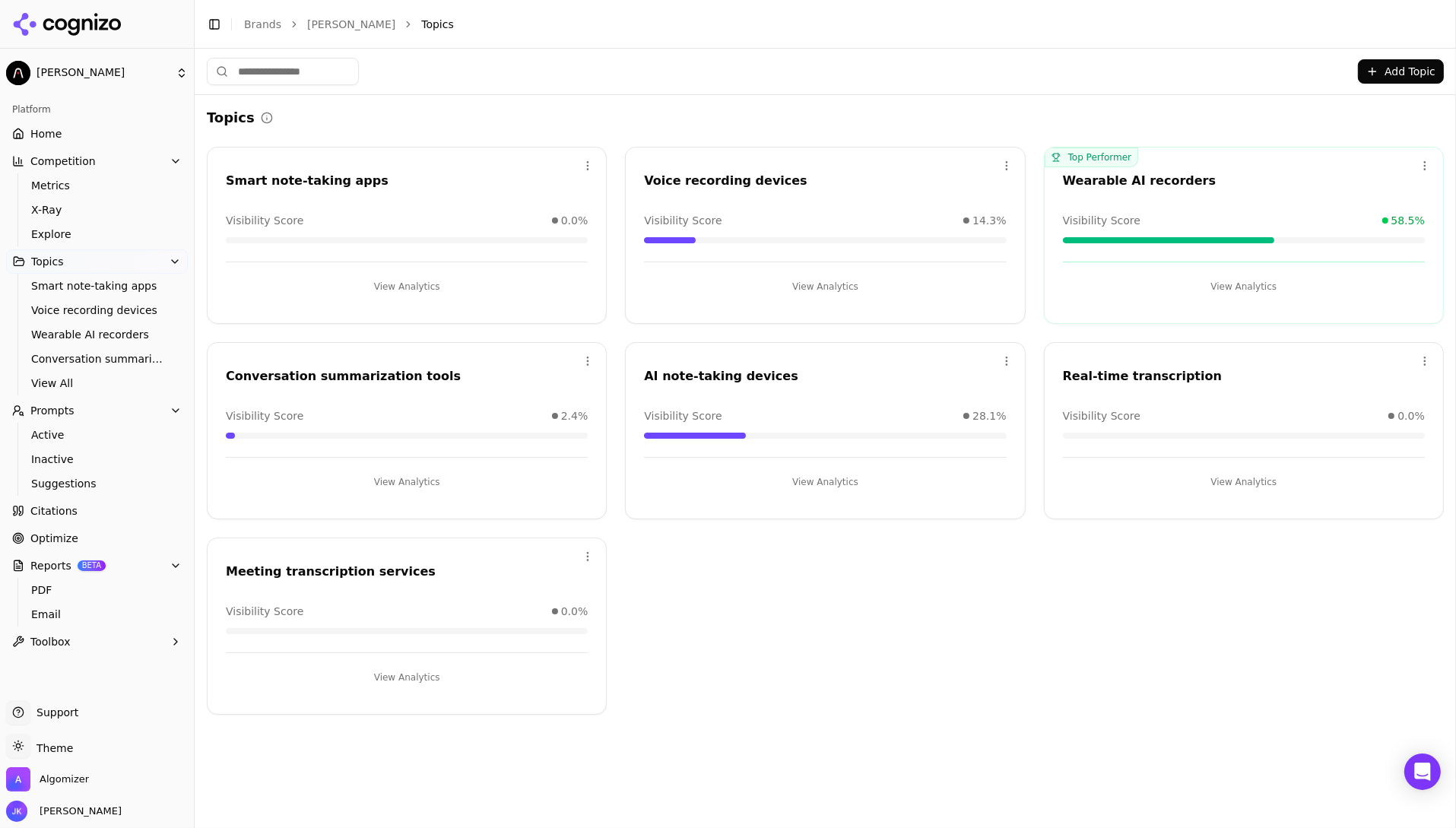
click at [326, 119] on div "Topics" at bounding box center [825, 118] width 1238 height 21
click at [250, 111] on div "Topics" at bounding box center [240, 118] width 66 height 21
click at [235, 112] on h2 "Topics" at bounding box center [231, 118] width 47 height 21
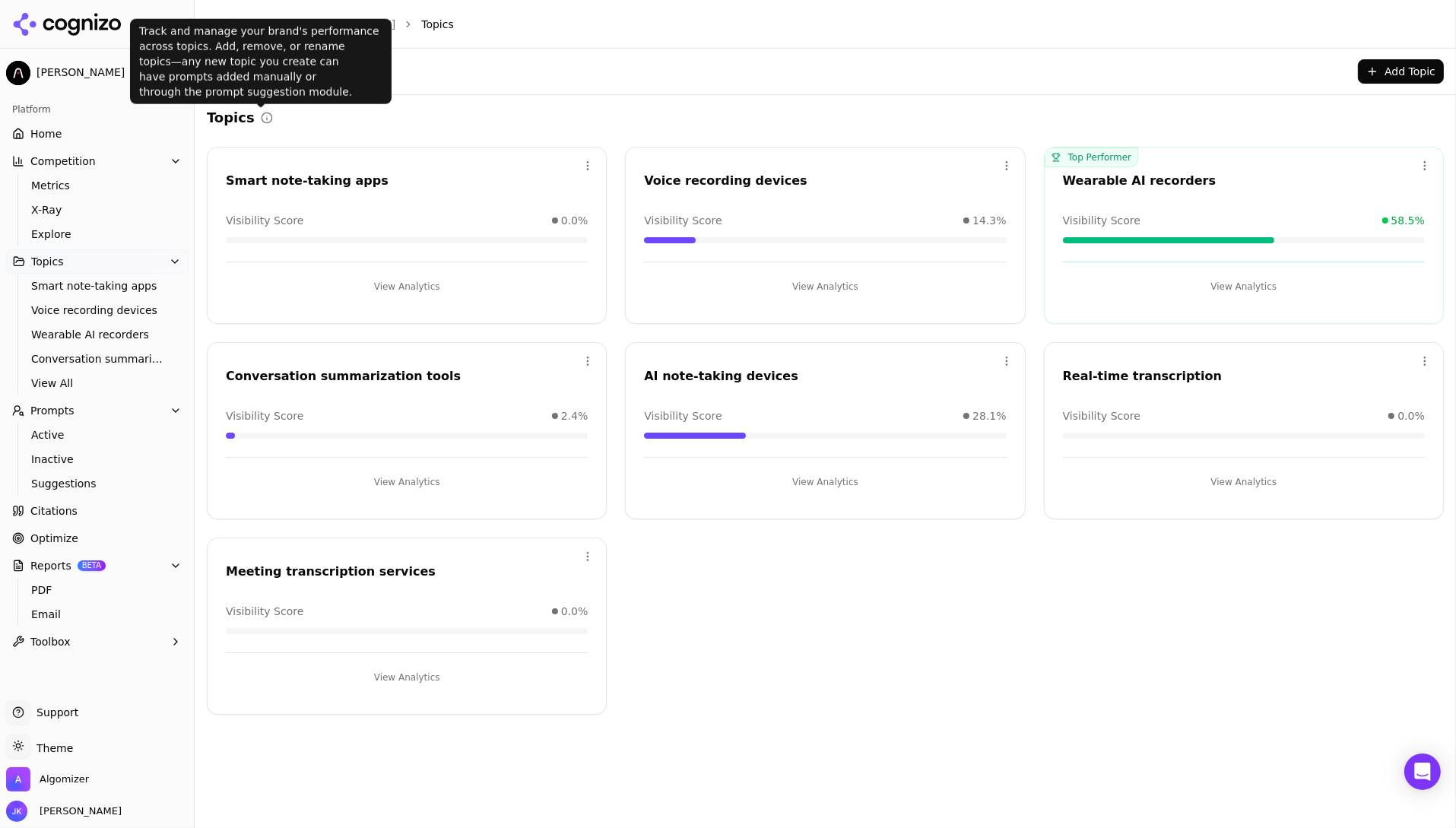
click at [292, 112] on div "Topics" at bounding box center [825, 118] width 1238 height 21
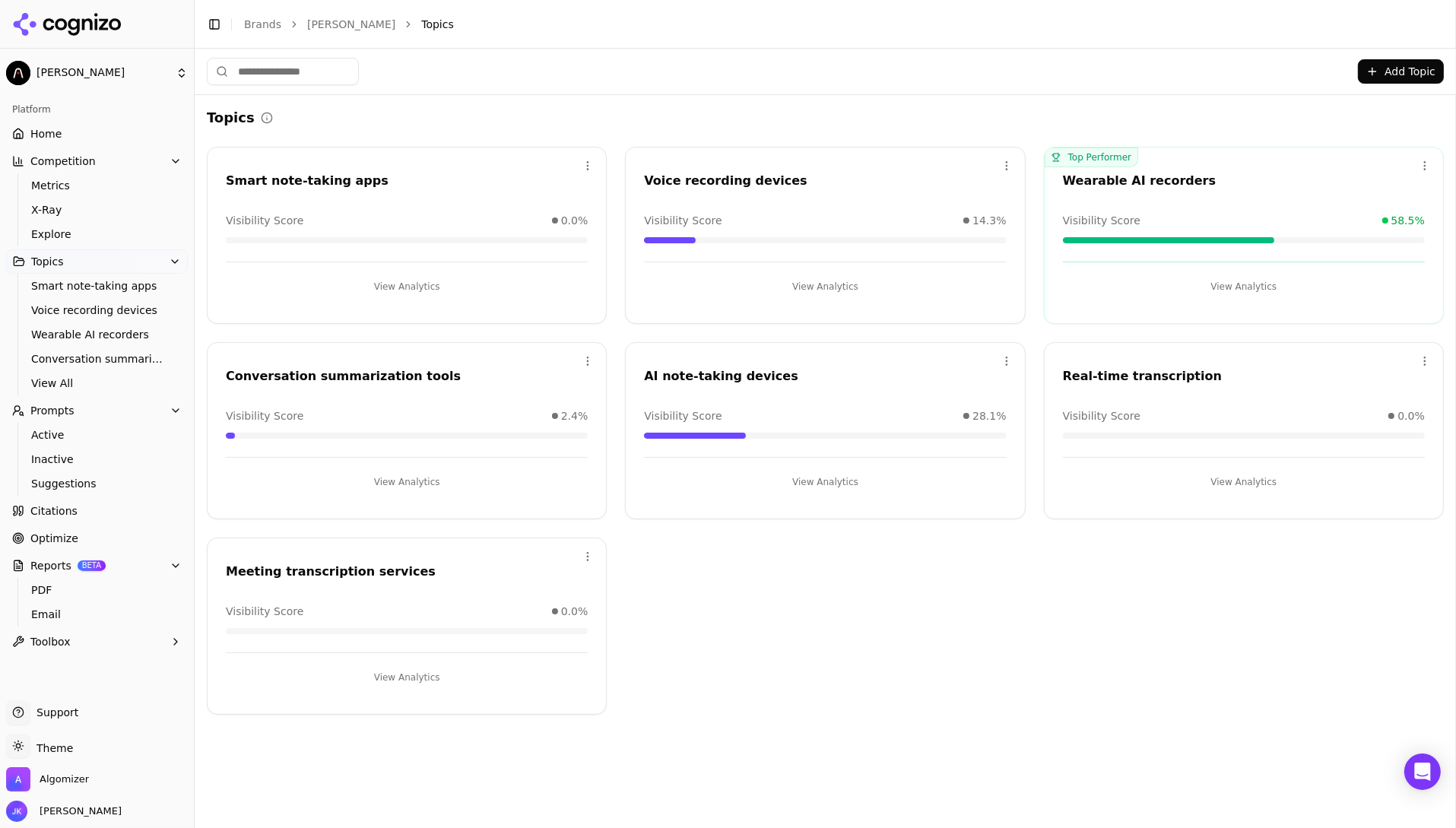
click at [292, 112] on div "Topics" at bounding box center [825, 118] width 1238 height 21
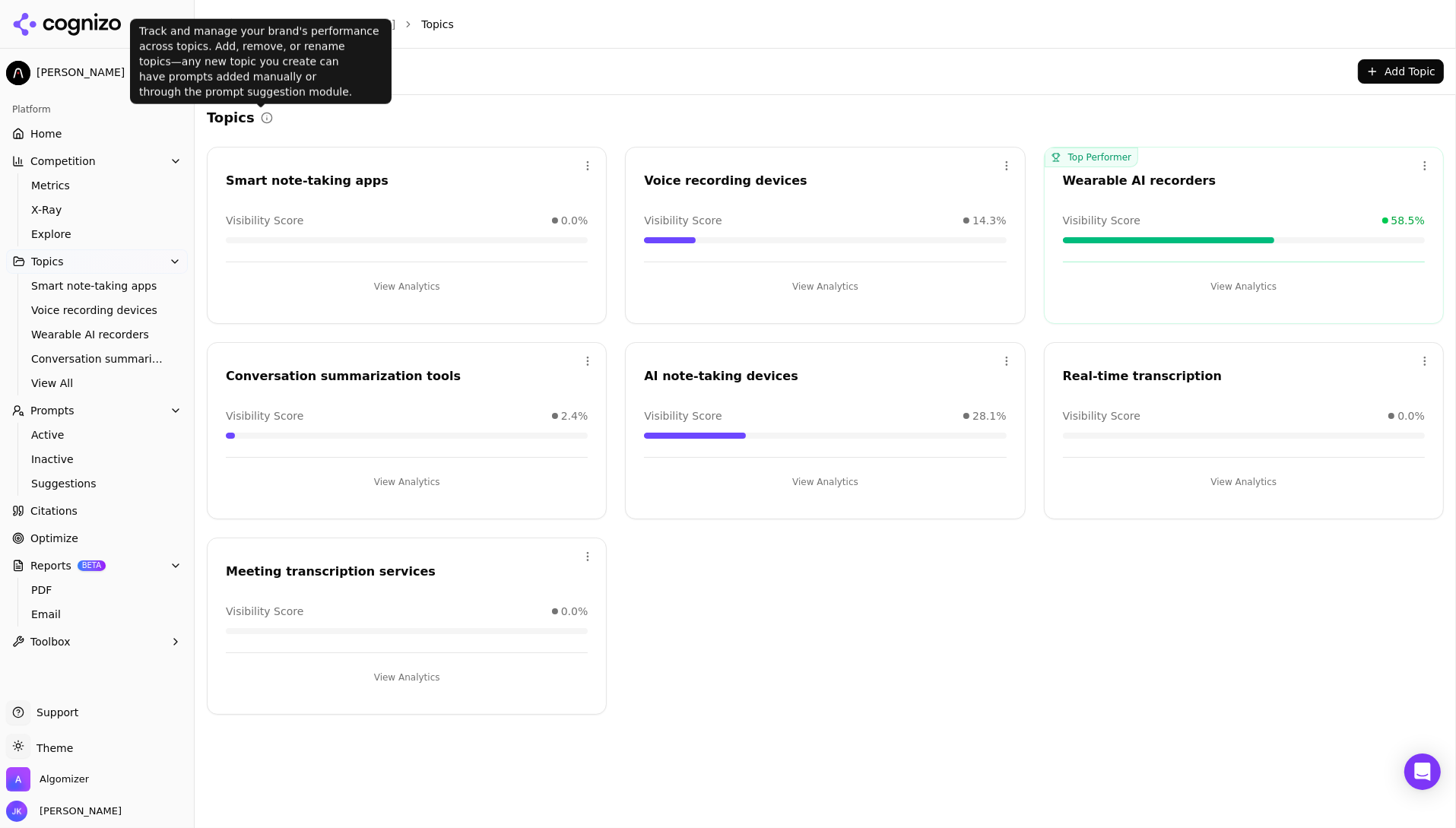
click at [241, 122] on h2 "Topics" at bounding box center [231, 118] width 47 height 21
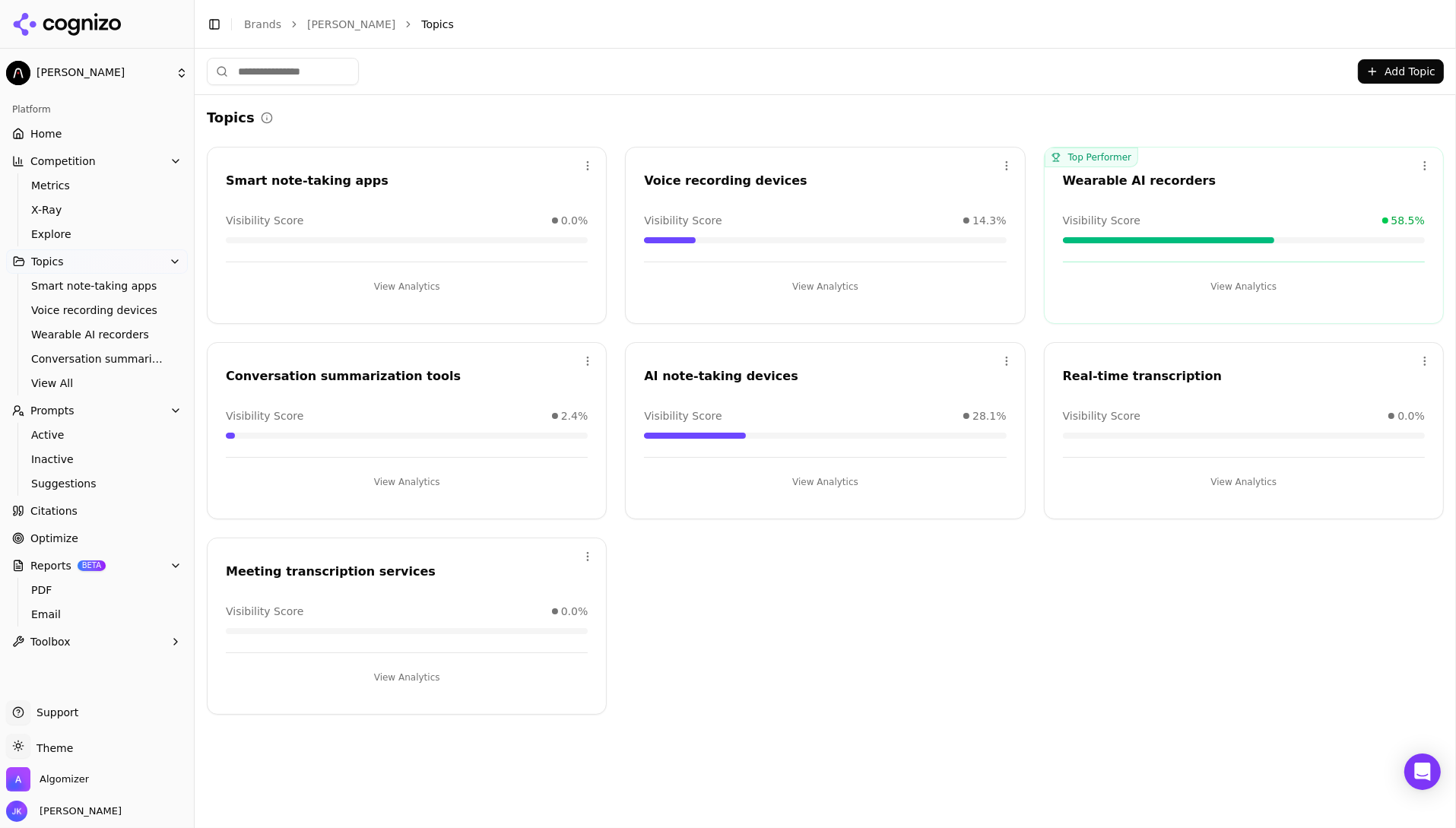
click at [241, 122] on h2 "Topics" at bounding box center [231, 118] width 47 height 21
click at [407, 109] on div "Topics" at bounding box center [825, 118] width 1238 height 21
click at [312, 121] on div "Topics" at bounding box center [825, 118] width 1238 height 21
click at [342, 121] on div "Topics" at bounding box center [825, 118] width 1238 height 21
drag, startPoint x: 225, startPoint y: 178, endPoint x: 385, endPoint y: 178, distance: 160.0
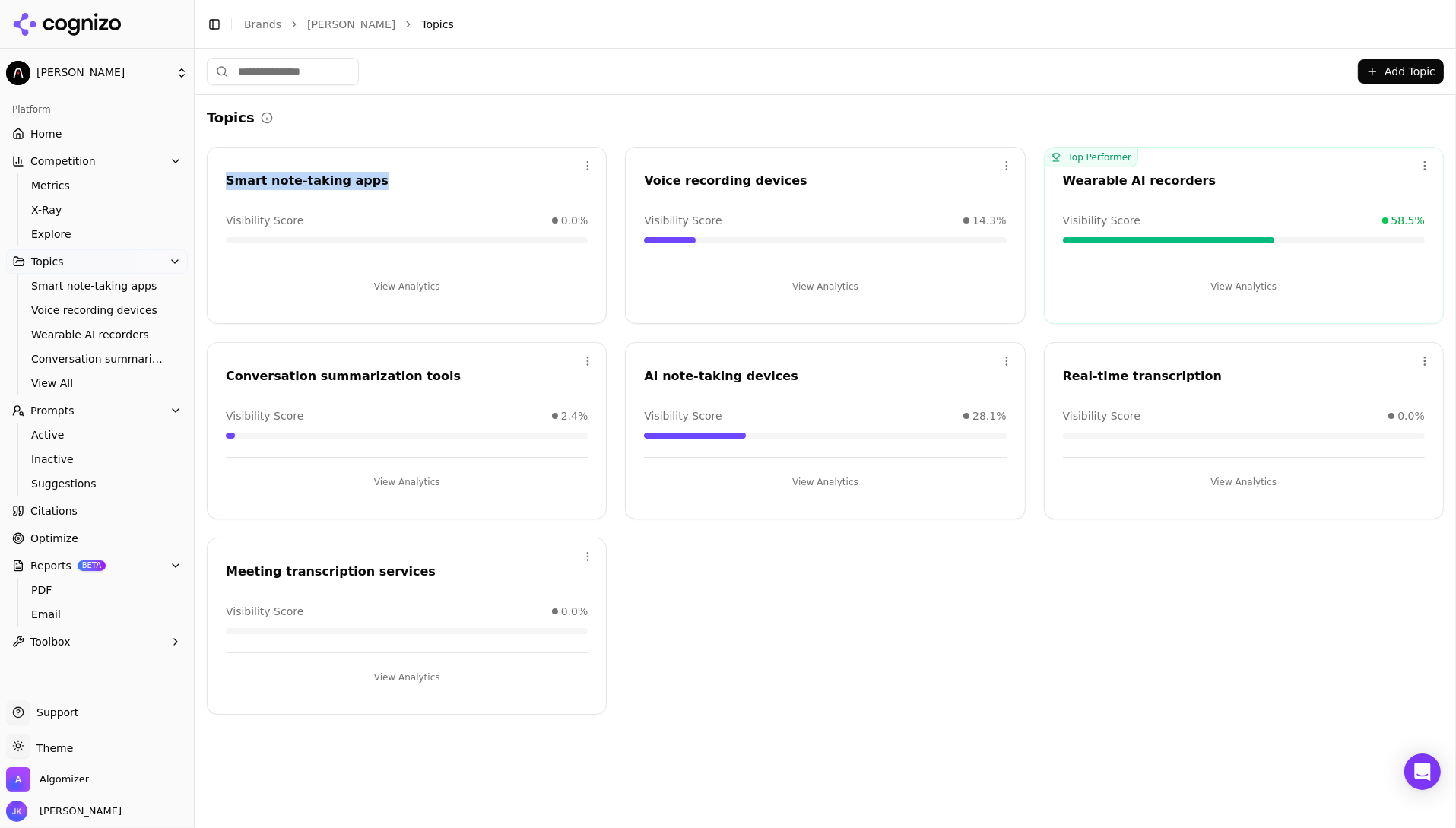
click at [385, 178] on div "Smart note-taking apps" at bounding box center [407, 183] width 399 height 23
click at [385, 178] on div "Smart note-taking apps" at bounding box center [407, 180] width 362 height 18
drag, startPoint x: 385, startPoint y: 178, endPoint x: 239, endPoint y: 178, distance: 146.0
click at [240, 178] on div "Smart note-taking apps" at bounding box center [407, 180] width 362 height 18
click at [687, 250] on div "Open menu Voice recording devices Visibility Score 14.3% View Analytics" at bounding box center [824, 235] width 400 height 178
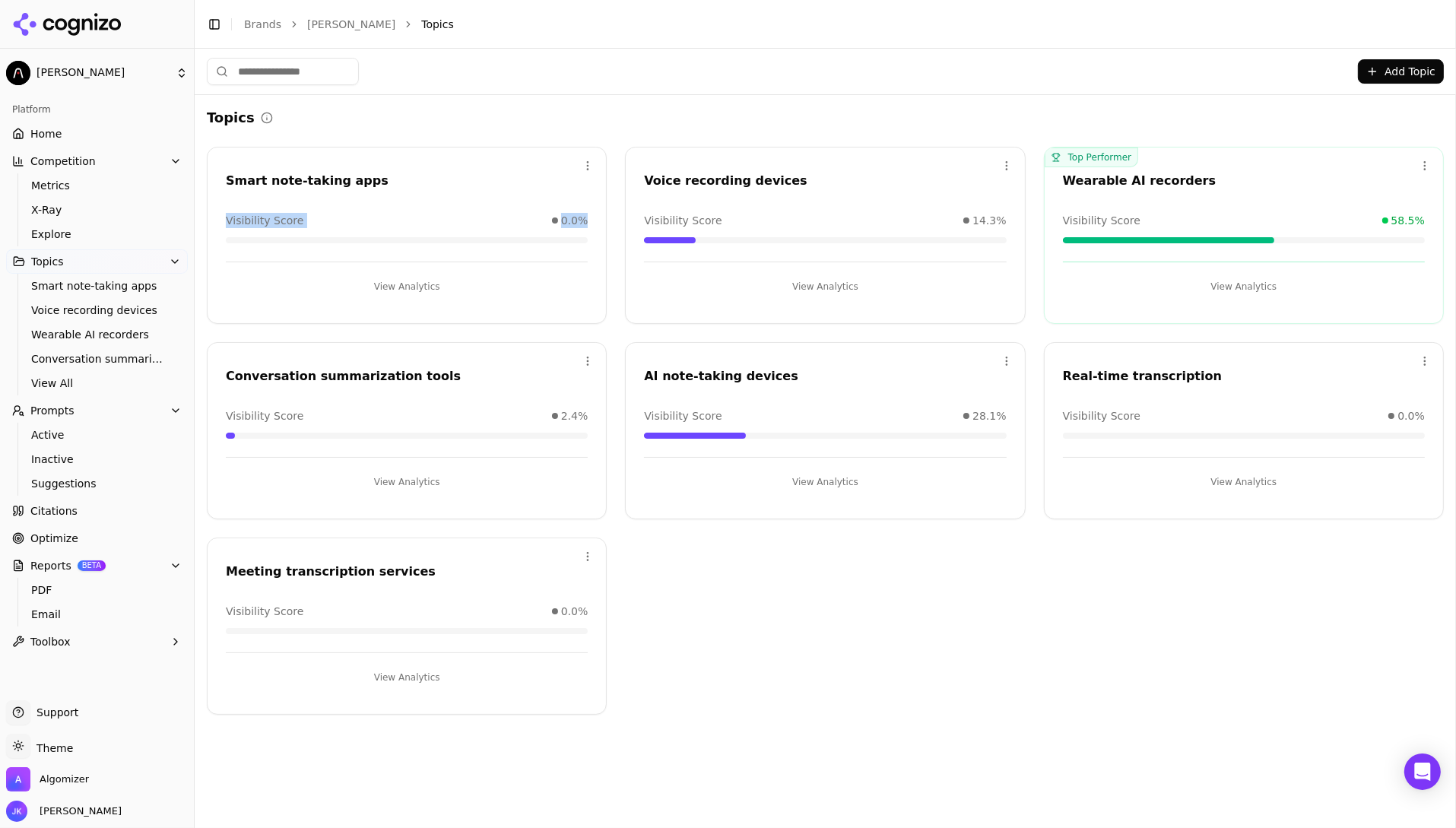
drag, startPoint x: 595, startPoint y: 219, endPoint x: 250, endPoint y: 204, distance: 345.3
click at [250, 204] on div "Open menu Smart note-taking apps Visibility Score 0.0% View Analytics" at bounding box center [407, 235] width 400 height 178
click at [568, 216] on span "0.0%" at bounding box center [575, 220] width 28 height 15
click at [431, 277] on button "View Analytics" at bounding box center [407, 287] width 362 height 25
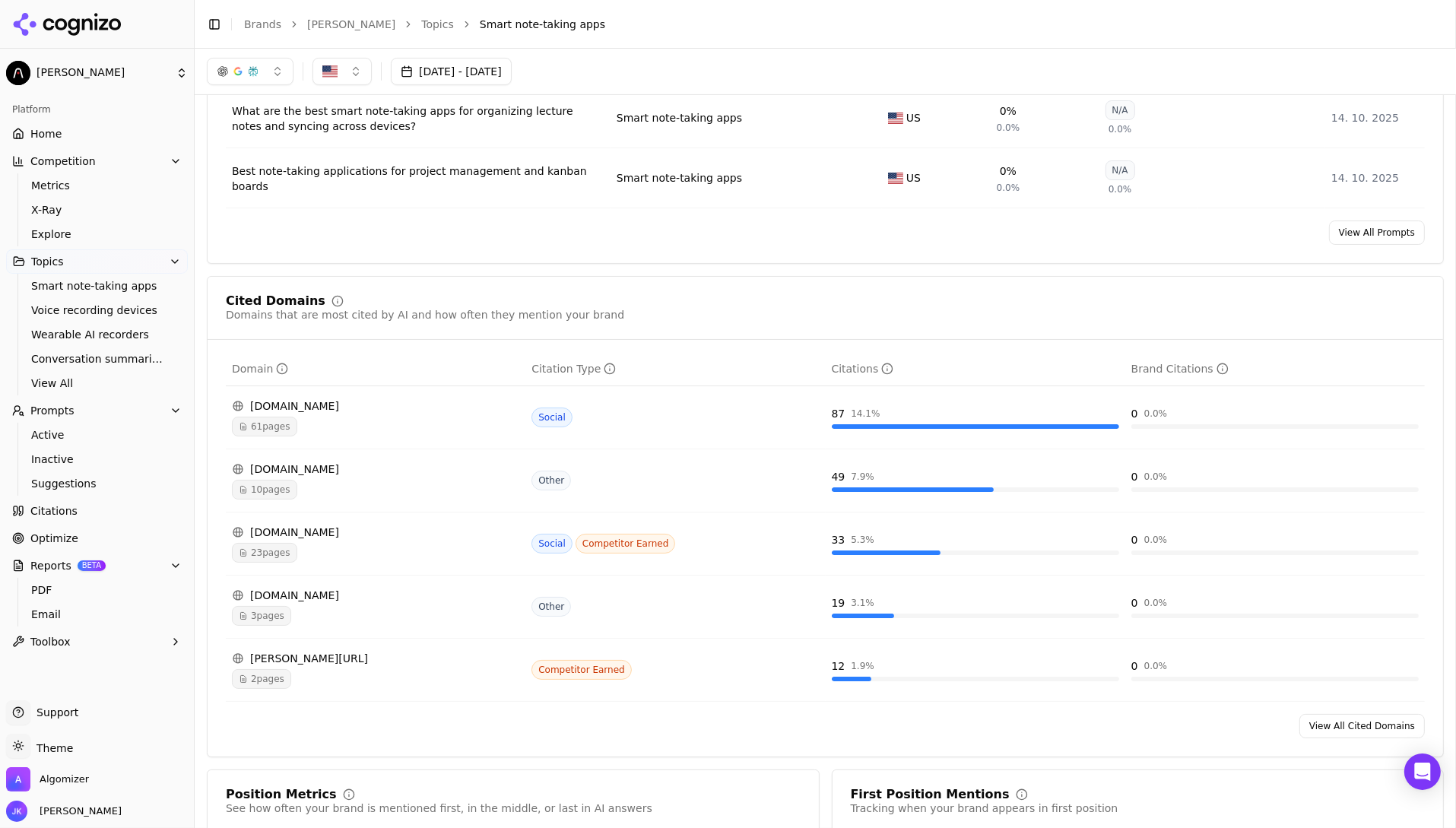
scroll to position [826, 0]
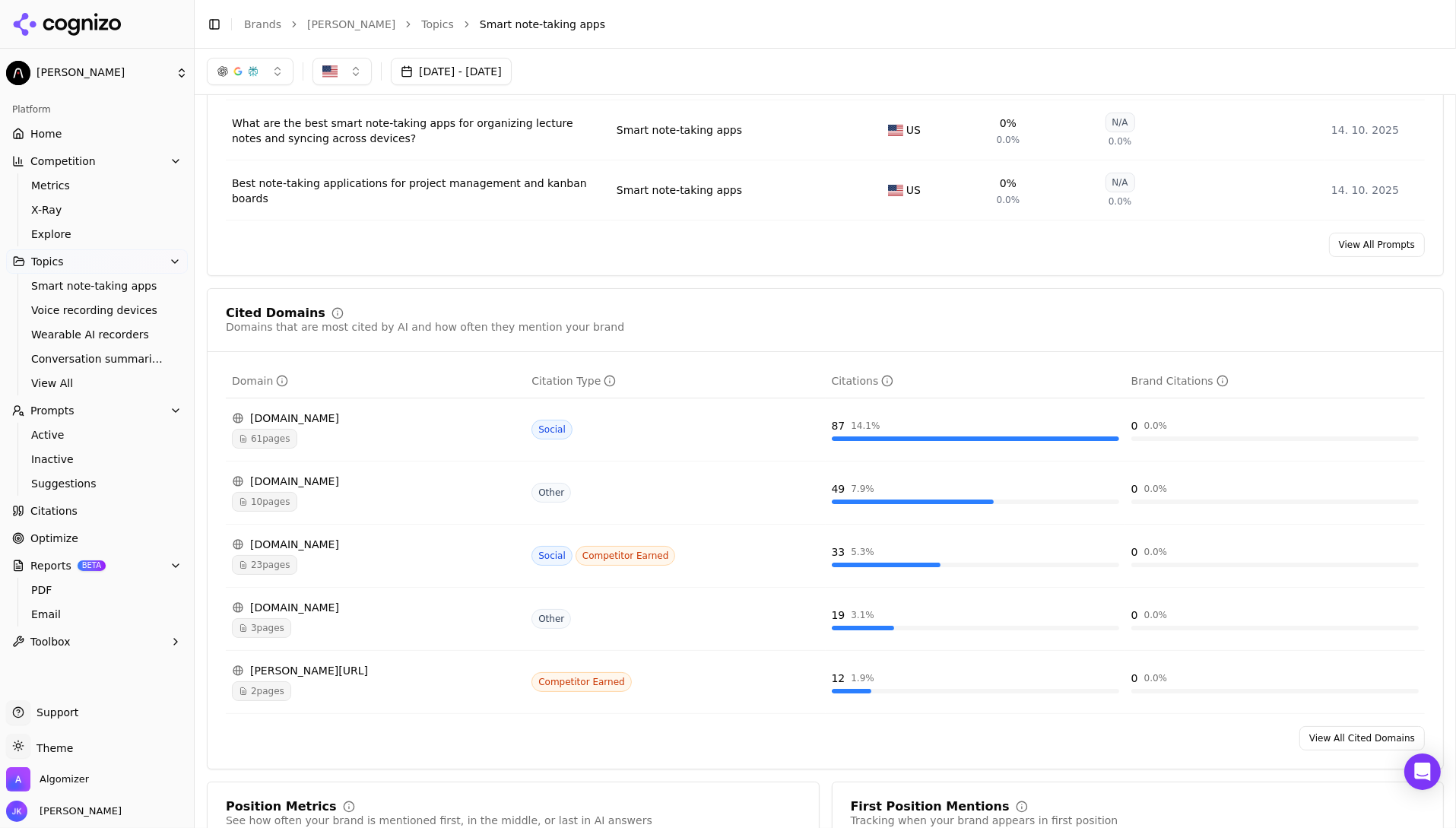
click at [1390, 248] on link "View All Prompts" at bounding box center [1377, 245] width 96 height 25
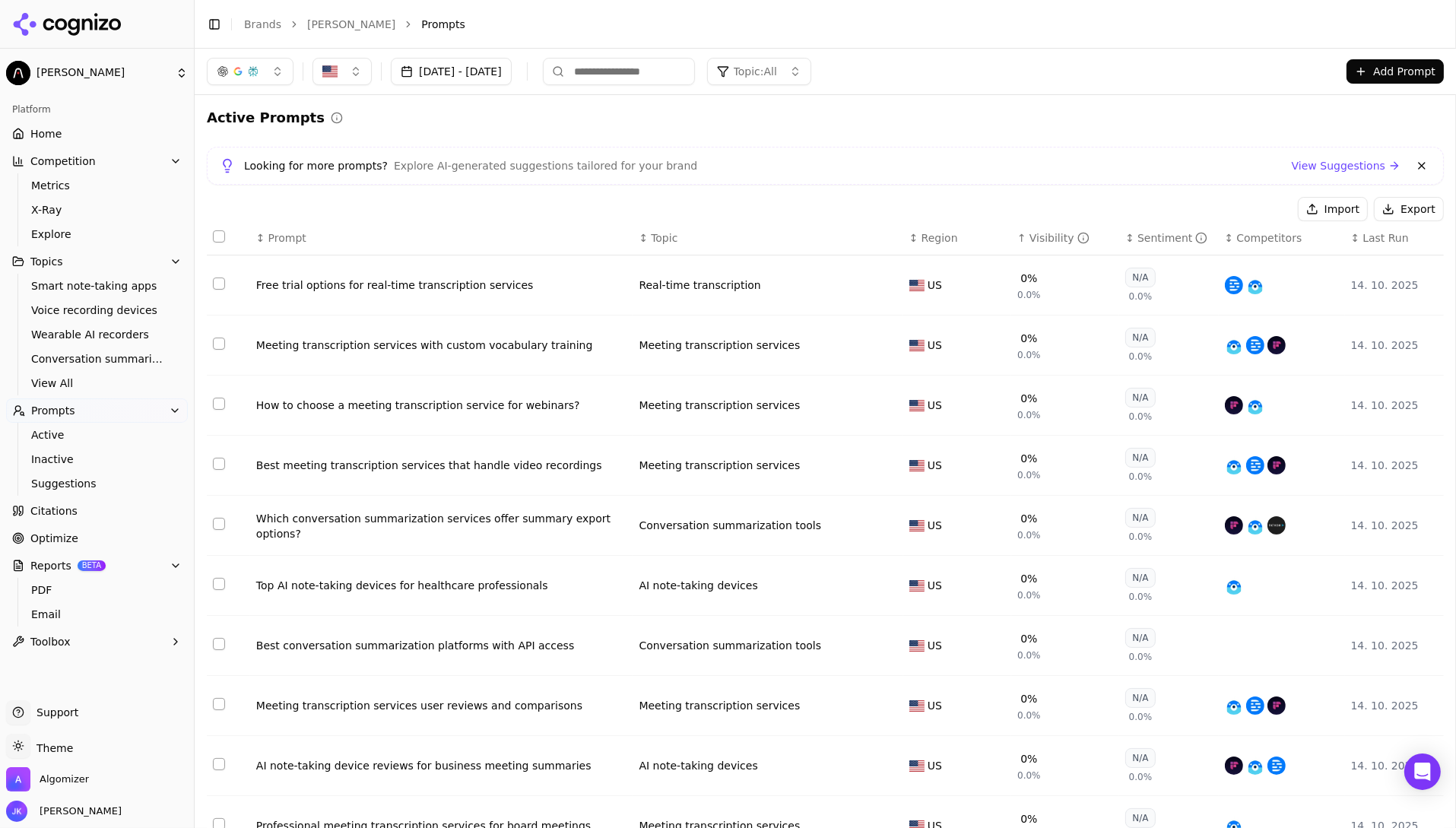
click at [310, 26] on link "[PERSON_NAME]" at bounding box center [351, 25] width 88 height 15
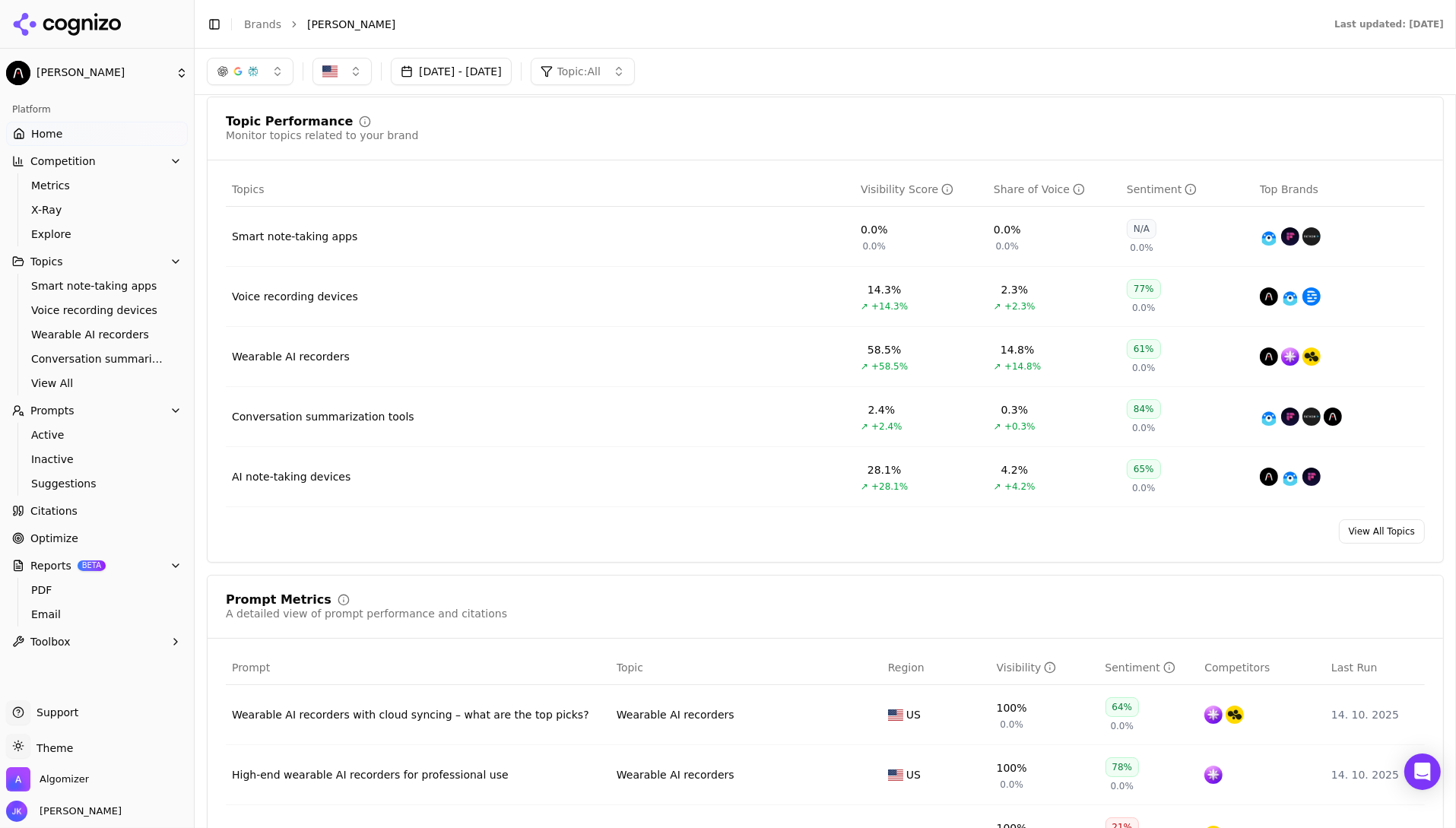
scroll to position [501, 0]
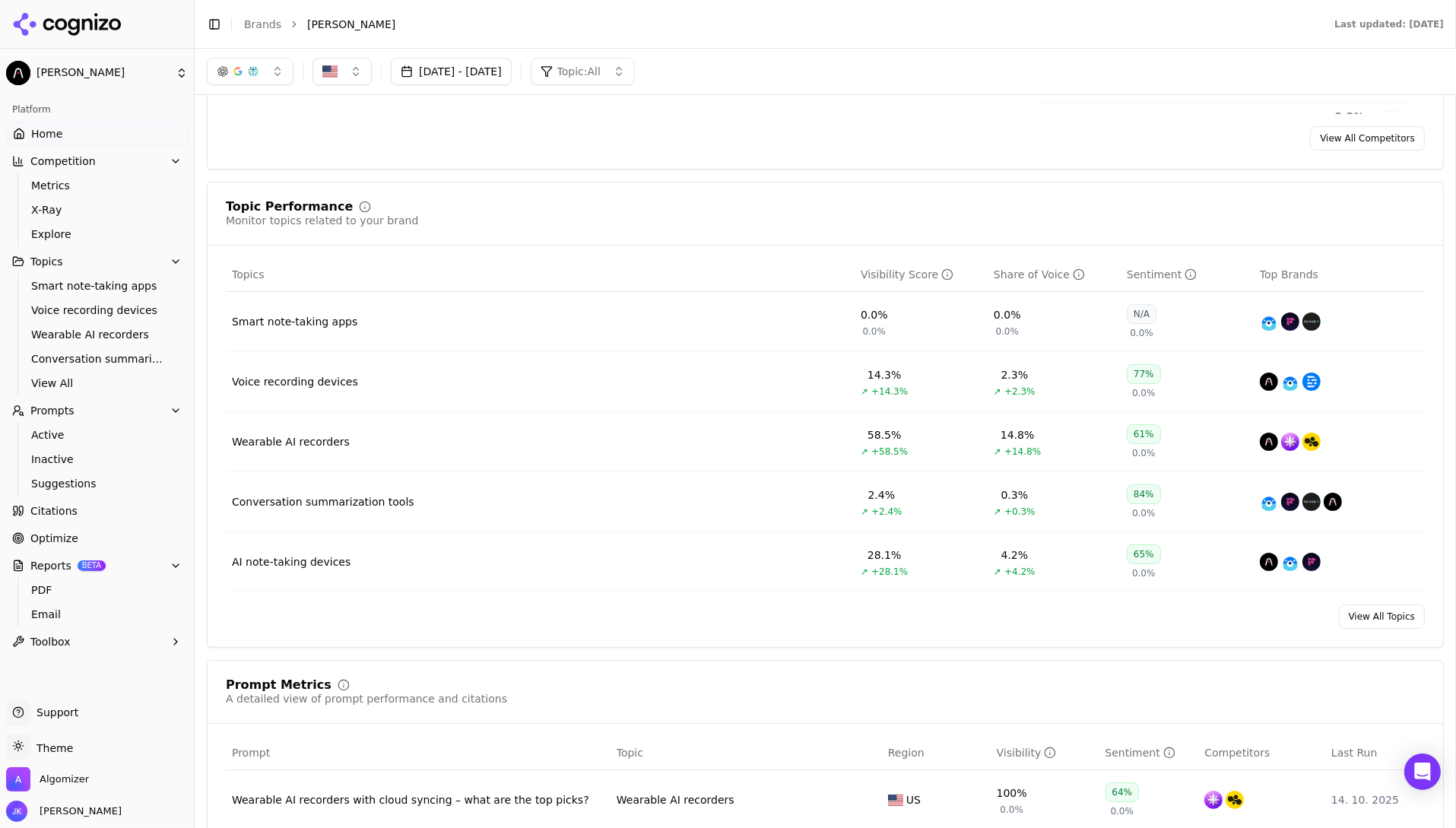
click at [1394, 606] on link "View All Topics" at bounding box center [1382, 617] width 85 height 25
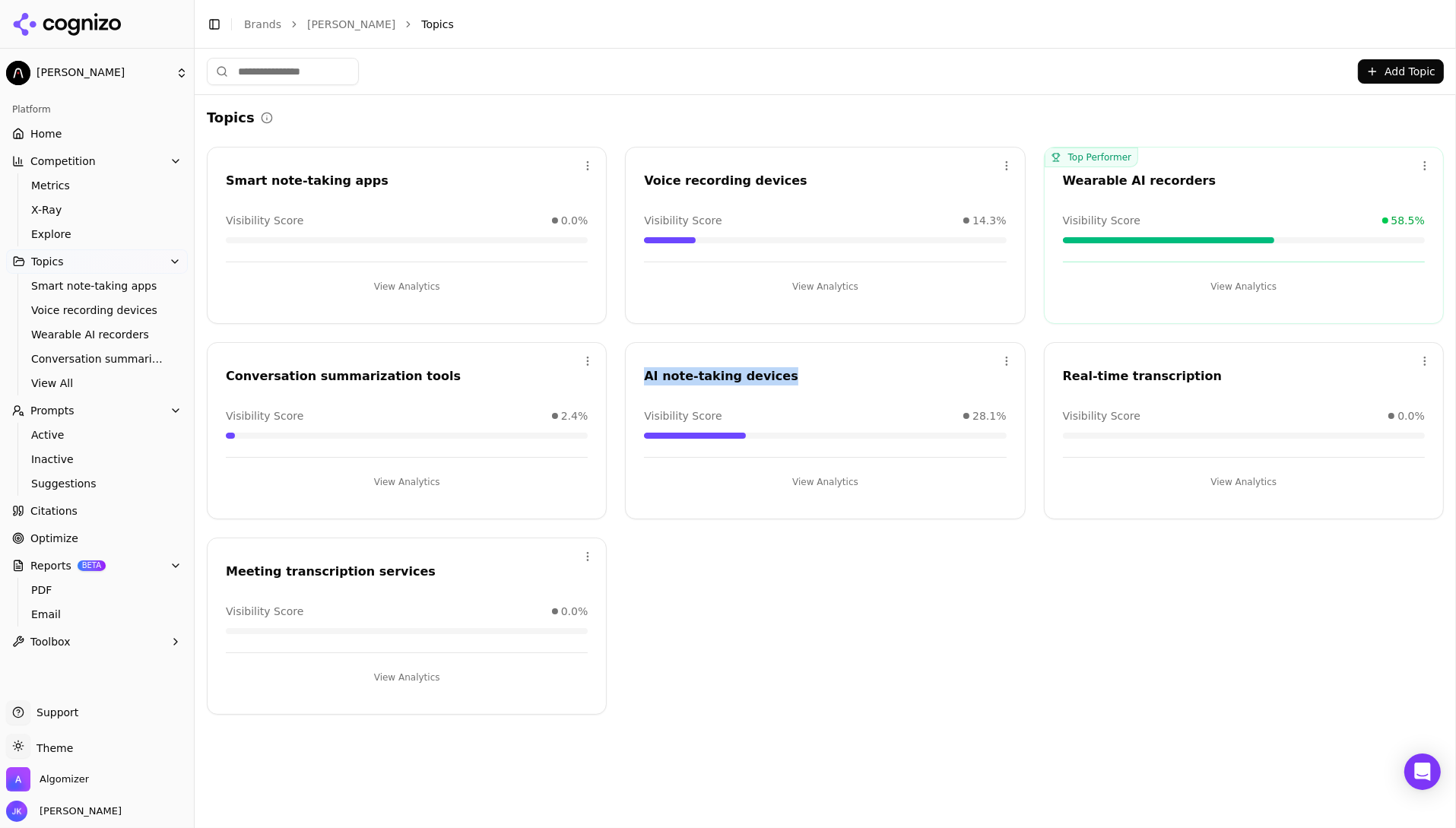
drag, startPoint x: 638, startPoint y: 367, endPoint x: 803, endPoint y: 373, distance: 165.1
click at [803, 373] on div "AI note-taking devices" at bounding box center [825, 379] width 399 height 23
click at [803, 373] on div "AI note-taking devices" at bounding box center [824, 376] width 362 height 18
drag, startPoint x: 773, startPoint y: 398, endPoint x: 690, endPoint y: 395, distance: 83.1
click at [676, 395] on div "Open menu AI note-taking devices Visibility Score 28.1% View Analytics" at bounding box center [824, 430] width 400 height 178
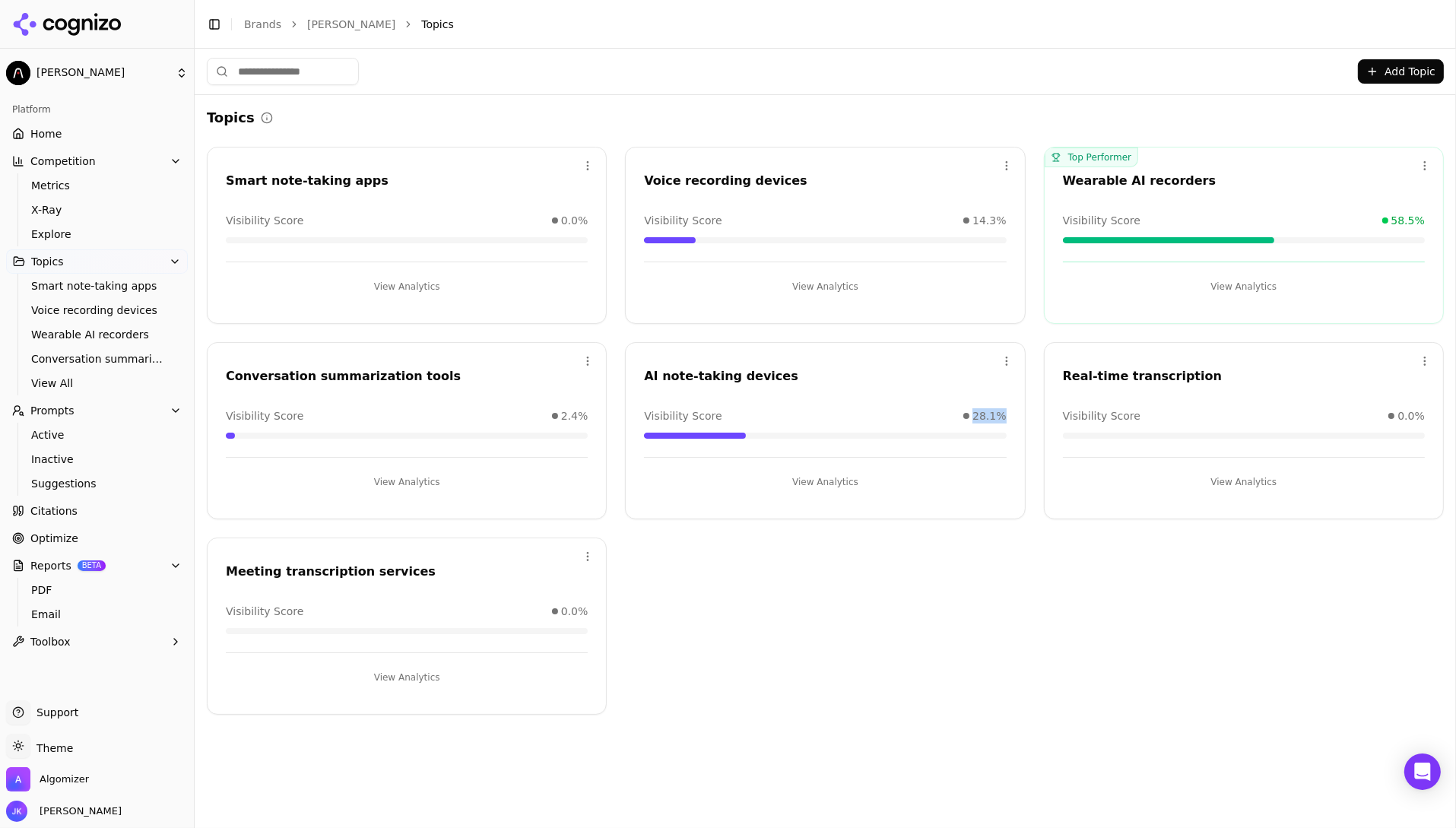
drag, startPoint x: 1015, startPoint y: 418, endPoint x: 956, endPoint y: 416, distance: 59.0
click at [956, 416] on div "Visibility Score 28.1%" at bounding box center [825, 423] width 399 height 30
click at [998, 405] on div "Open menu AI note-taking devices Visibility Score 28.1% View Analytics" at bounding box center [824, 430] width 400 height 178
click at [1182, 185] on div "Wearable AI recorders" at bounding box center [1243, 180] width 362 height 18
drag, startPoint x: 1113, startPoint y: 219, endPoint x: 1456, endPoint y: 234, distance: 343.3
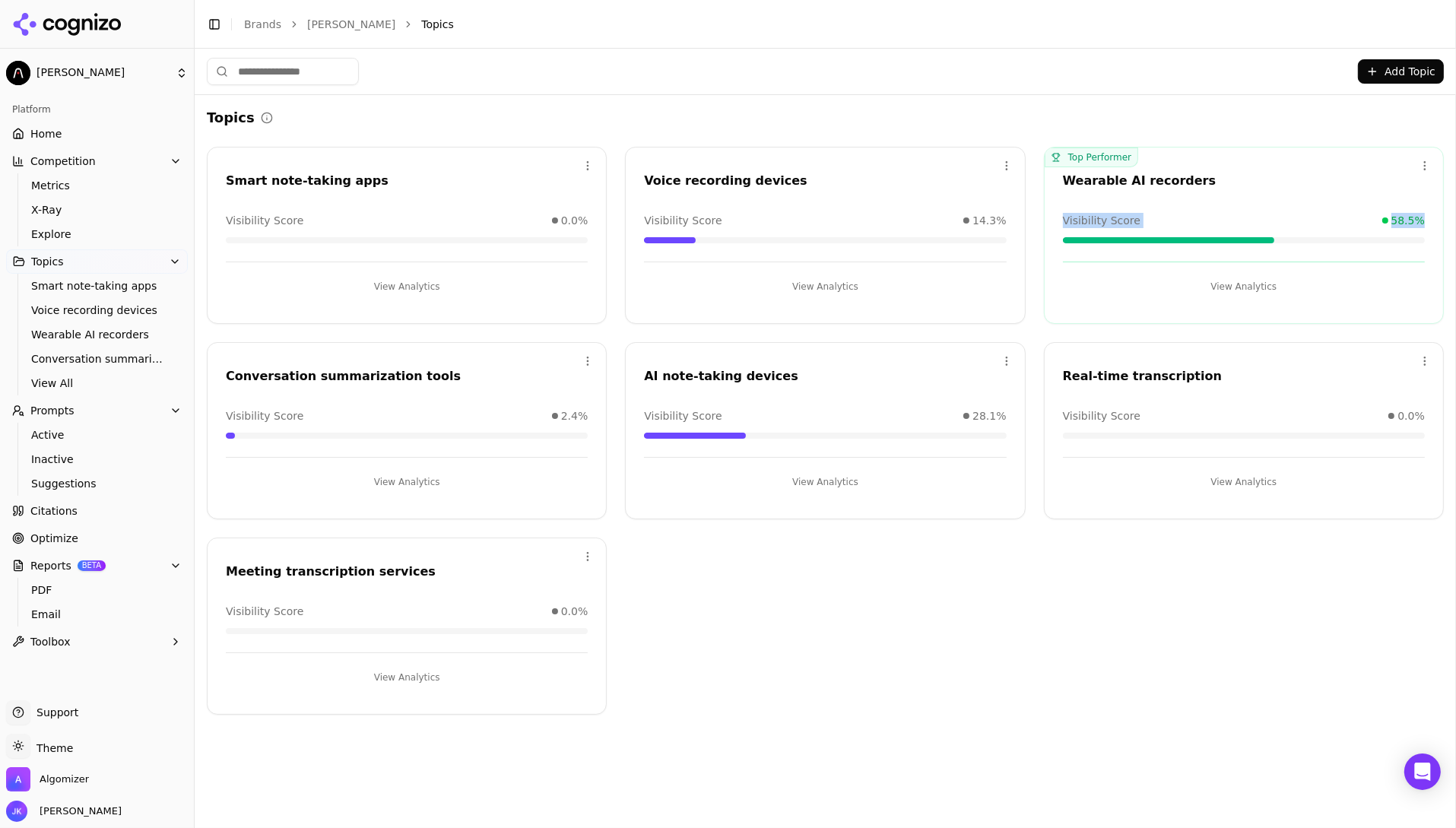
click at [1409, 234] on div "Top Performer Open menu Wearable AI recorders Visibility Score 58.5% View Analy…" at bounding box center [1243, 235] width 400 height 178
click at [1254, 286] on button "View Analytics" at bounding box center [1243, 287] width 362 height 25
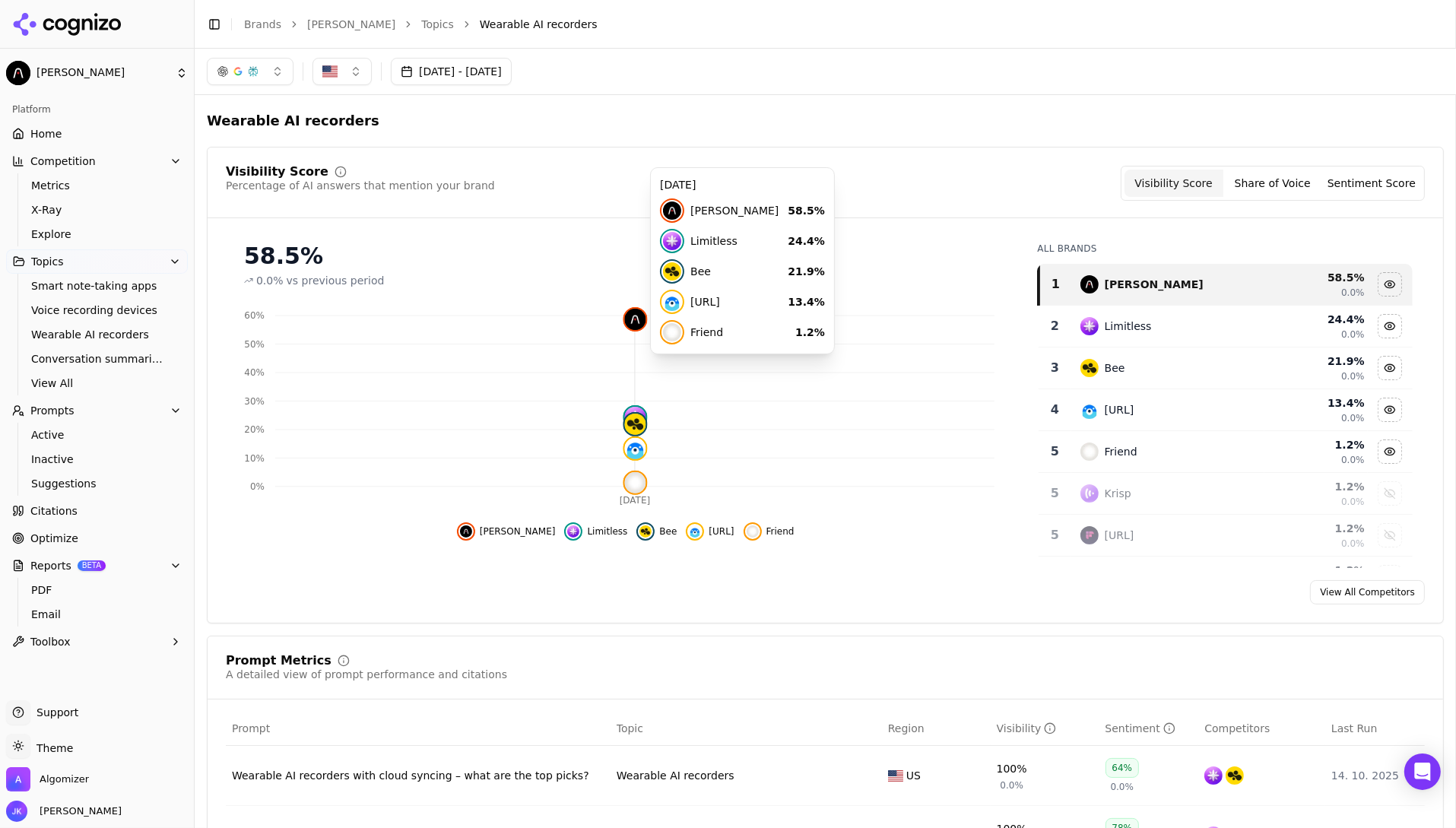
scroll to position [24, 0]
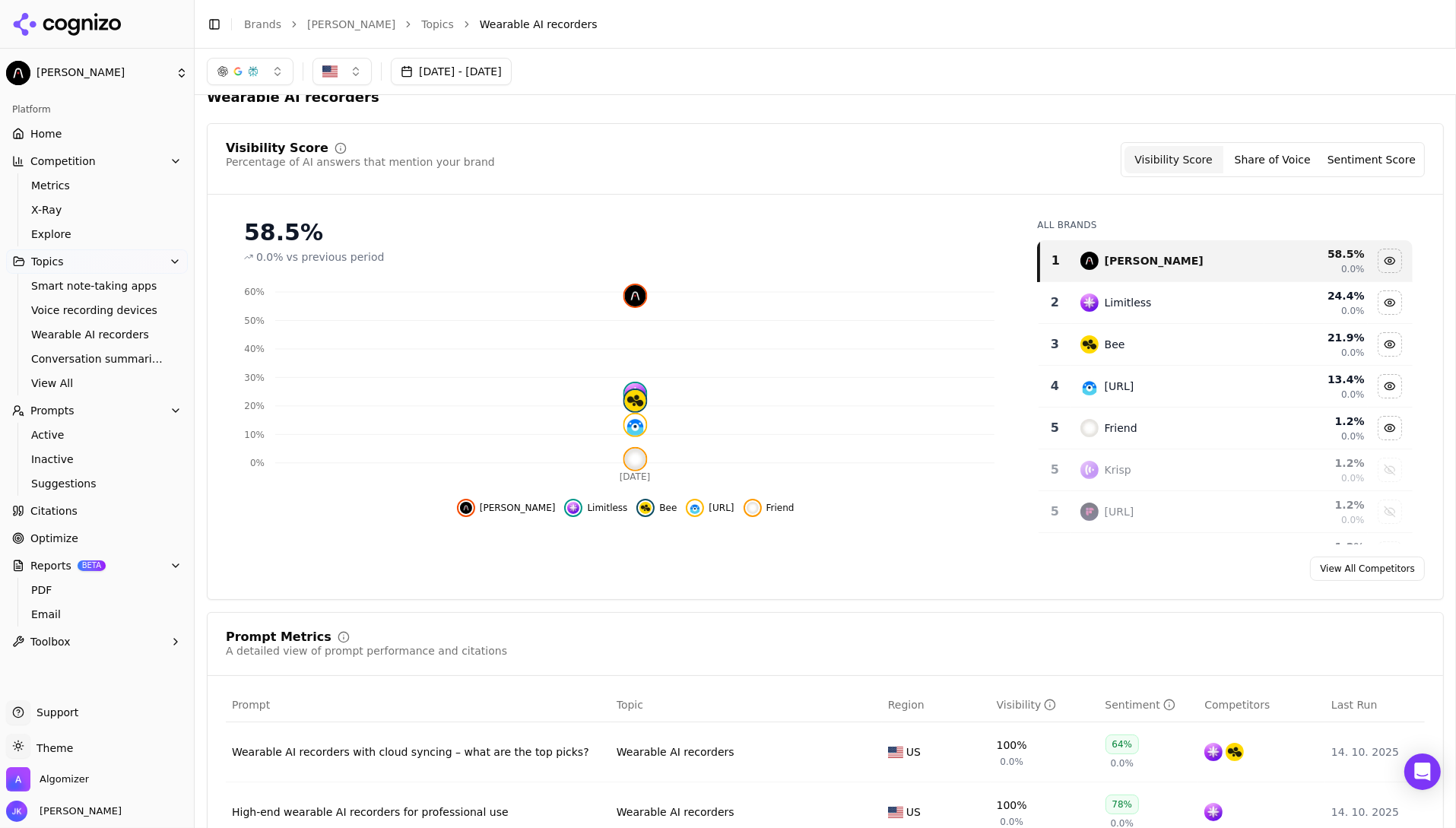
click at [1307, 163] on button "Share of Voice" at bounding box center [1273, 160] width 99 height 28
click at [1372, 166] on button "Sentiment Score" at bounding box center [1372, 160] width 99 height 28
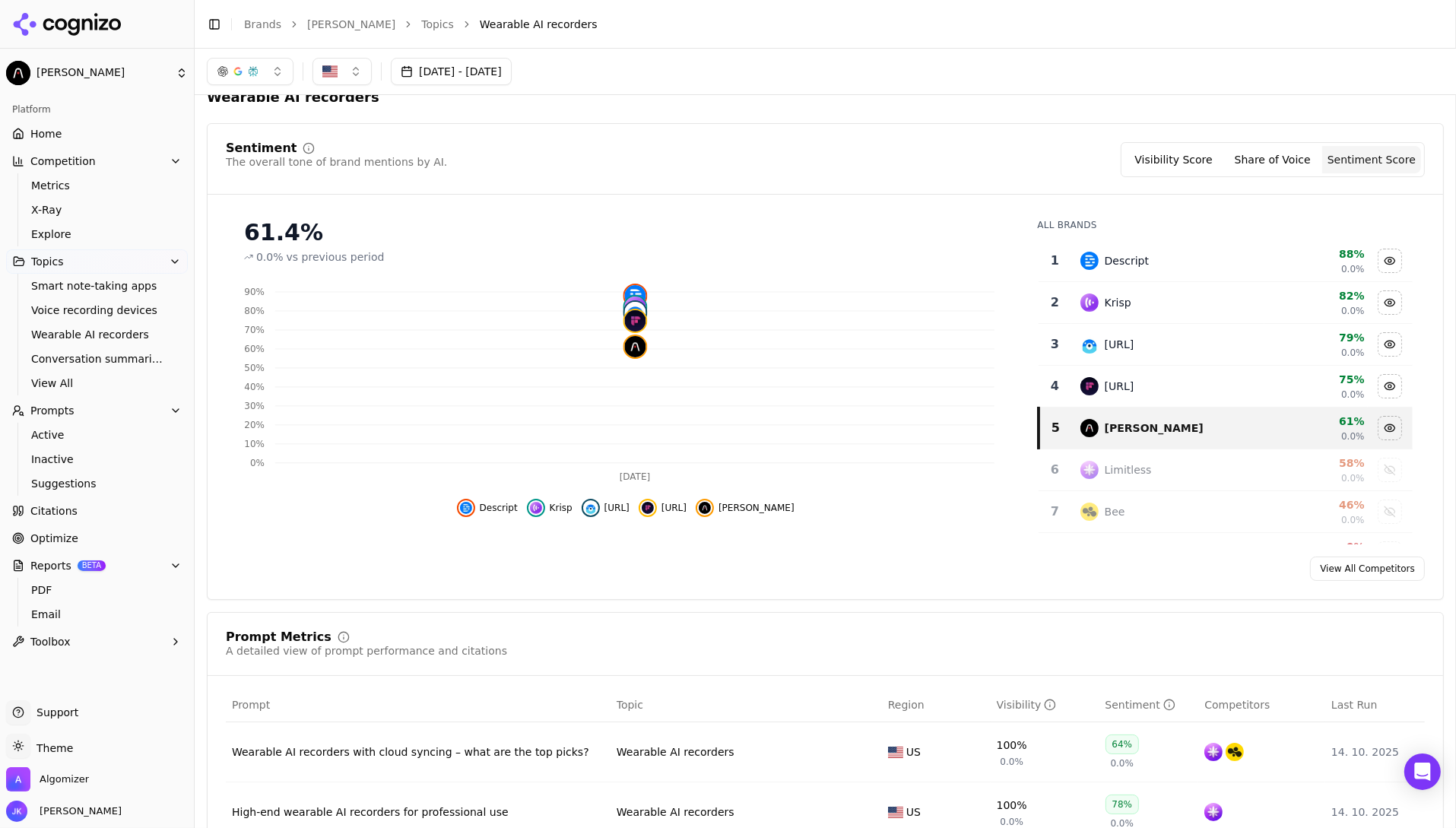
click at [1193, 163] on button "Visibility Score" at bounding box center [1174, 160] width 99 height 28
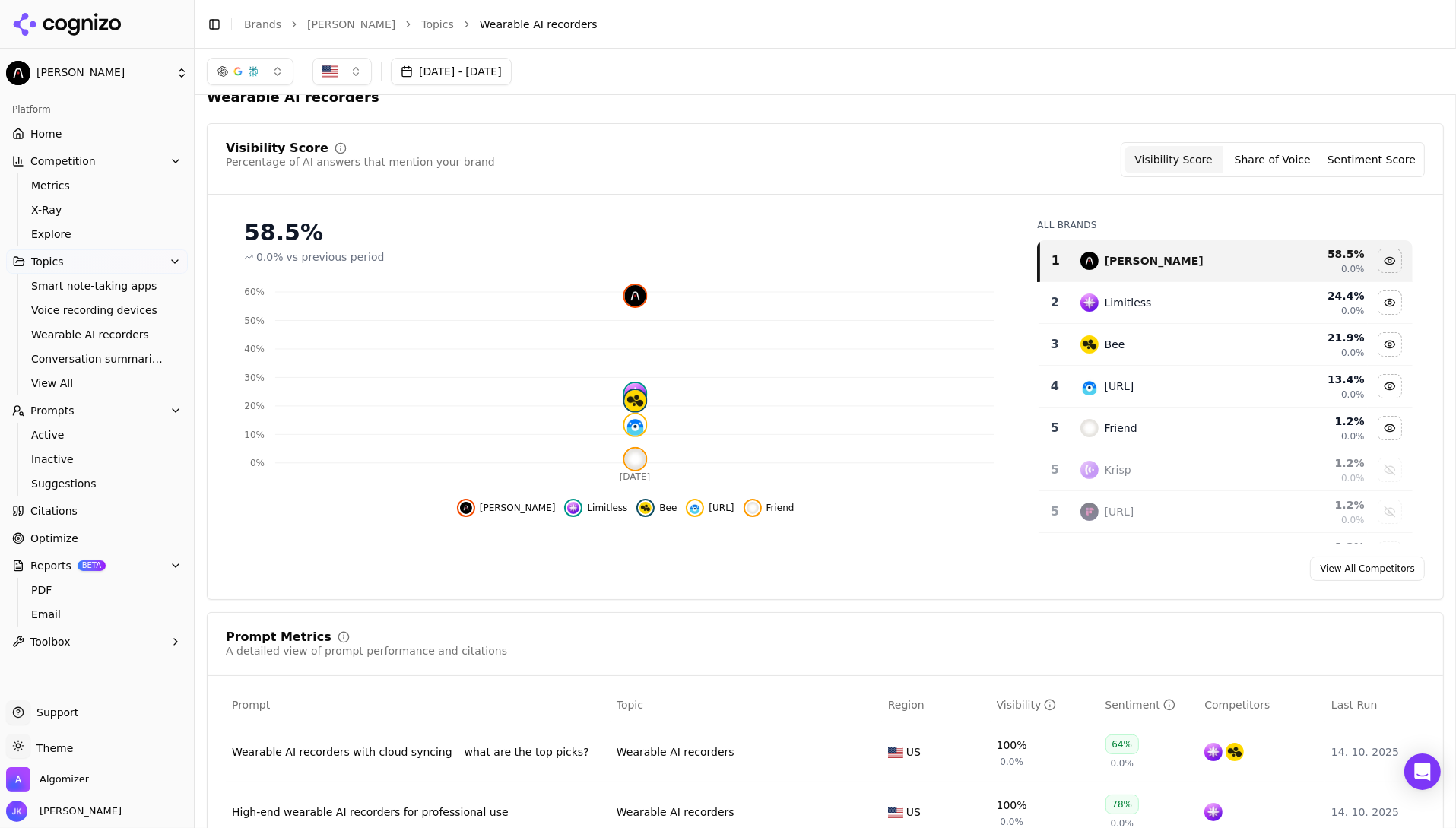
click at [1366, 162] on button "Sentiment Score" at bounding box center [1372, 160] width 99 height 28
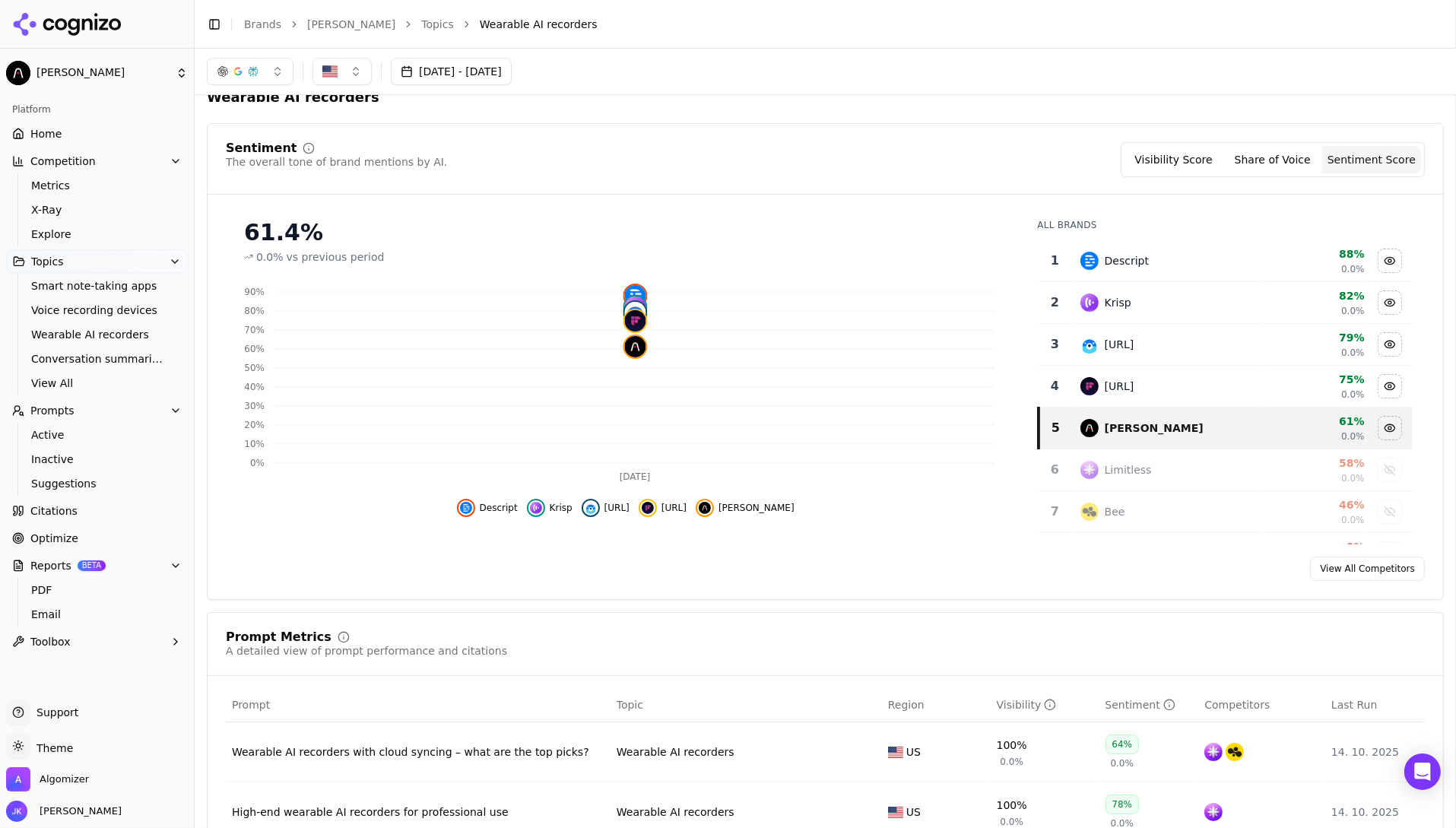
click at [1193, 172] on button "Visibility Score" at bounding box center [1174, 160] width 99 height 28
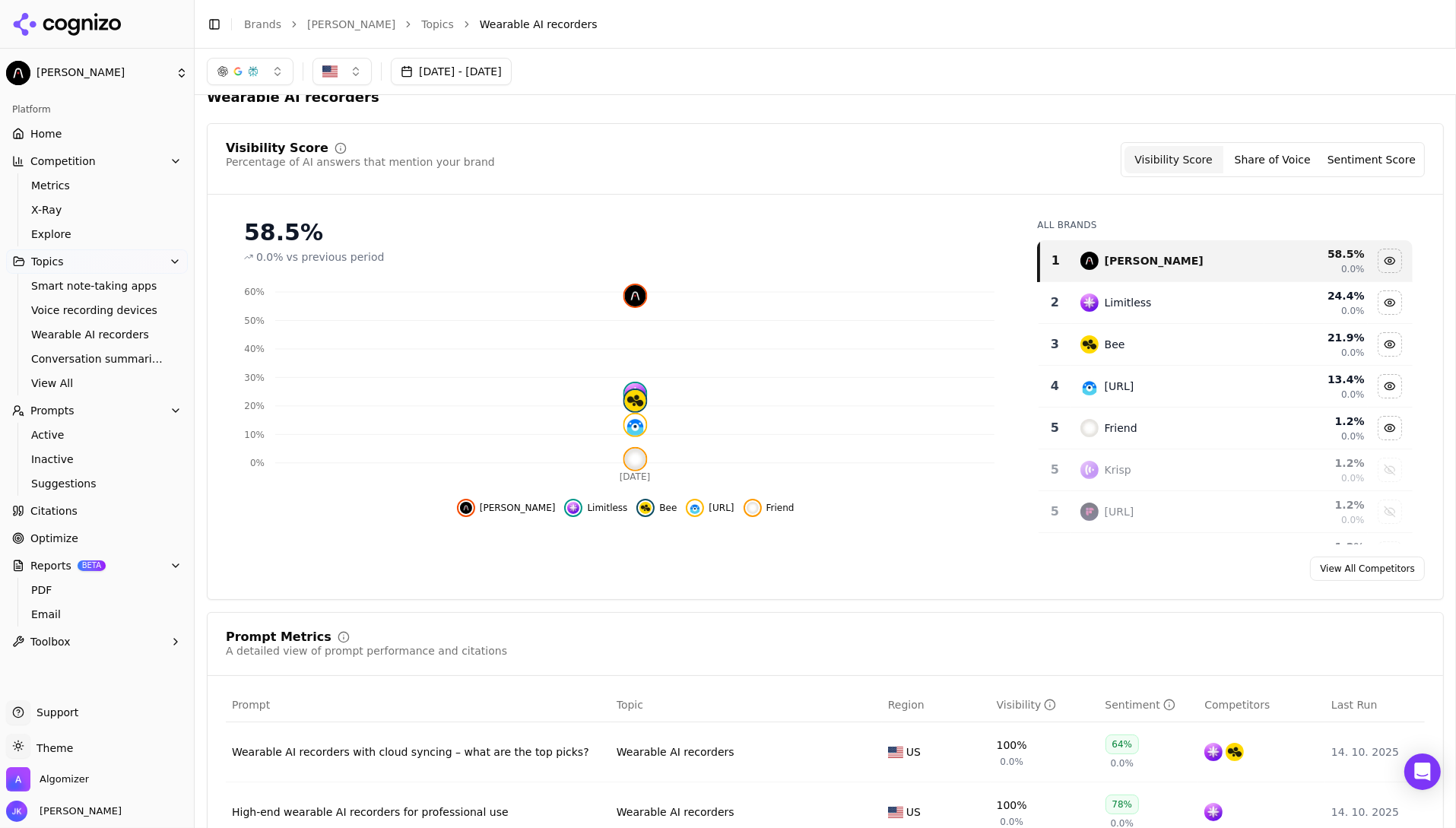
click at [1409, 166] on button "Sentiment Score" at bounding box center [1372, 160] width 99 height 28
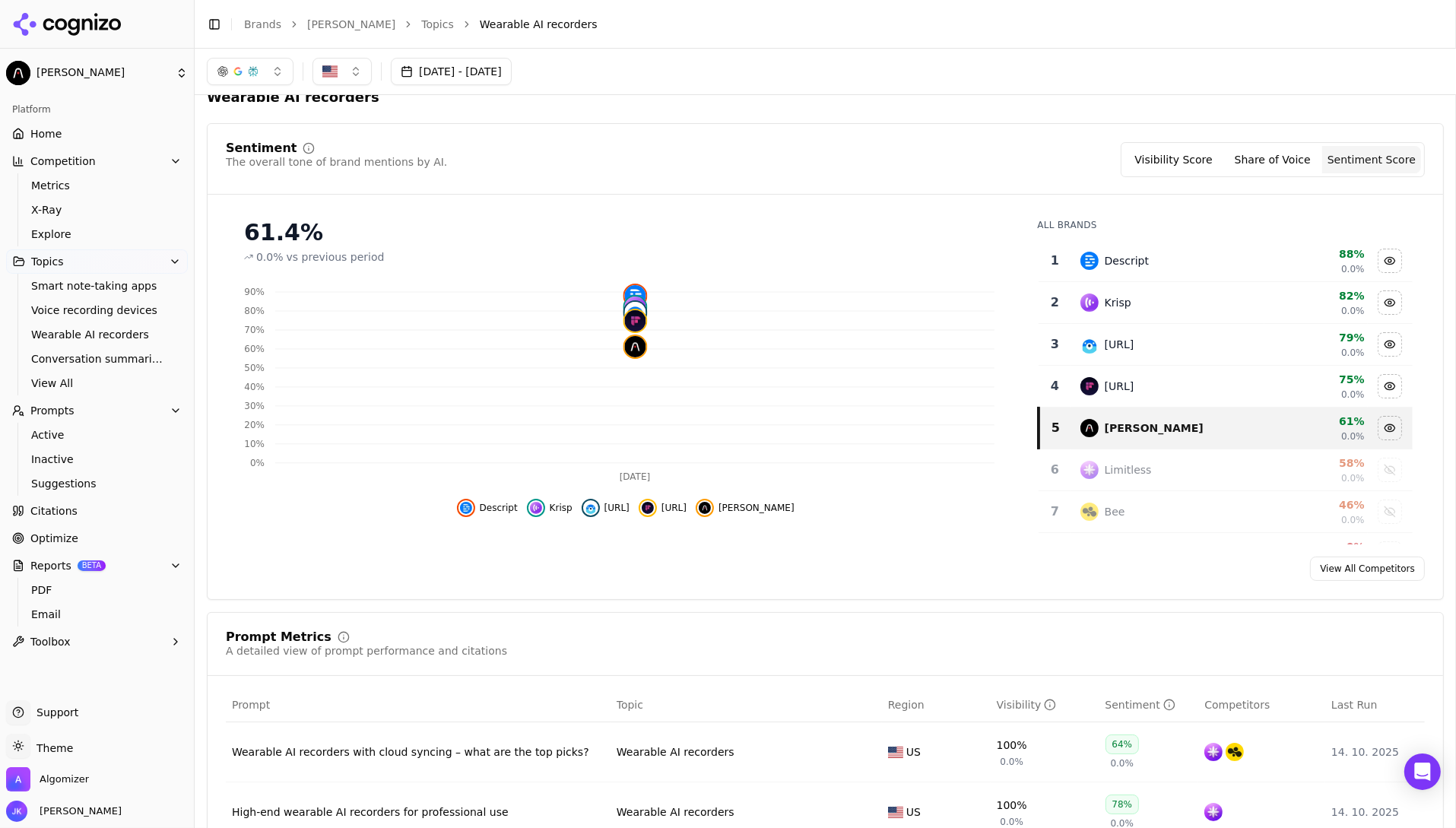
click at [1193, 157] on button "Visibility Score" at bounding box center [1174, 160] width 99 height 28
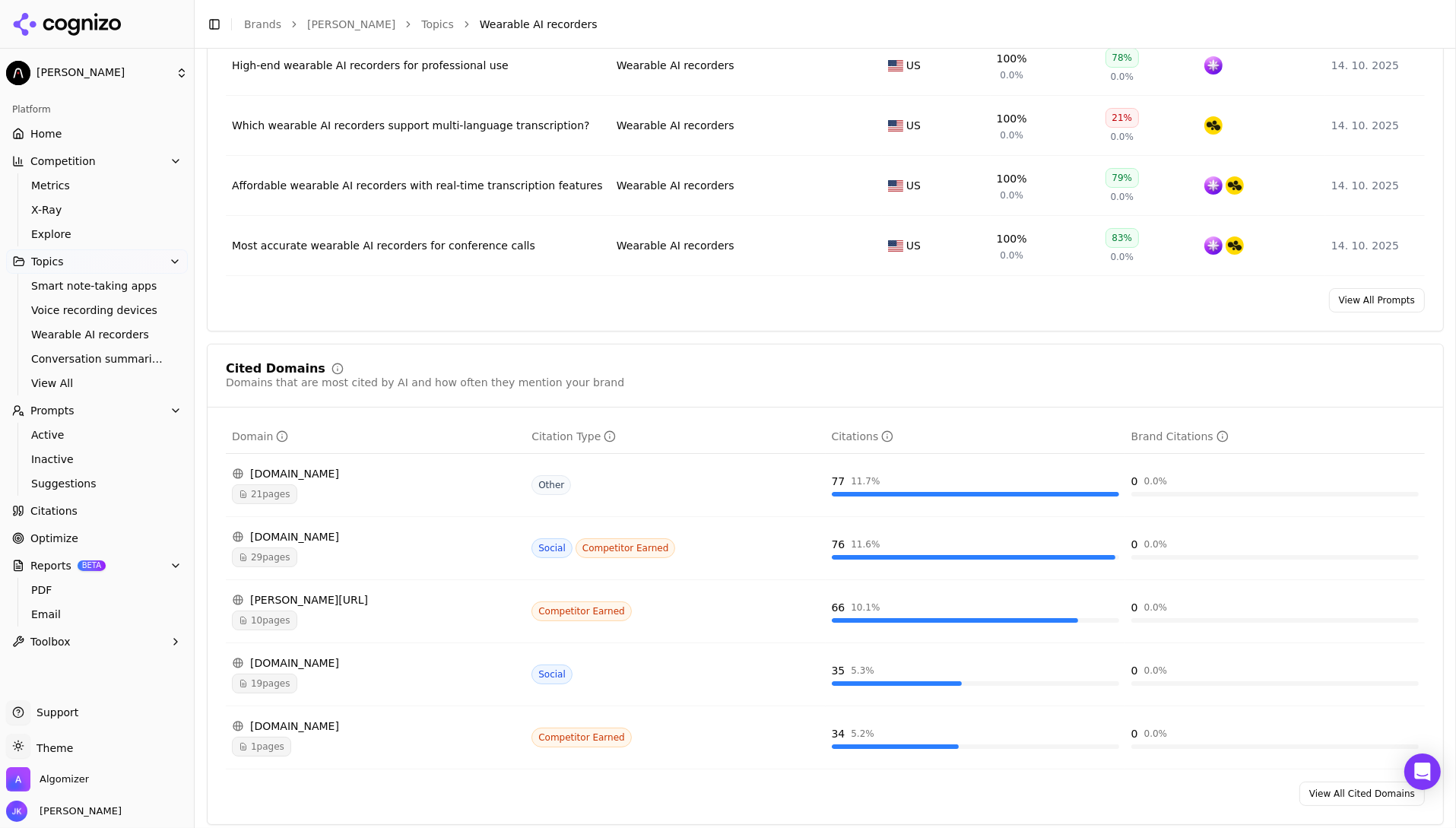
scroll to position [814, 0]
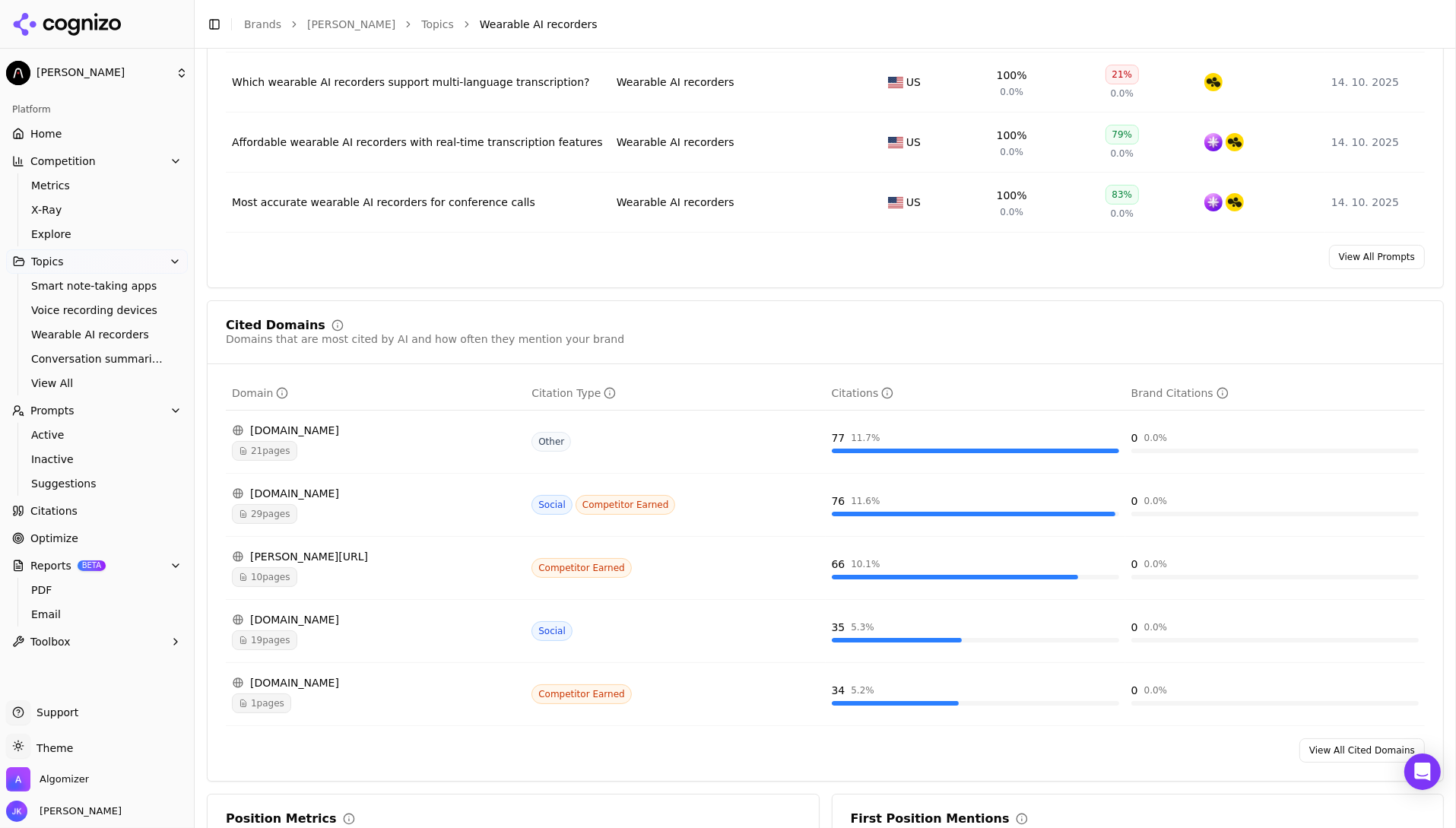
drag, startPoint x: 223, startPoint y: 314, endPoint x: 498, endPoint y: 314, distance: 275.0
click at [498, 314] on div "Cited Domains Domains that are most cited by AI and how often they mention your…" at bounding box center [825, 540] width 1238 height 481
click at [412, 314] on div "Cited Domains Domains that are most cited by AI and how often they mention your…" at bounding box center [825, 540] width 1238 height 481
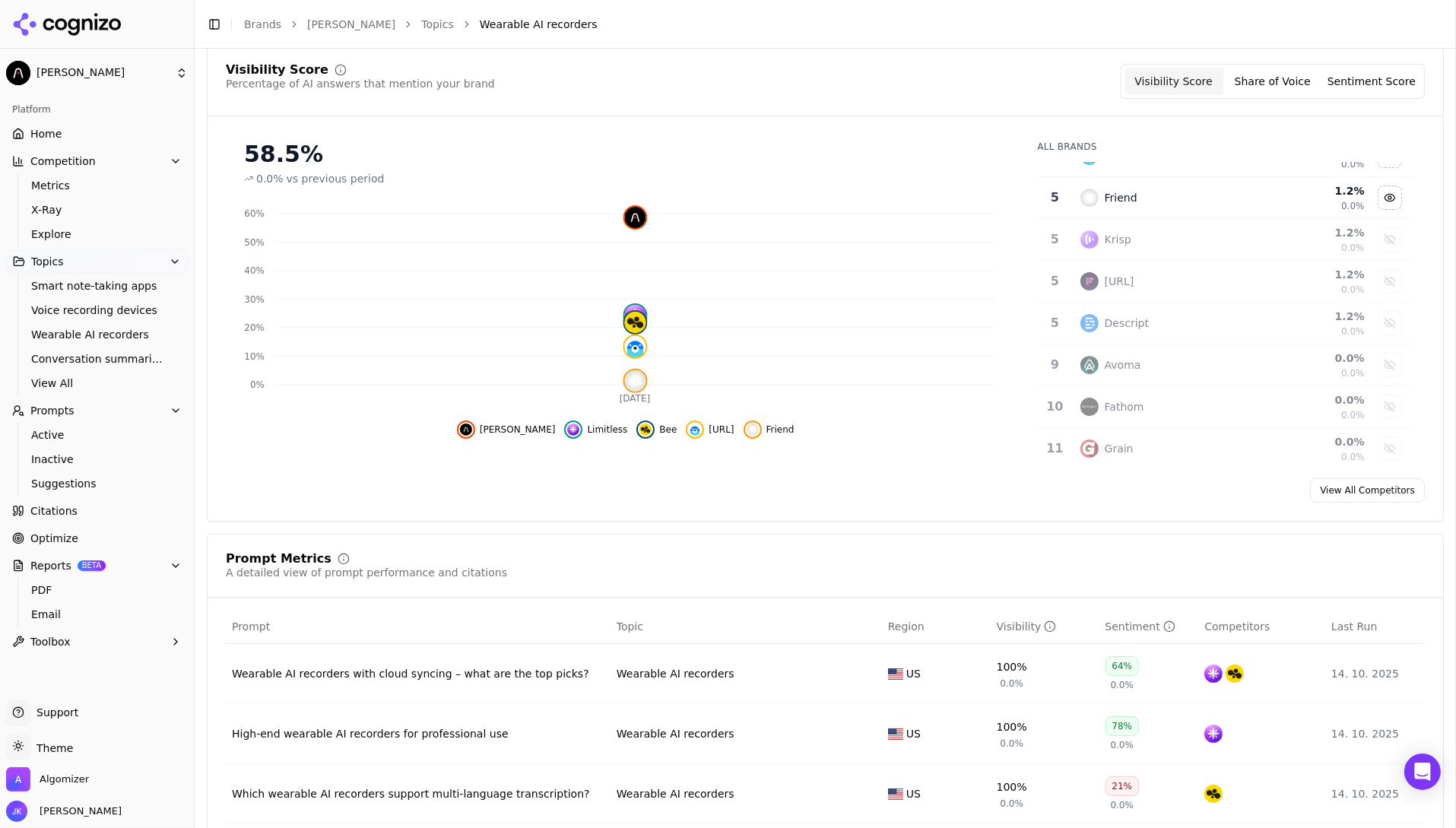
scroll to position [0, 0]
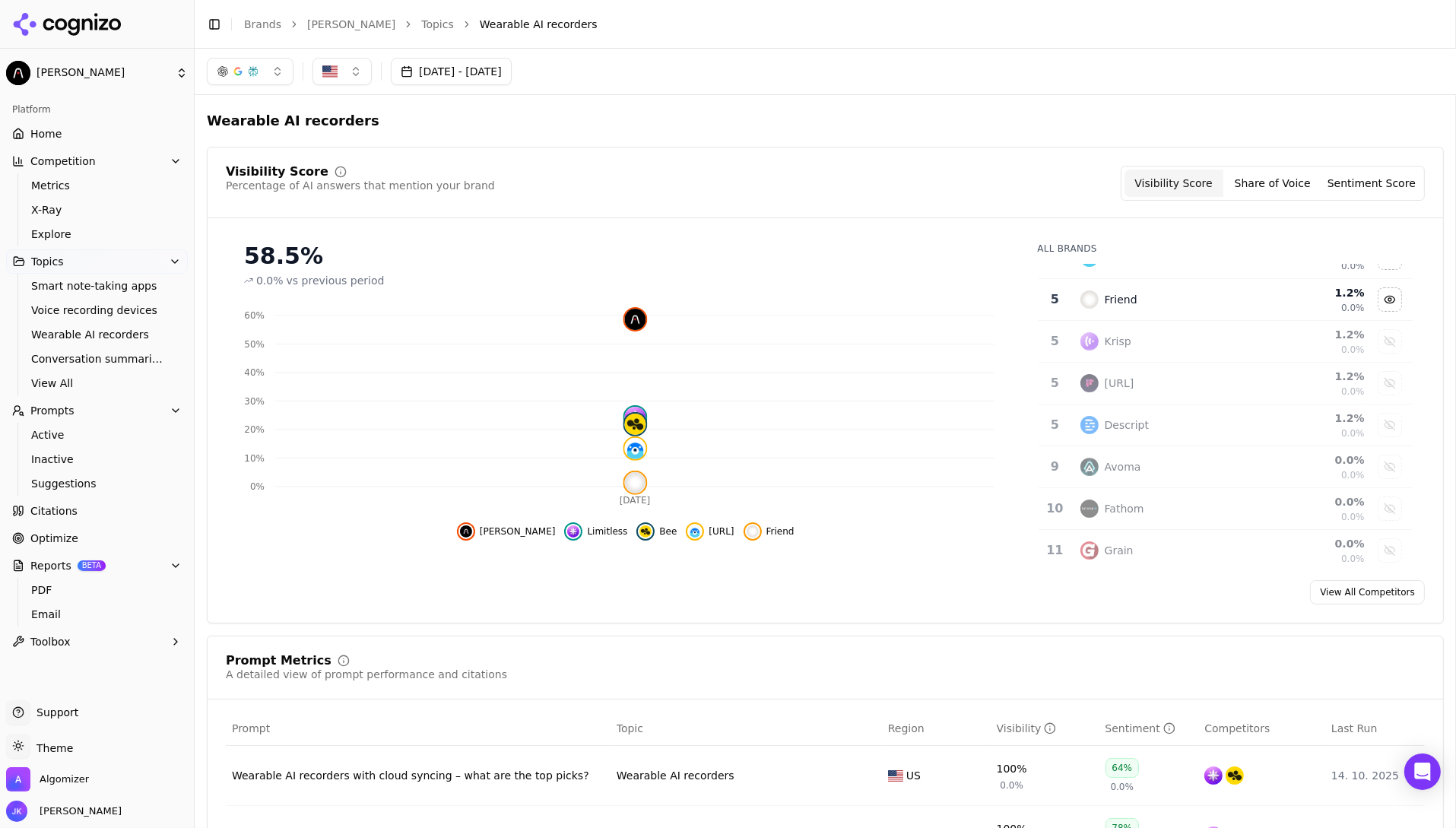
click at [471, 66] on button "[DATE] - [DATE]" at bounding box center [451, 71] width 121 height 28
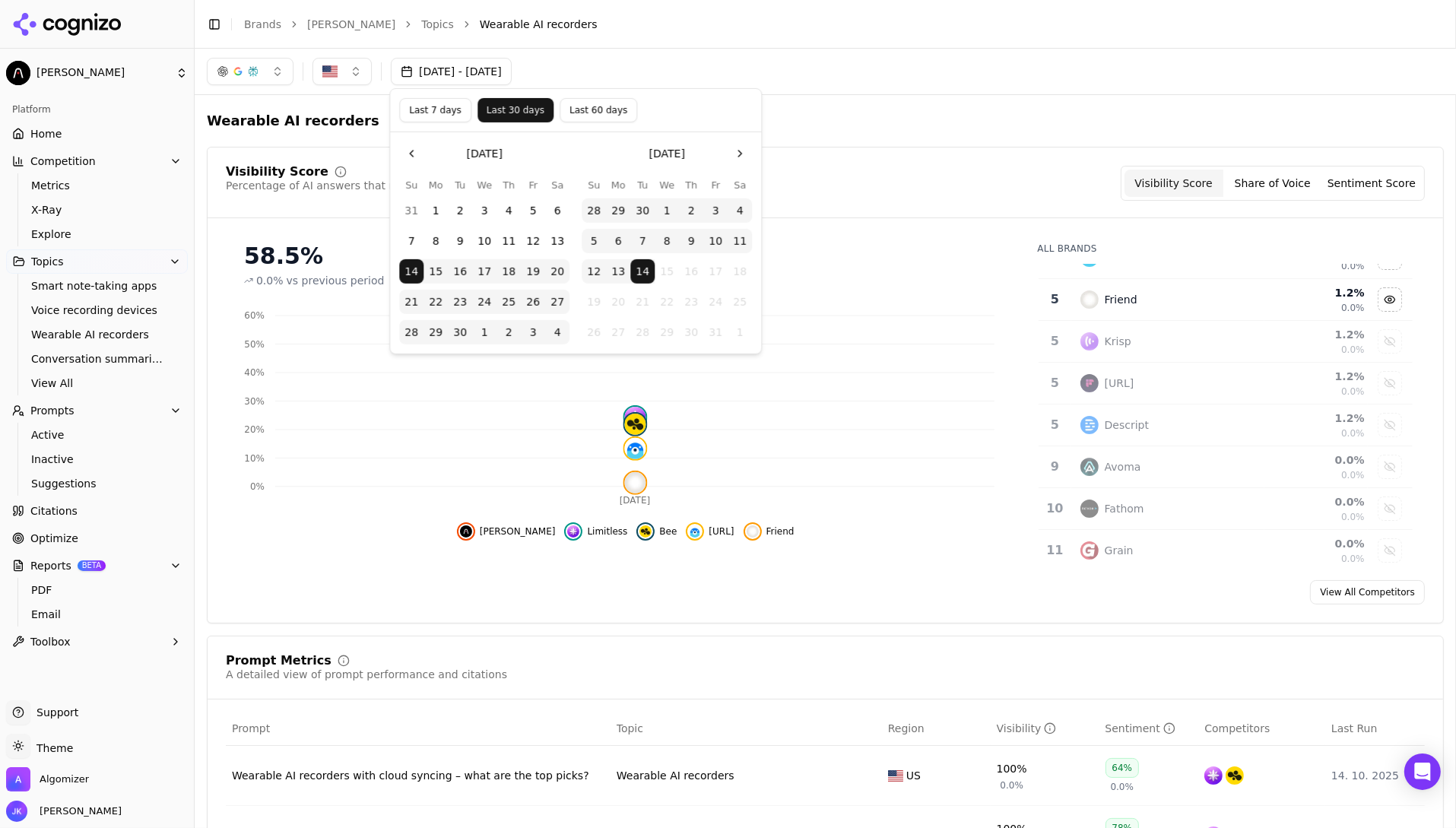
click at [633, 53] on div "[DATE] - [DATE]" at bounding box center [825, 71] width 1261 height 46
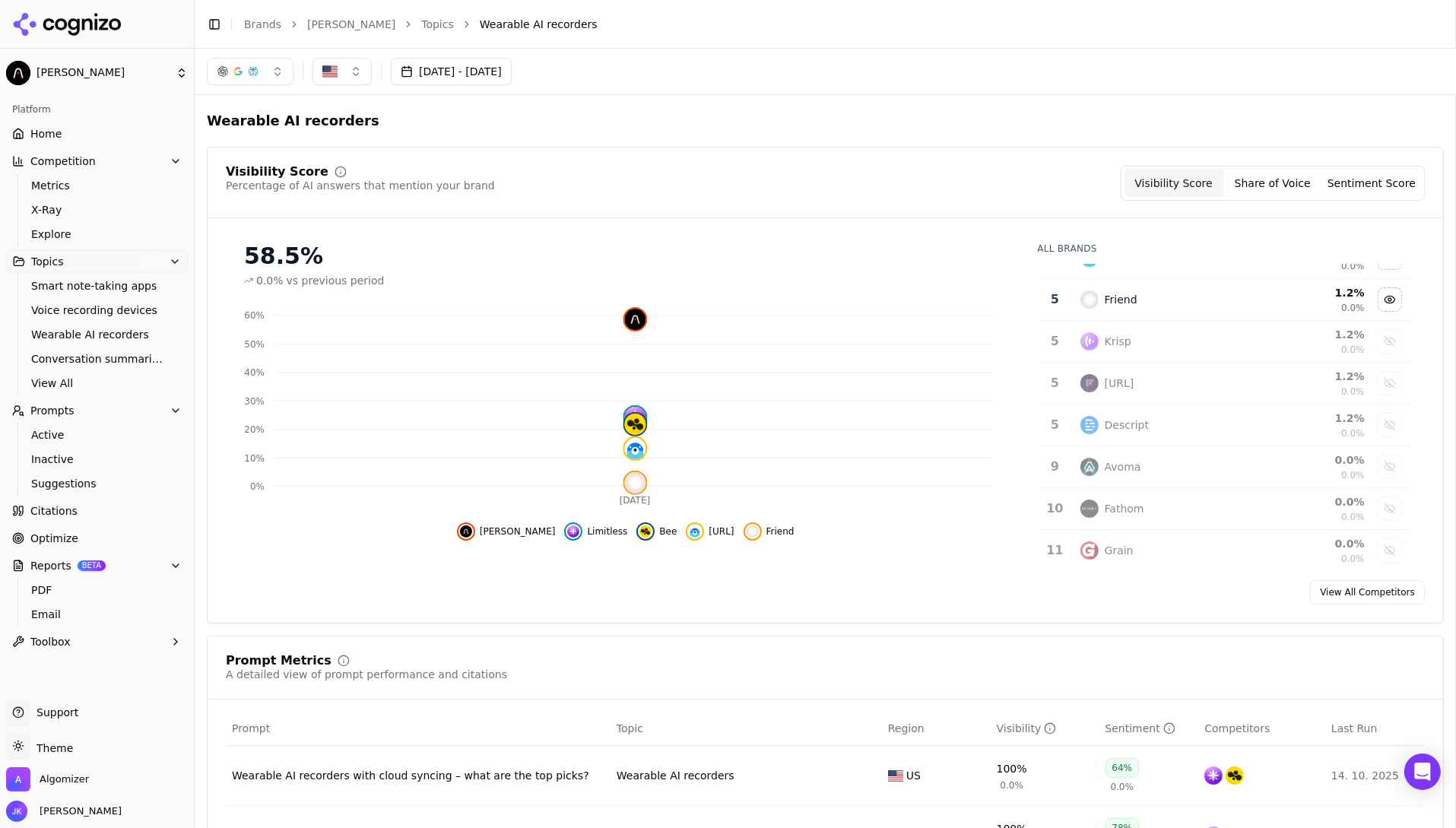
click at [422, 29] on link "Topics" at bounding box center [438, 25] width 32 height 15
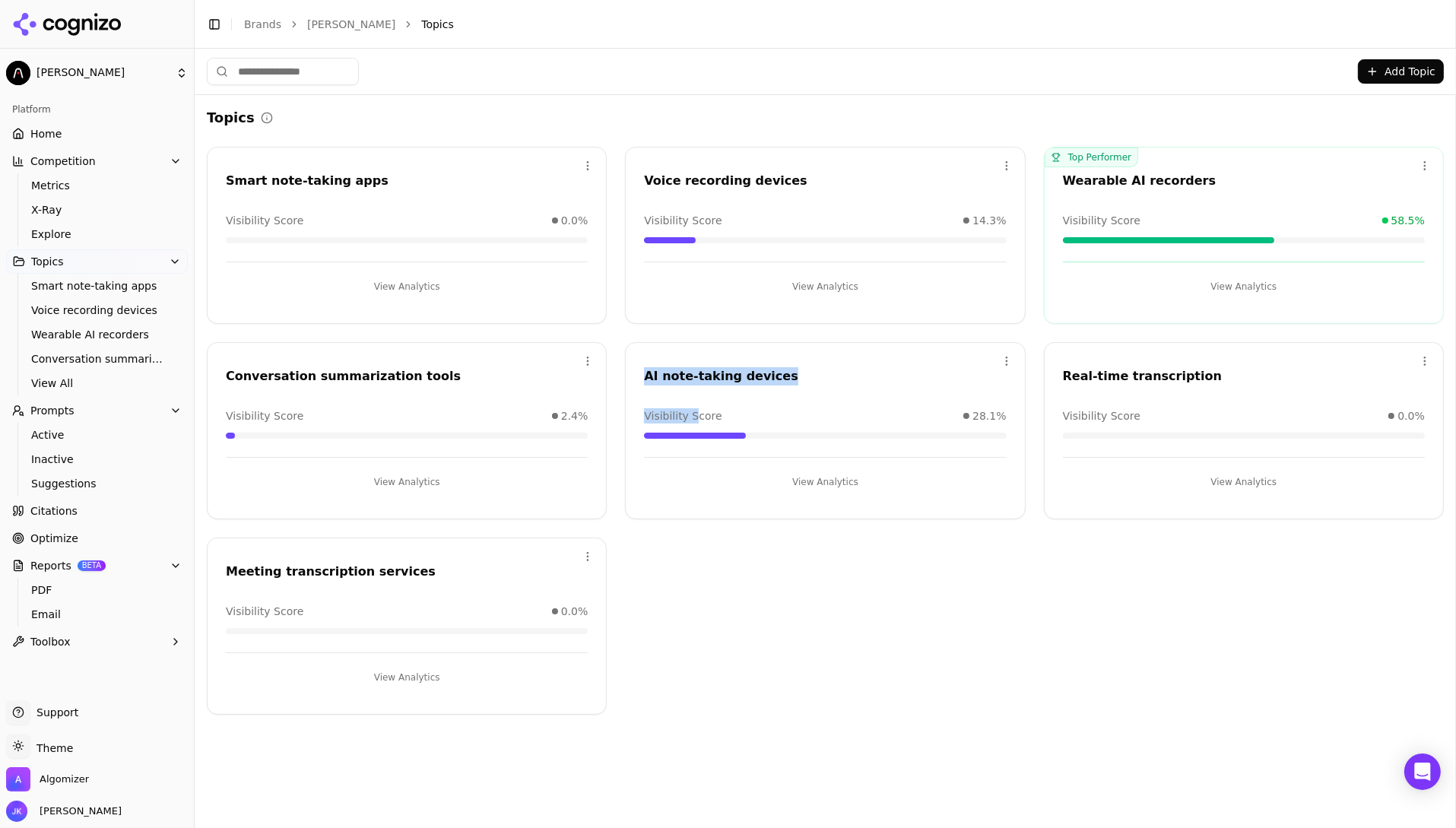
drag, startPoint x: 239, startPoint y: 410, endPoint x: 651, endPoint y: 414, distance: 412.0
click at [607, 410] on div "Open menu Conversation summarization tools Visibility Score 2.4% View Analytics" at bounding box center [407, 430] width 400 height 178
click at [496, 410] on div "Visibility Score 2.4%" at bounding box center [407, 416] width 362 height 15
click at [105, 134] on link "Home" at bounding box center [96, 134] width 181 height 25
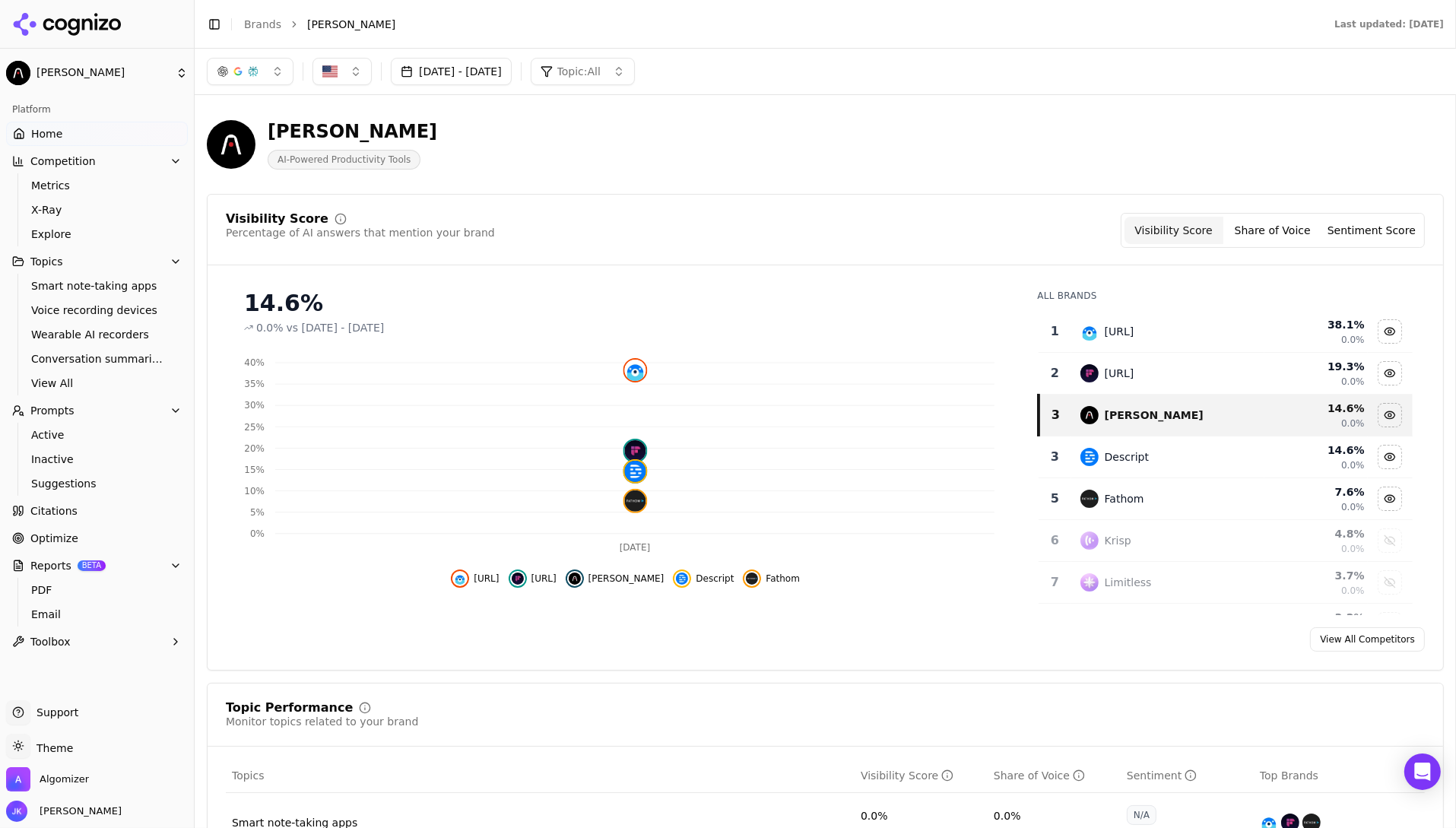
click at [780, 154] on div "[PERSON_NAME] AI-Powered Productivity Tools" at bounding box center [547, 144] width 681 height 50
click at [886, 112] on div "[PERSON_NAME] AI-Powered Productivity Tools" at bounding box center [825, 144] width 1238 height 74
click at [102, 194] on link "Metrics" at bounding box center [97, 185] width 144 height 21
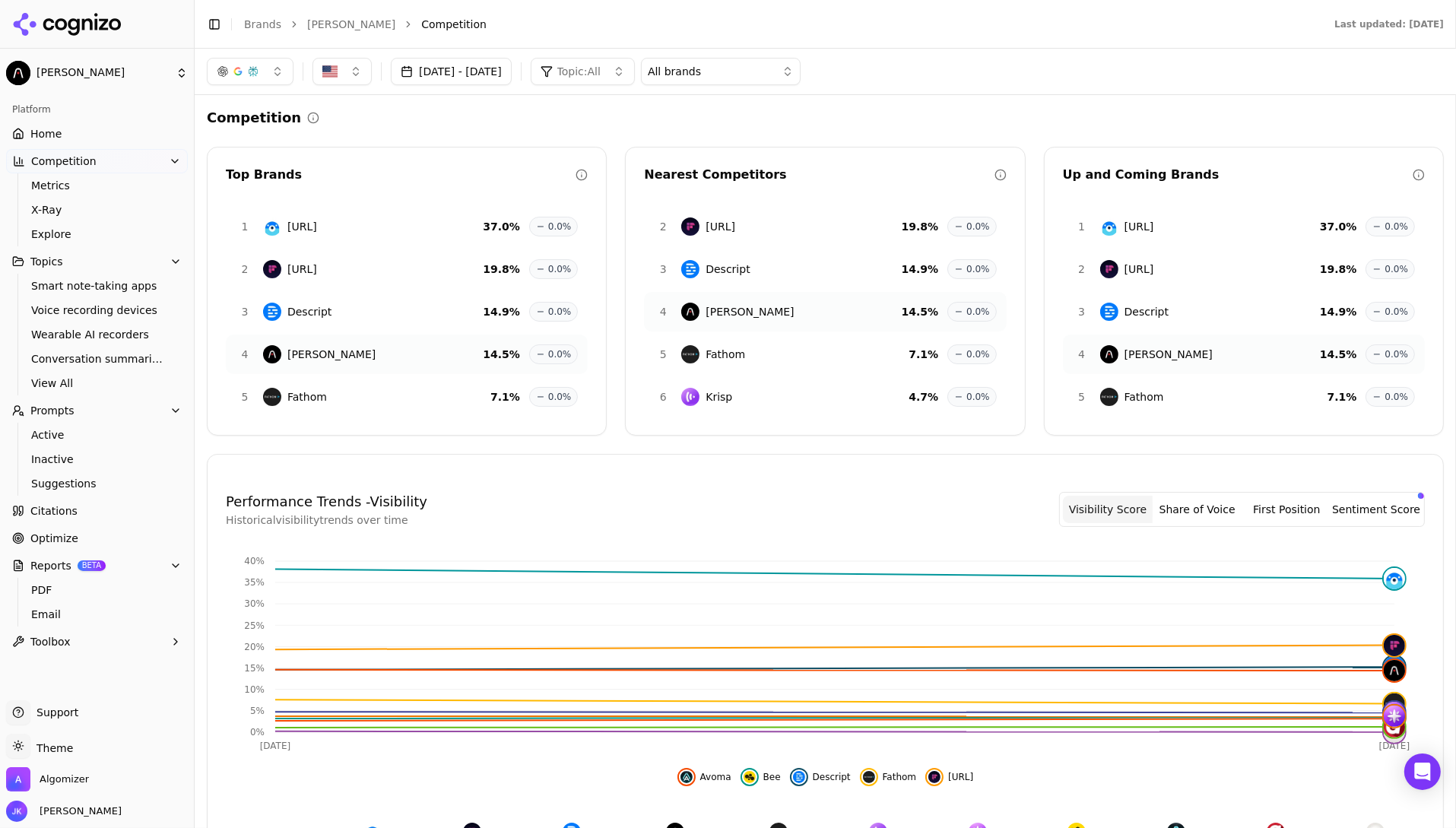
click at [1027, 441] on div "Competition Top Brands 1 [URL] 37.0 % 0.0% 2 [URL] 19.8 % 0.0% 3 Descript 14.9 …" at bounding box center [825, 619] width 1238 height 1024
click at [613, 125] on div "Competition" at bounding box center [825, 118] width 1238 height 21
click at [89, 205] on span "X-Ray" at bounding box center [97, 210] width 132 height 15
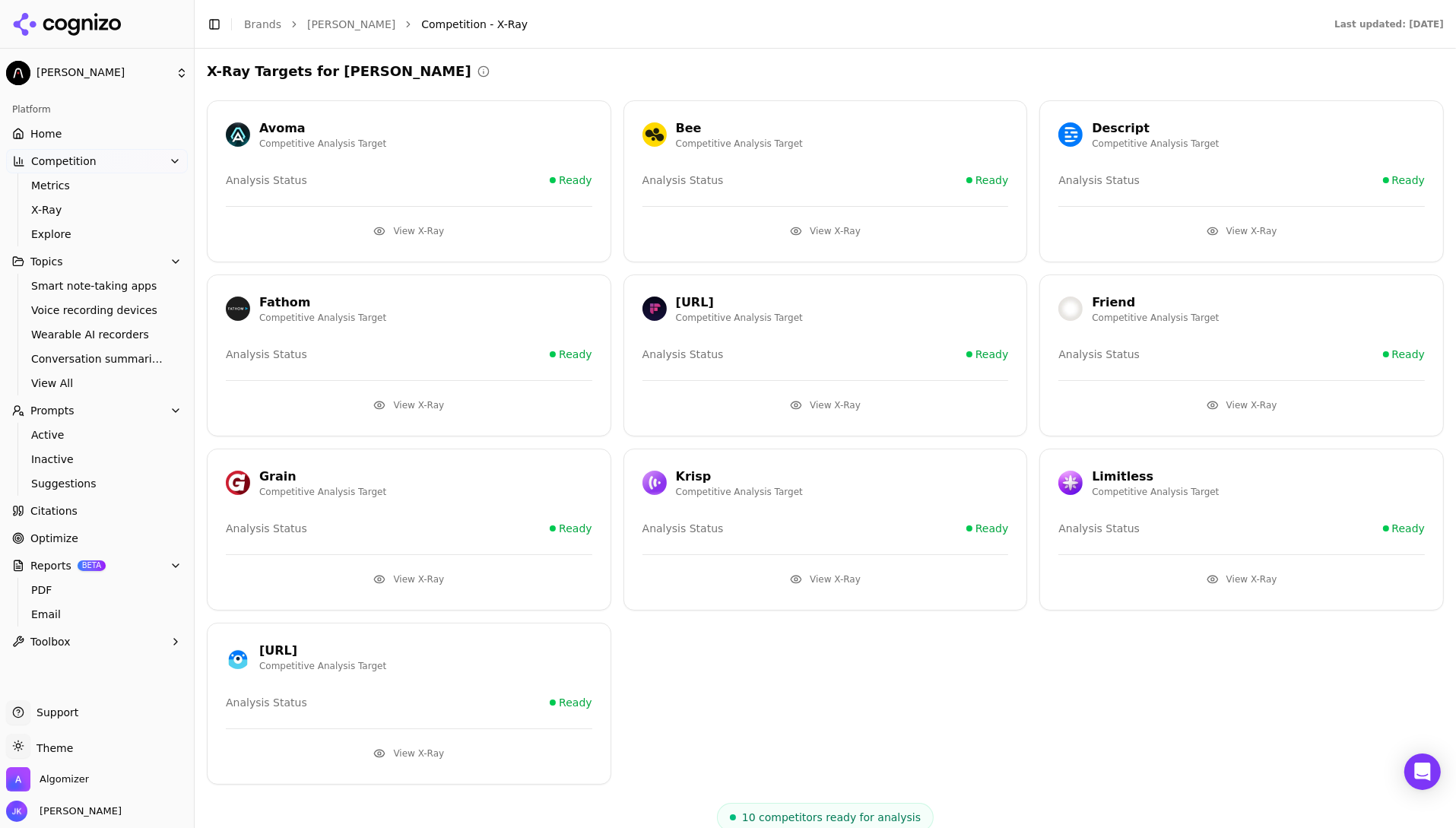
click at [99, 140] on link "Home" at bounding box center [96, 134] width 181 height 25
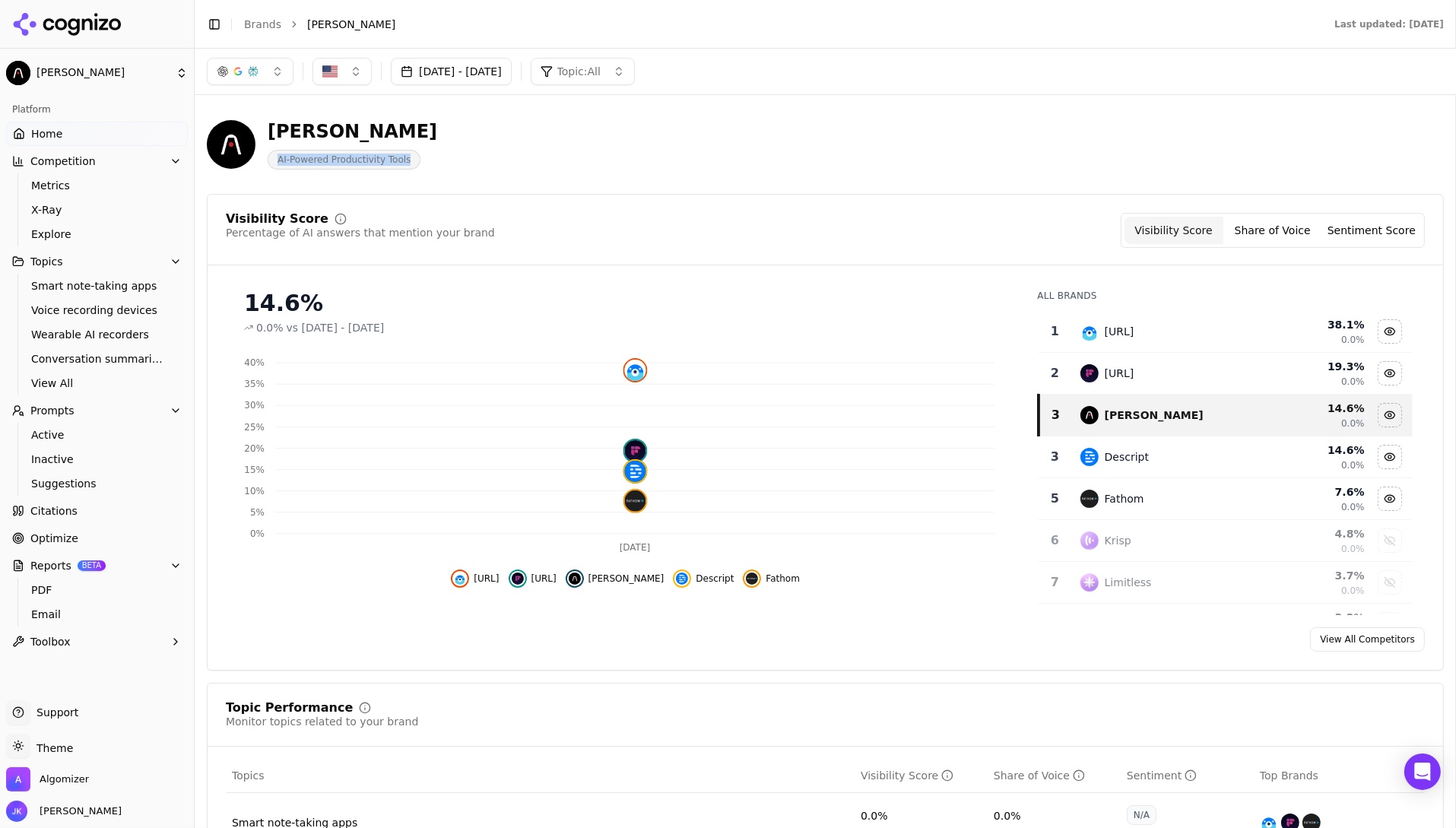
drag, startPoint x: 533, startPoint y: 169, endPoint x: 262, endPoint y: 148, distance: 271.8
click at [262, 148] on div "[PERSON_NAME] AI-Powered Productivity Tools" at bounding box center [547, 144] width 681 height 50
click at [450, 154] on div "[PERSON_NAME] AI-Powered Productivity Tools" at bounding box center [547, 144] width 681 height 50
drag, startPoint x: 574, startPoint y: 166, endPoint x: 261, endPoint y: 160, distance: 313.1
click at [249, 160] on div "[PERSON_NAME] AI-Powered Productivity Tools" at bounding box center [547, 144] width 681 height 50
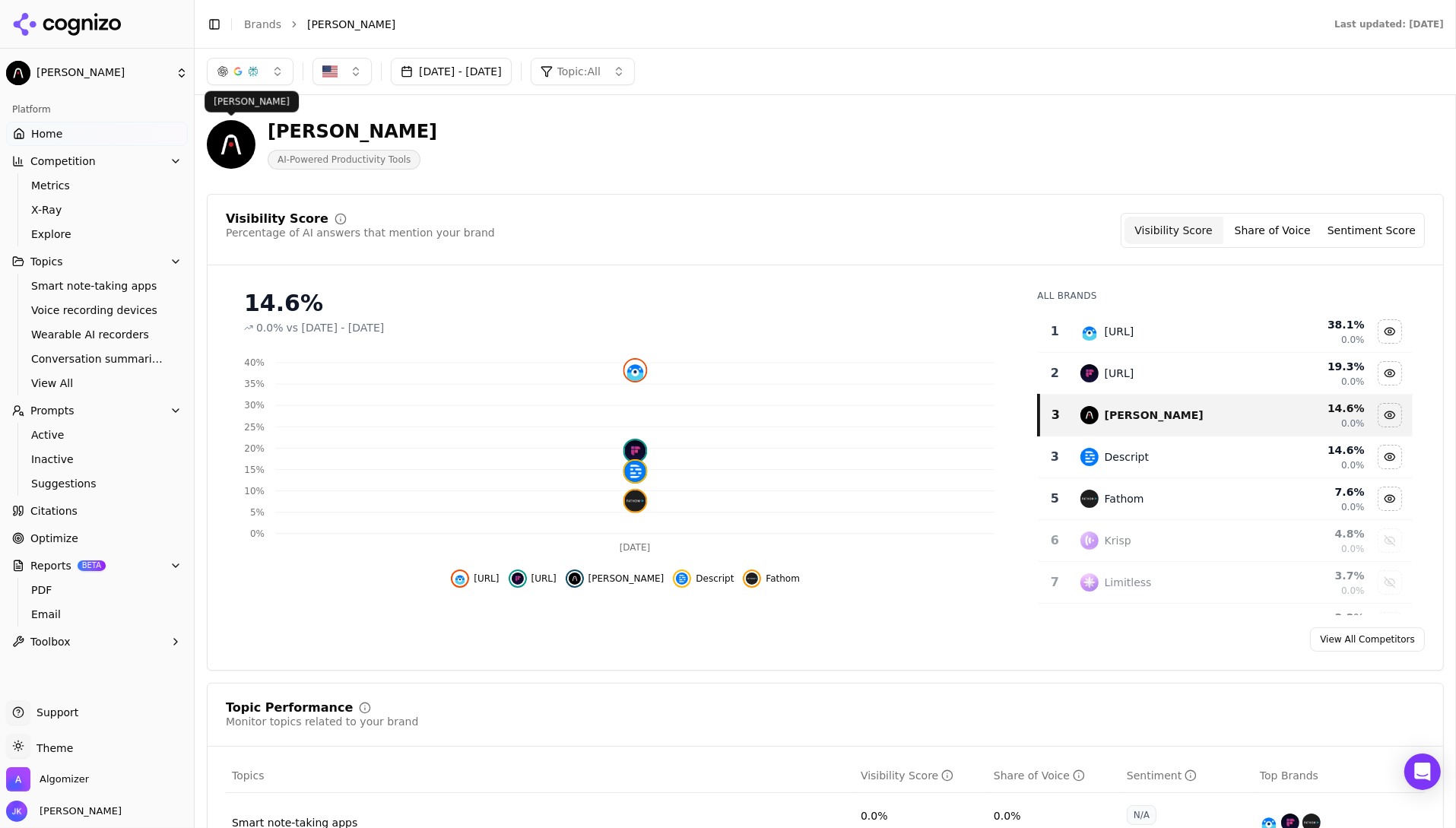
click at [517, 156] on div "[PERSON_NAME] AI-Powered Productivity Tools" at bounding box center [547, 144] width 681 height 50
click at [974, 204] on div "Visibility Score Percentage of AI answers that mention your brand Visibility Sc…" at bounding box center [825, 432] width 1238 height 477
click at [160, 416] on button "Prompts" at bounding box center [96, 411] width 181 height 25
click at [118, 266] on button "Topics" at bounding box center [96, 262] width 181 height 25
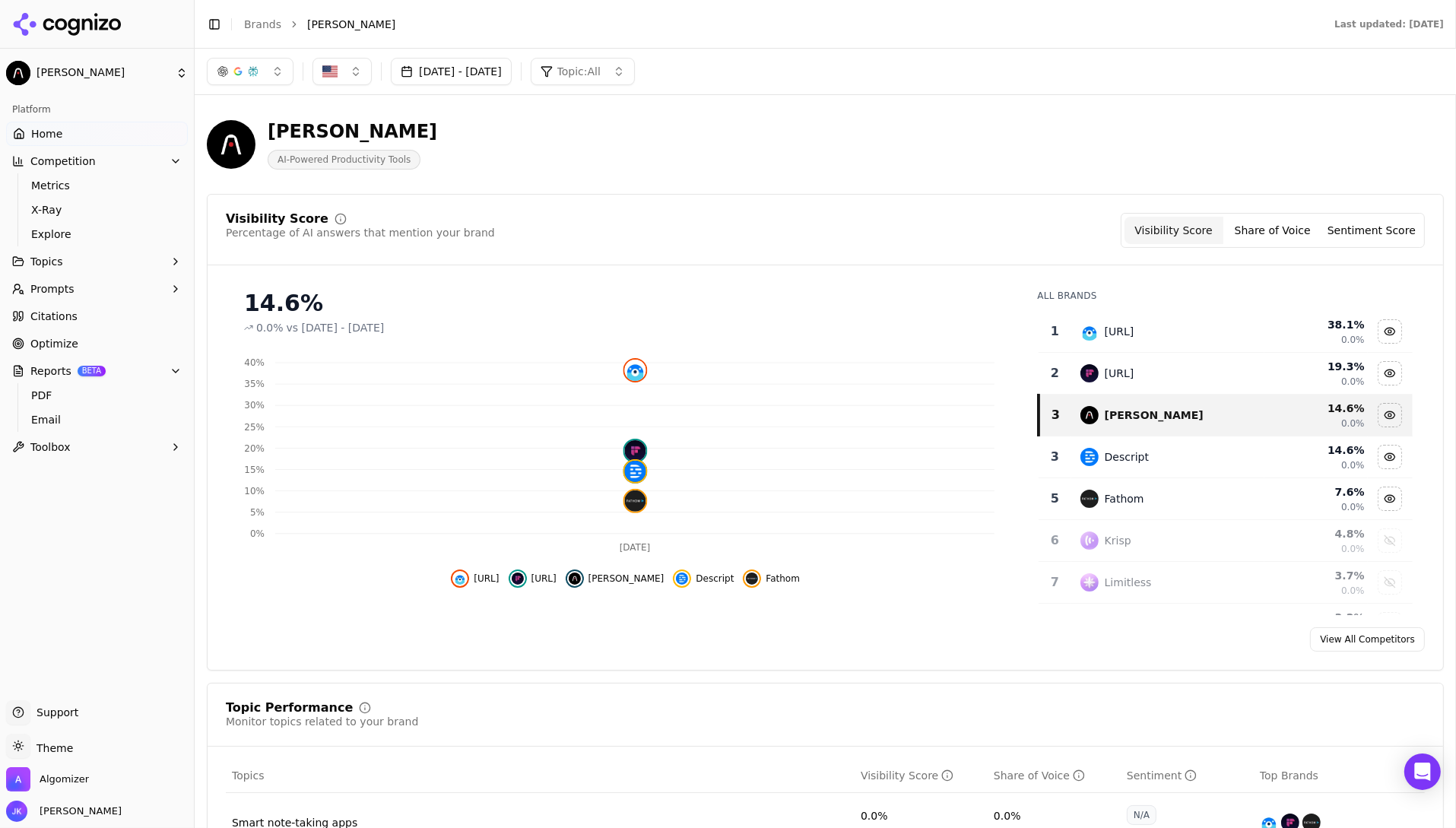
click at [98, 151] on button "Competition" at bounding box center [96, 161] width 181 height 25
click at [167, 304] on button "Reports BETA" at bounding box center [96, 298] width 181 height 25
click at [136, 216] on button "Prompts" at bounding box center [96, 216] width 181 height 25
click at [107, 242] on span "Active" at bounding box center [97, 240] width 132 height 15
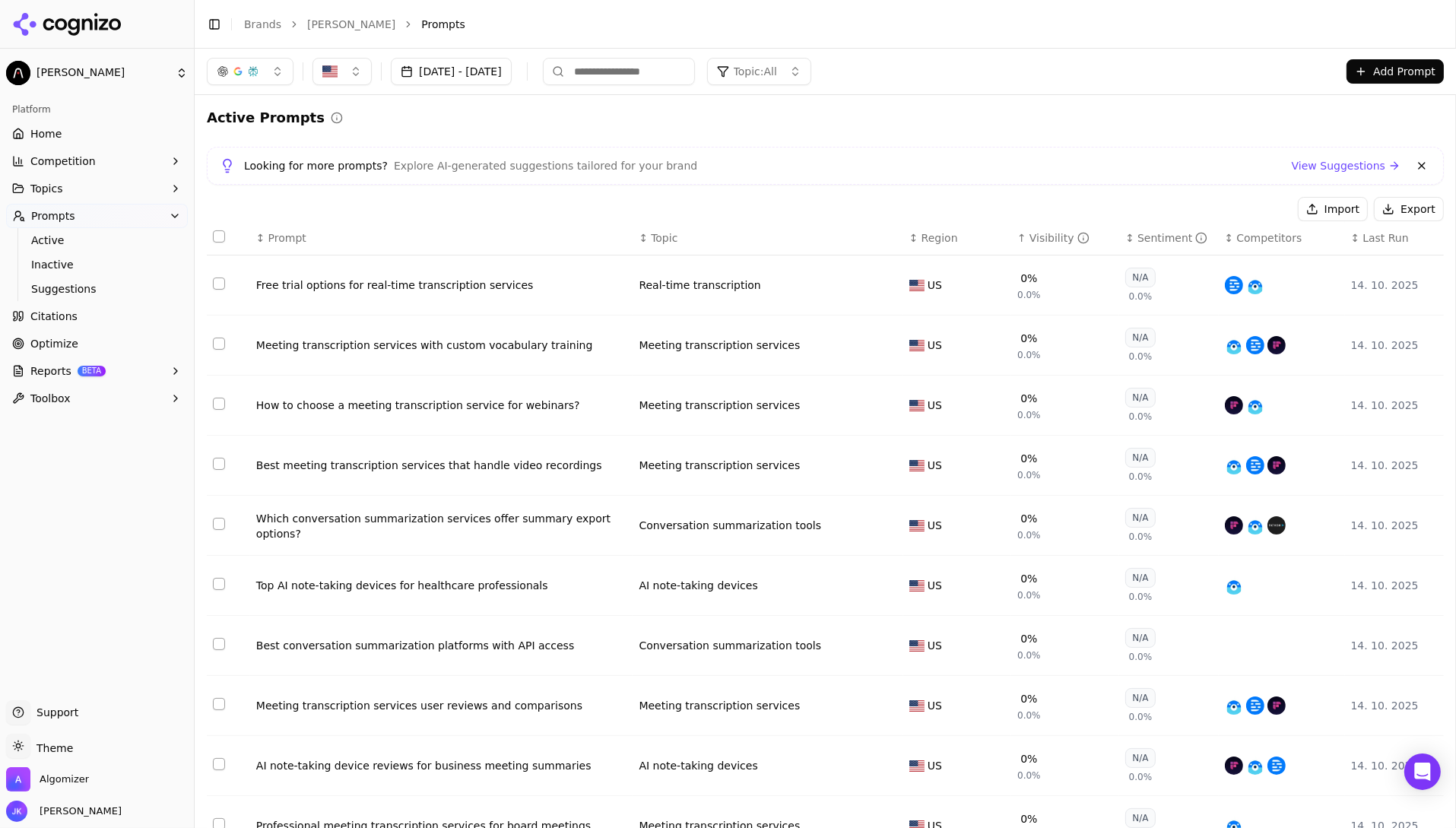
scroll to position [72, 0]
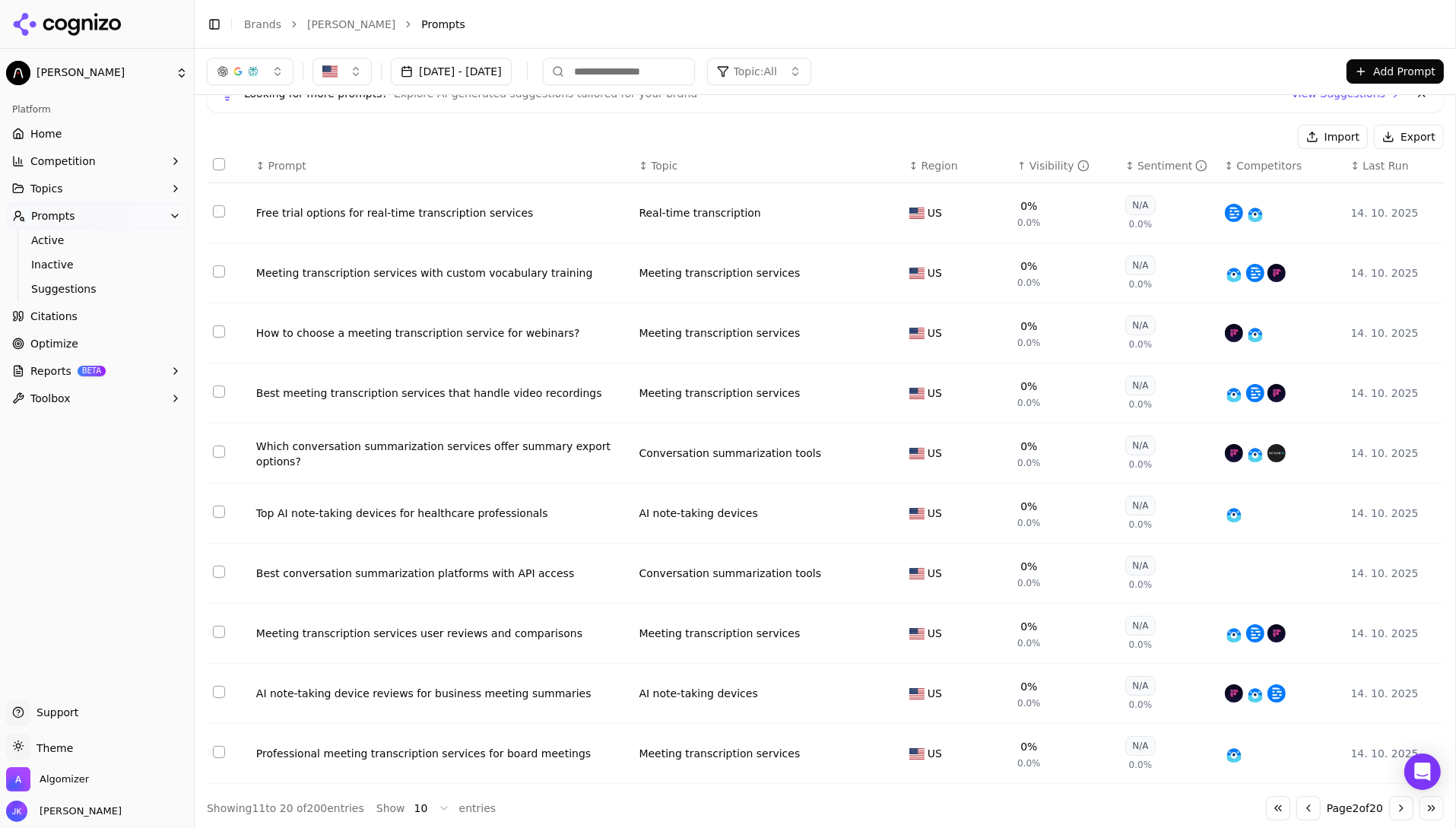
click at [443, 398] on div "Best meeting transcription services that handle video recordings" at bounding box center [442, 393] width 371 height 15
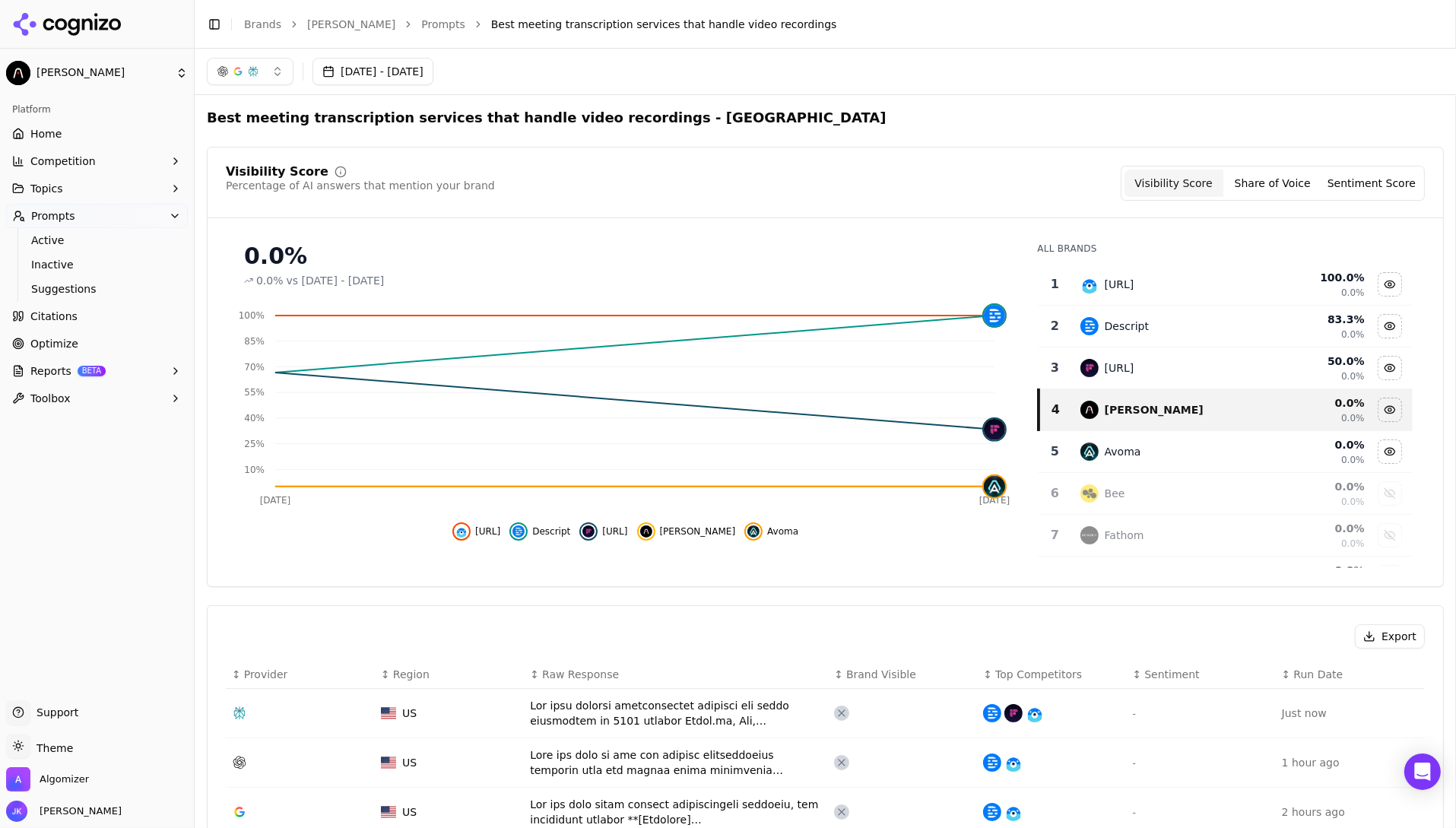
click at [35, 155] on span "Competition" at bounding box center [63, 161] width 66 height 15
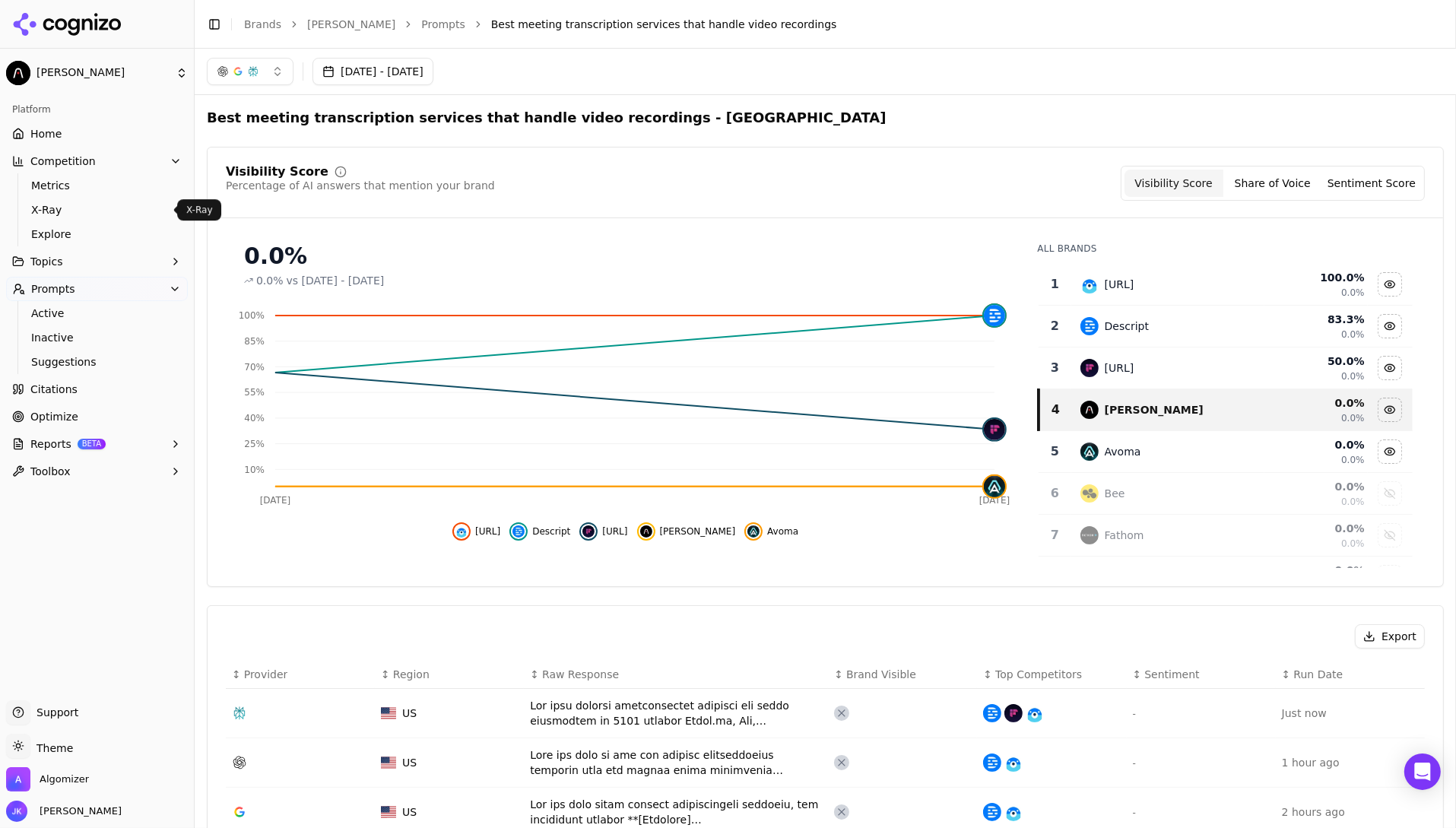
click at [89, 204] on span "X-Ray" at bounding box center [97, 210] width 132 height 15
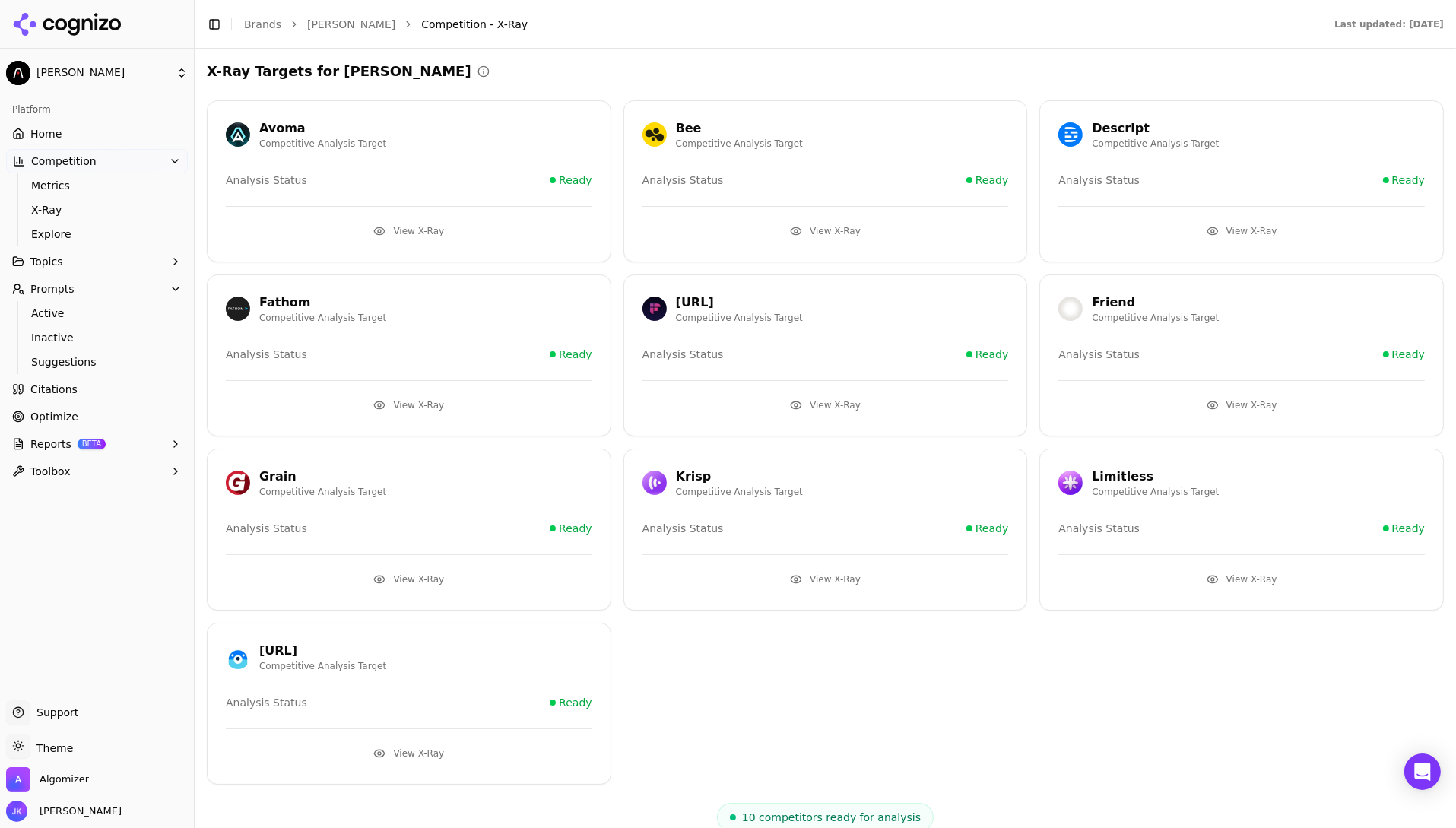
click at [77, 242] on link "Explore" at bounding box center [97, 234] width 144 height 21
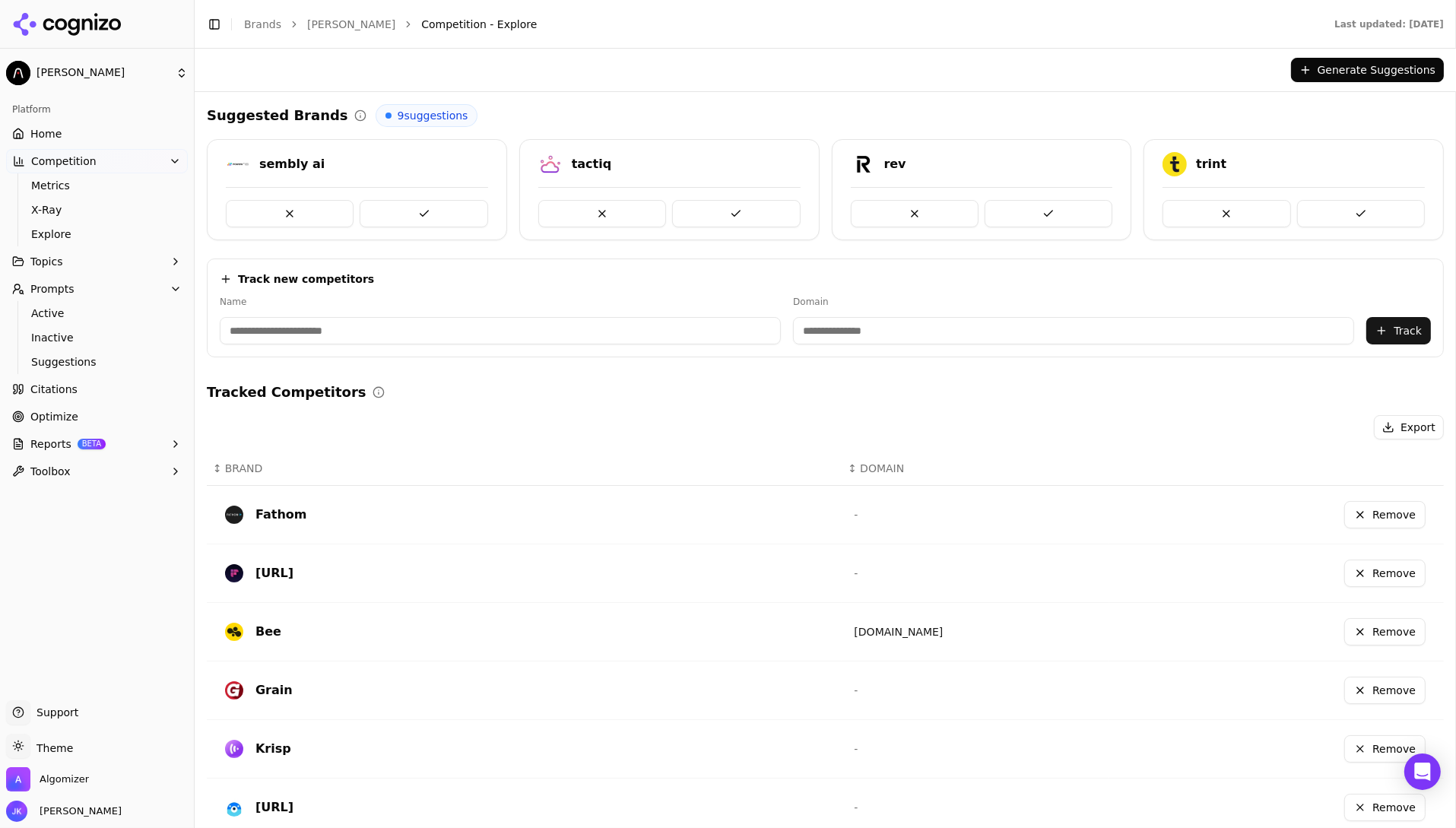
click at [66, 145] on link "Home" at bounding box center [96, 134] width 181 height 25
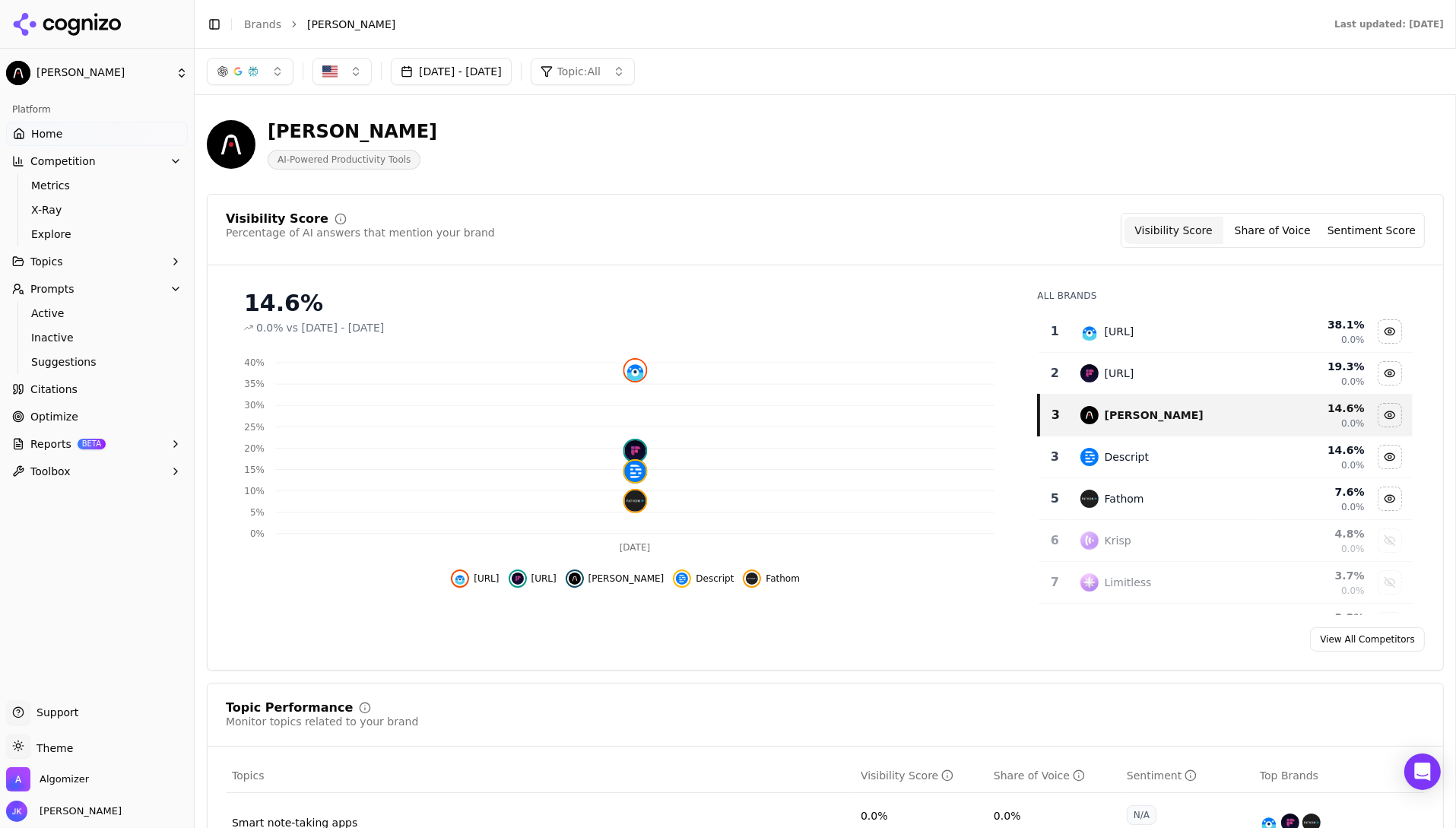
click at [1099, 195] on div "Visibility Score Percentage of AI answers that mention your brand Visibility Sc…" at bounding box center [825, 432] width 1238 height 477
